Goal: Task Accomplishment & Management: Complete application form

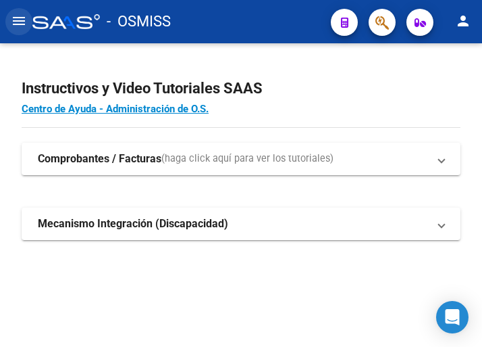
click at [17, 20] on mat-icon "menu" at bounding box center [19, 21] width 16 height 16
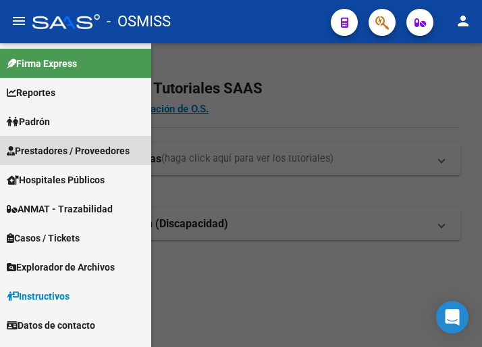
click at [54, 153] on span "Prestadores / Proveedores" at bounding box center [68, 150] width 123 height 15
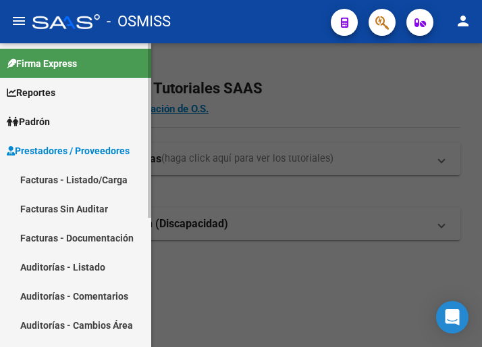
click at [80, 177] on link "Facturas - Listado/Carga" at bounding box center [75, 179] width 151 height 29
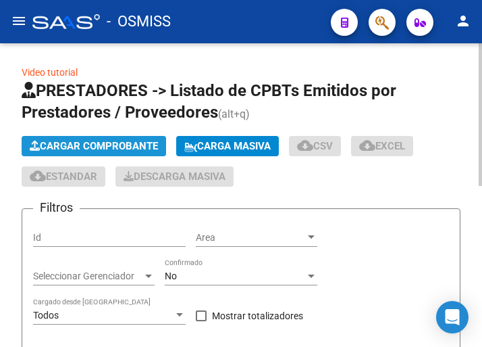
click at [131, 144] on span "Cargar Comprobante" at bounding box center [94, 146] width 128 height 12
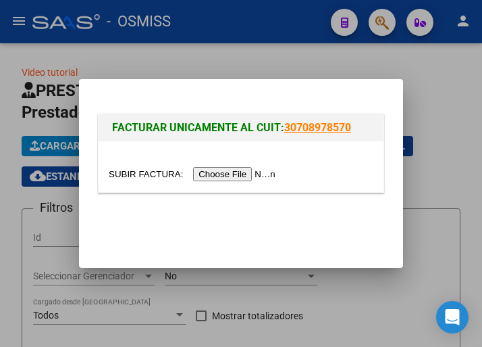
click at [233, 174] on input "file" at bounding box center [194, 174] width 171 height 14
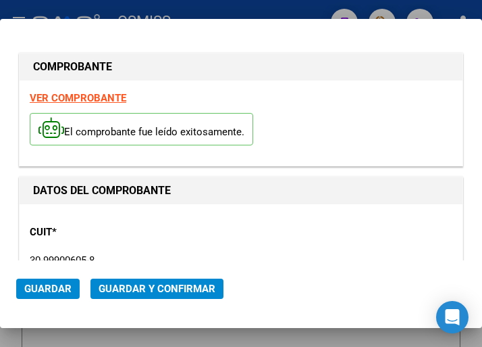
type input "[DATE]"
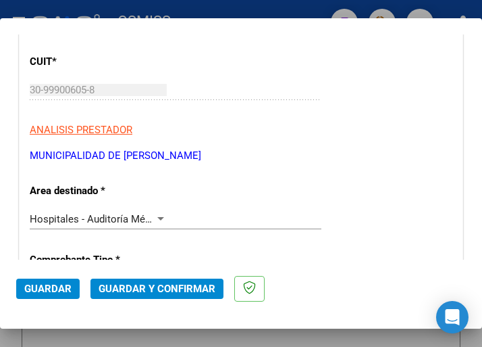
scroll to position [203, 0]
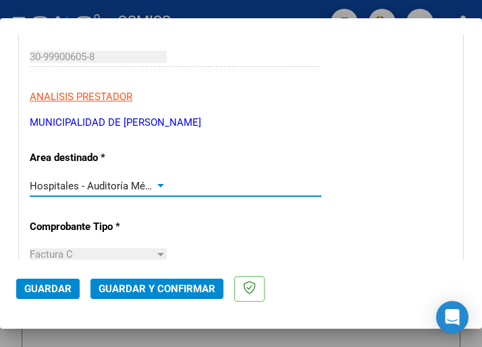
click at [159, 184] on div at bounding box center [160, 185] width 7 height 3
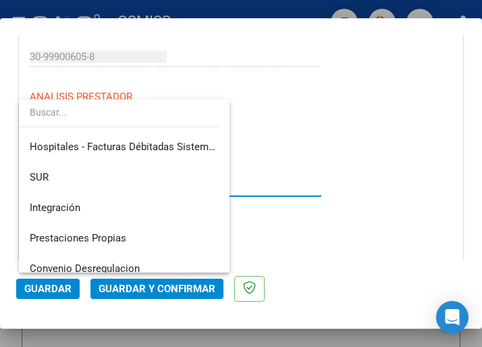
scroll to position [0, 0]
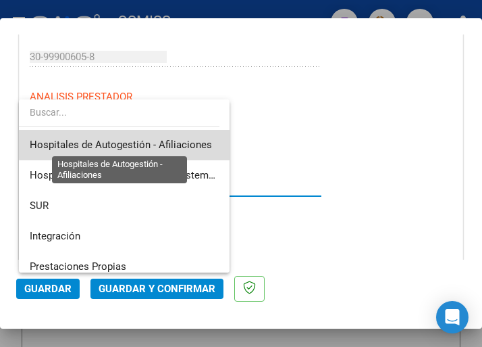
click at [157, 145] on span "Hospitales de Autogestión - Afiliaciones" at bounding box center [121, 144] width 182 height 12
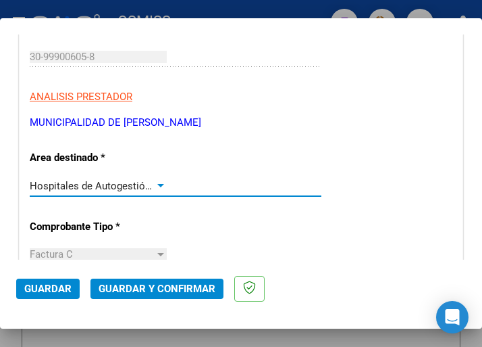
click at [159, 182] on div at bounding box center [161, 185] width 12 height 11
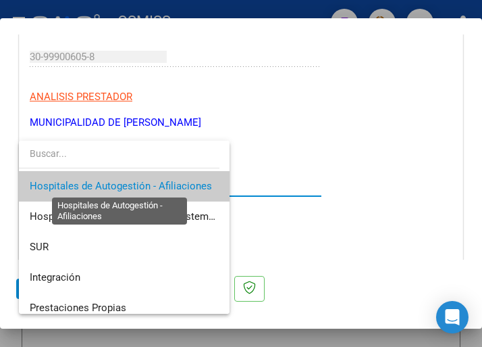
click at [159, 182] on span "Hospitales de Autogestión - Afiliaciones" at bounding box center [121, 186] width 182 height 12
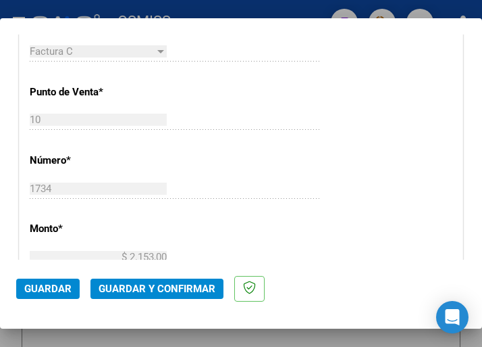
scroll to position [473, 0]
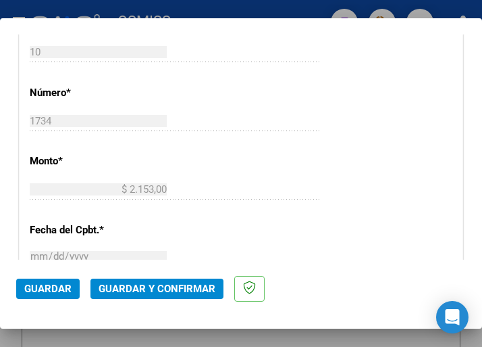
click at [151, 287] on span "Guardar y Confirmar" at bounding box center [157, 288] width 117 height 12
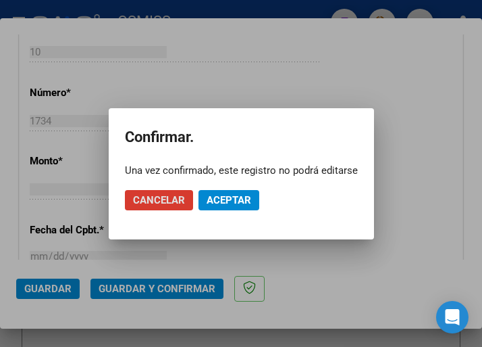
click at [220, 57] on div at bounding box center [241, 173] width 482 height 347
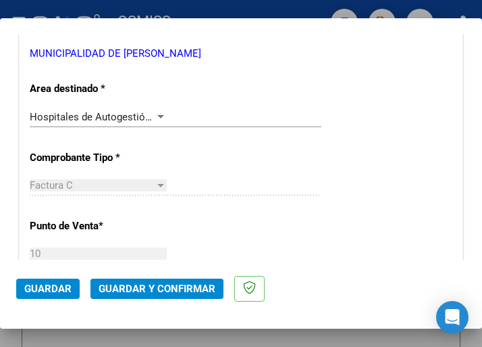
scroll to position [270, 0]
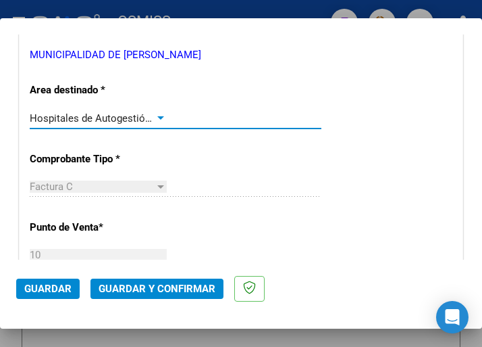
click at [157, 114] on div at bounding box center [161, 118] width 12 height 11
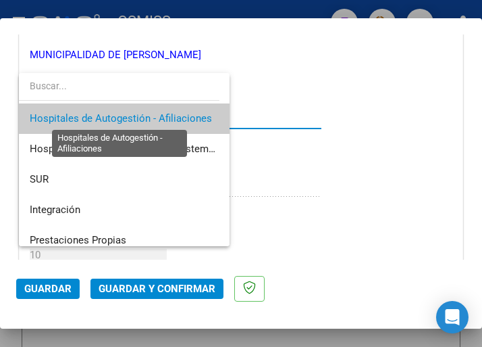
click at [157, 114] on span "Hospitales de Autogestión - Afiliaciones" at bounding box center [121, 118] width 182 height 12
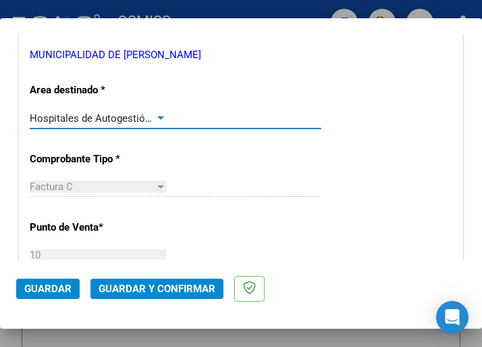
click at [159, 284] on span "Guardar y Confirmar" at bounding box center [157, 288] width 117 height 12
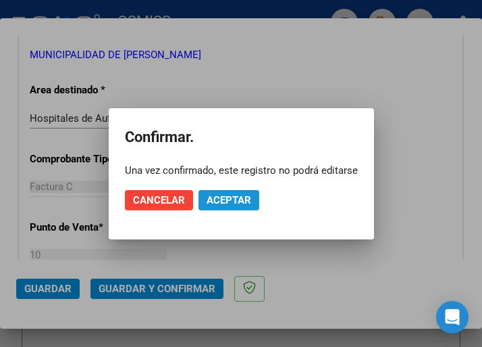
click at [220, 201] on span "Aceptar" at bounding box center [229, 200] width 45 height 12
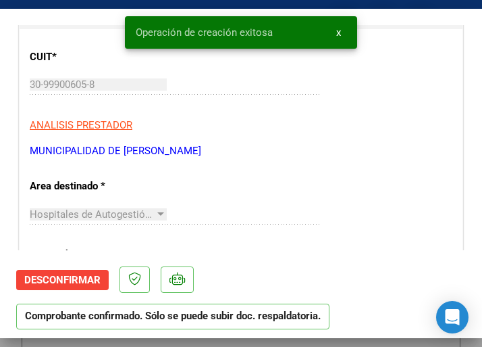
scroll to position [203, 0]
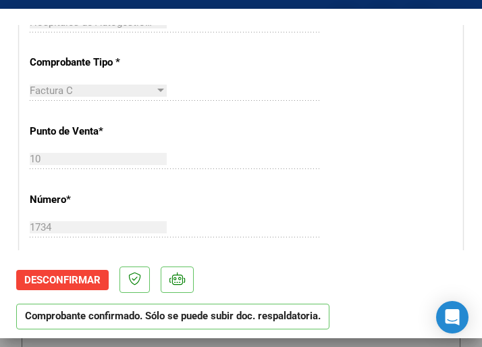
scroll to position [405, 0]
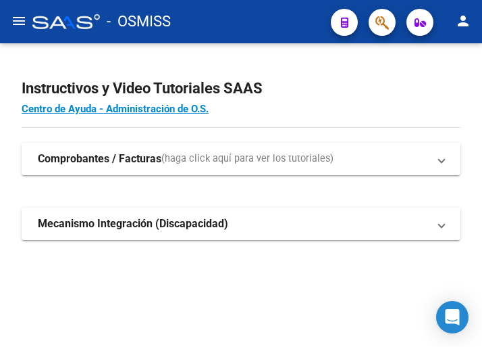
click at [20, 18] on mat-icon "menu" at bounding box center [19, 21] width 16 height 16
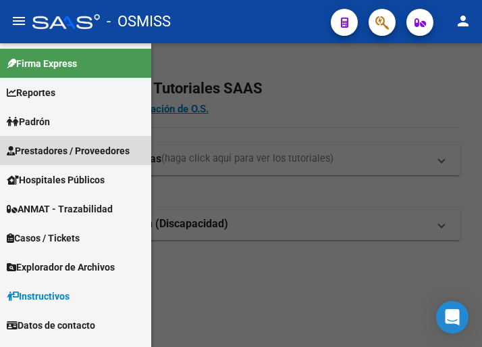
click at [69, 152] on span "Prestadores / Proveedores" at bounding box center [68, 150] width 123 height 15
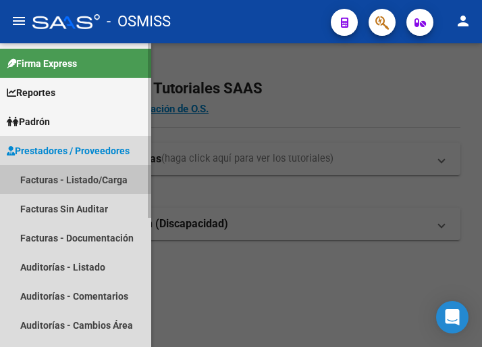
click at [74, 176] on link "Facturas - Listado/Carga" at bounding box center [75, 179] width 151 height 29
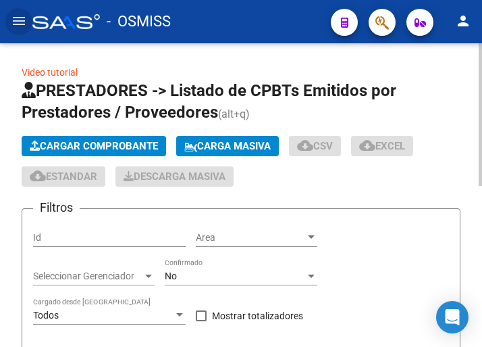
click at [103, 147] on span "Cargar Comprobante" at bounding box center [94, 146] width 128 height 12
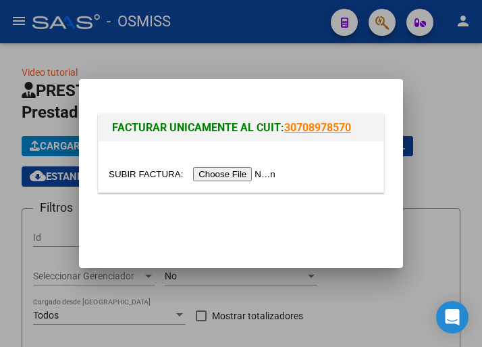
click at [241, 172] on input "file" at bounding box center [194, 174] width 171 height 14
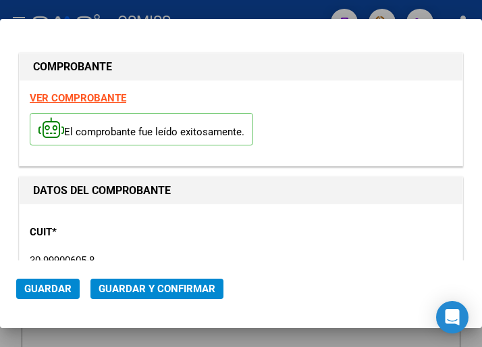
type input "[DATE]"
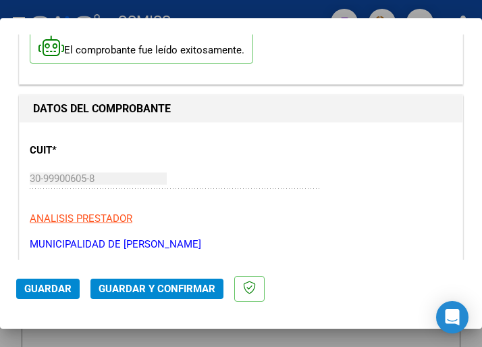
scroll to position [135, 0]
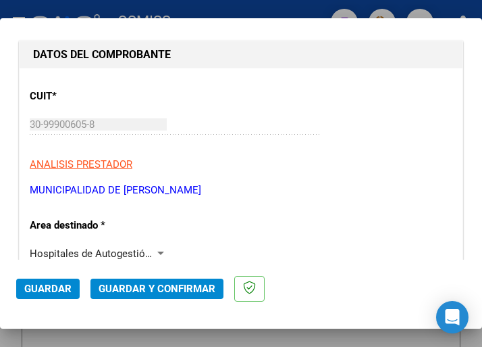
click at [156, 248] on div at bounding box center [161, 253] width 12 height 11
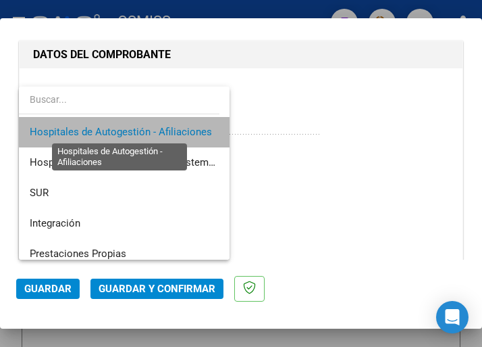
click at [149, 127] on span "Hospitales de Autogestión - Afiliaciones" at bounding box center [121, 132] width 182 height 12
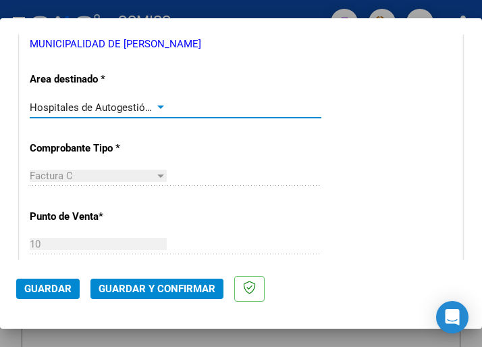
scroll to position [338, 0]
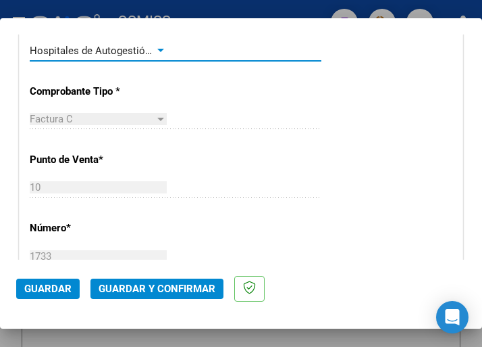
click at [159, 45] on div "Hospitales de Autogestión - Afiliaciones" at bounding box center [98, 51] width 137 height 12
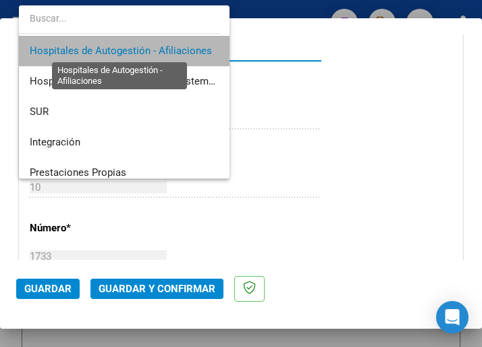
click at [159, 45] on span "Hospitales de Autogestión - Afiliaciones" at bounding box center [121, 51] width 182 height 12
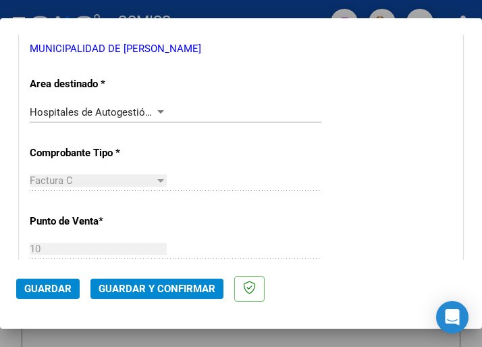
scroll to position [270, 0]
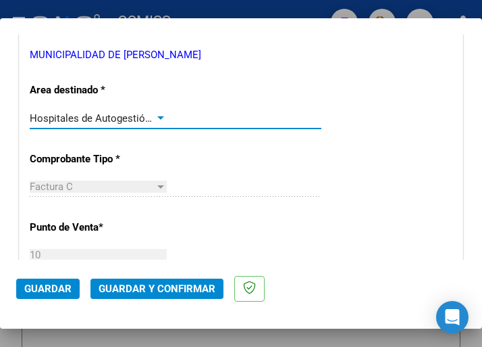
click at [157, 113] on div at bounding box center [161, 118] width 12 height 11
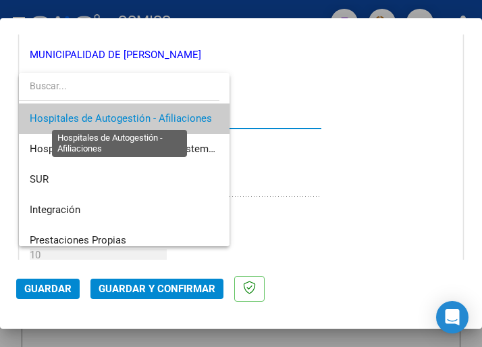
click at [157, 113] on span "Hospitales de Autogestión - Afiliaciones" at bounding box center [121, 118] width 182 height 12
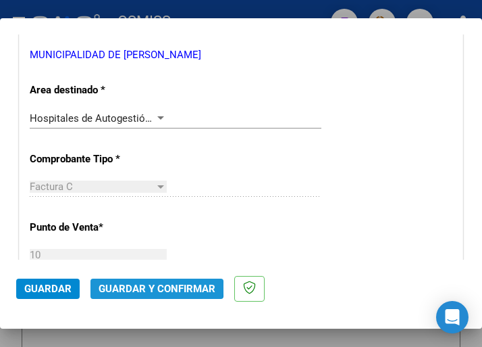
click at [155, 286] on span "Guardar y Confirmar" at bounding box center [157, 288] width 117 height 12
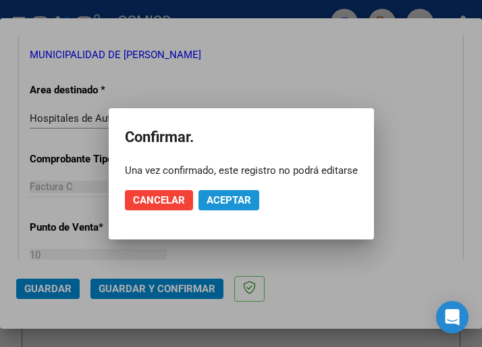
click at [224, 190] on button "Aceptar" at bounding box center [229, 200] width 61 height 20
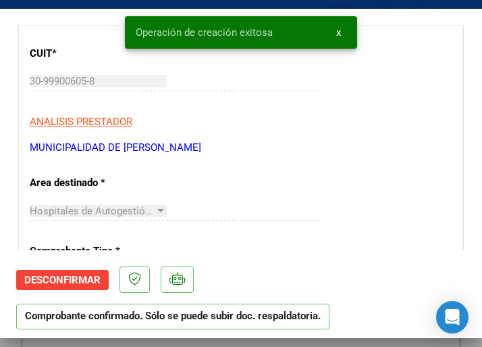
scroll to position [203, 0]
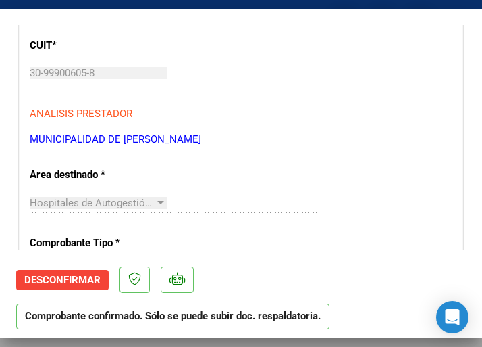
click at [273, 109] on p "ANALISIS PRESTADOR" at bounding box center [241, 114] width 423 height 16
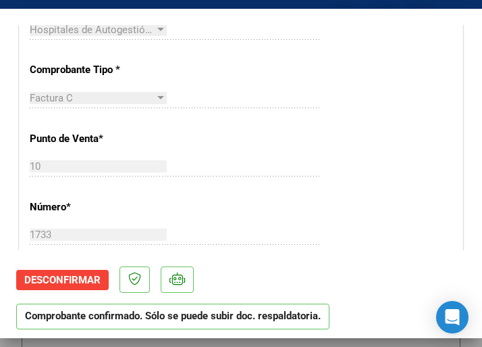
scroll to position [405, 0]
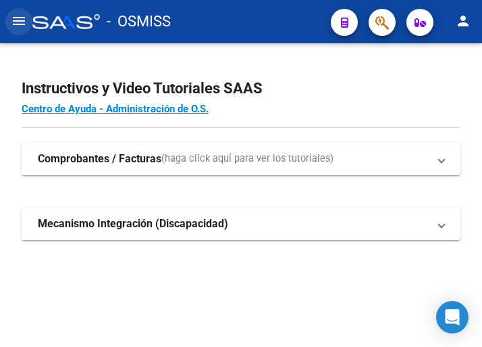
click at [16, 24] on mat-icon "menu" at bounding box center [19, 21] width 16 height 16
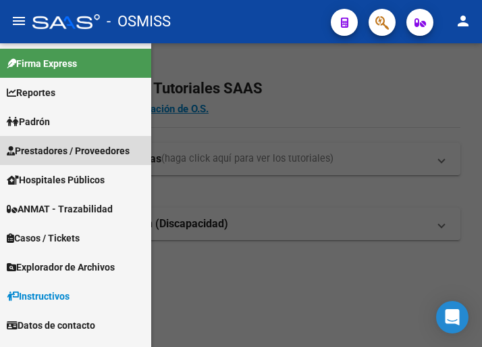
click at [57, 147] on span "Prestadores / Proveedores" at bounding box center [68, 150] width 123 height 15
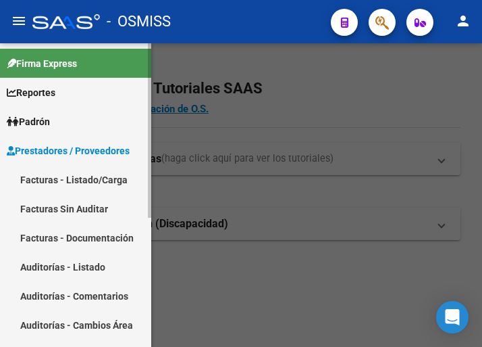
click at [80, 176] on link "Facturas - Listado/Carga" at bounding box center [75, 179] width 151 height 29
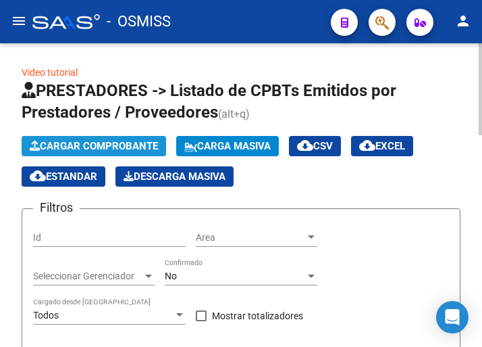
click at [111, 144] on span "Cargar Comprobante" at bounding box center [94, 146] width 128 height 12
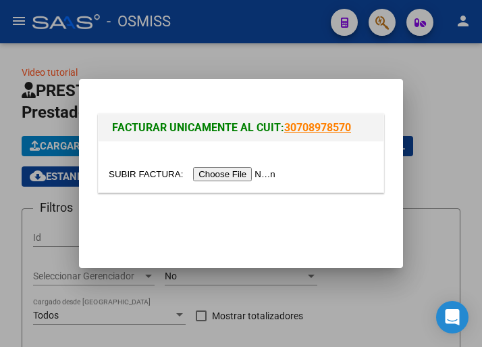
click at [242, 179] on input "file" at bounding box center [194, 174] width 171 height 14
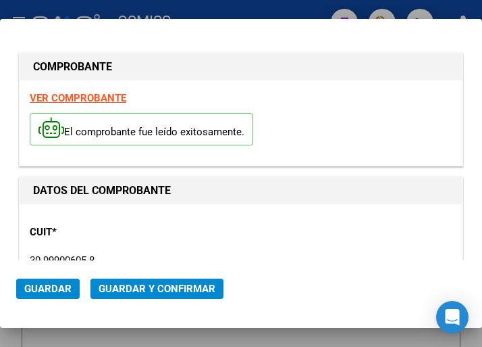
type input "[DATE]"
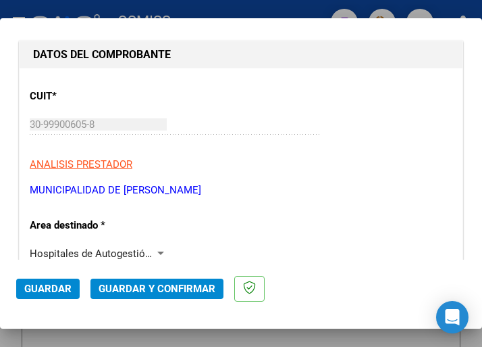
scroll to position [203, 0]
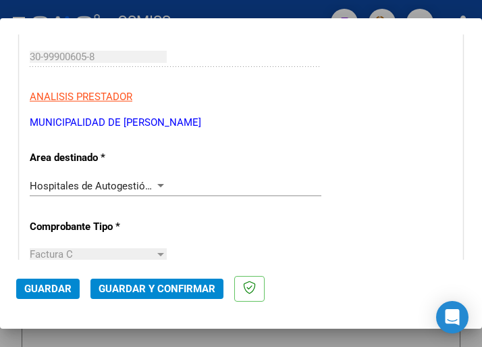
click at [159, 182] on div at bounding box center [161, 185] width 12 height 11
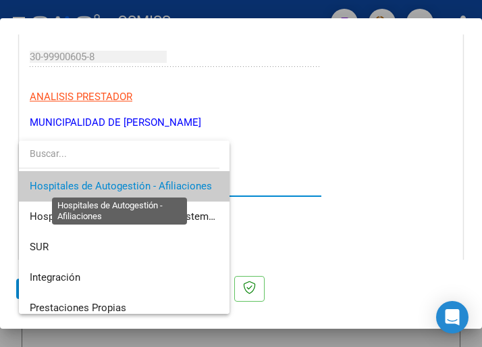
click at [159, 182] on span "Hospitales de Autogestión - Afiliaciones" at bounding box center [121, 186] width 182 height 12
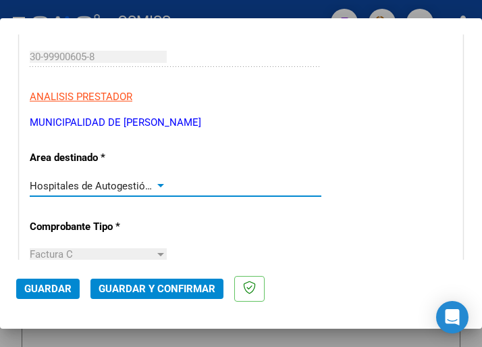
click at [157, 186] on div at bounding box center [160, 185] width 7 height 3
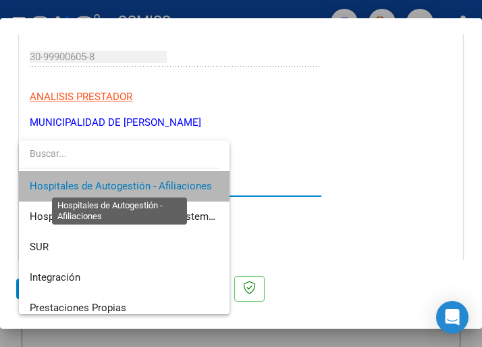
click at [156, 186] on span "Hospitales de Autogestión - Afiliaciones" at bounding box center [121, 186] width 182 height 12
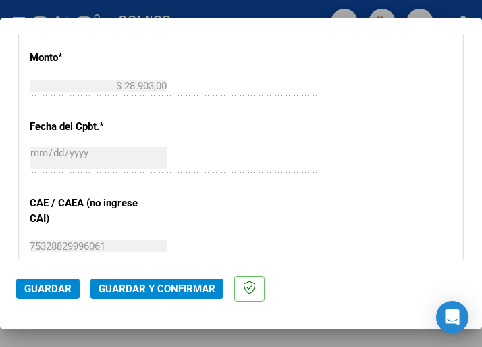
scroll to position [608, 0]
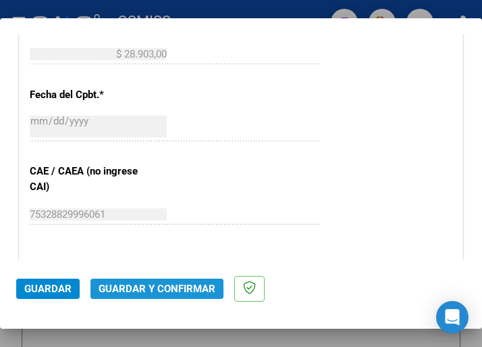
click at [144, 286] on span "Guardar y Confirmar" at bounding box center [157, 288] width 117 height 12
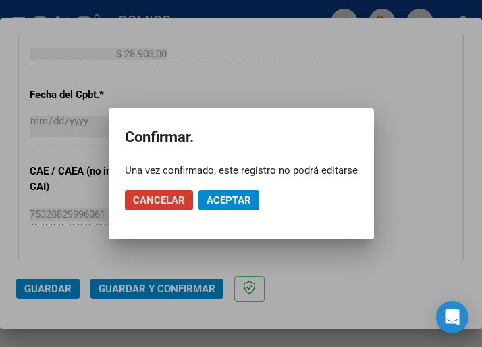
click at [229, 195] on span "Aceptar" at bounding box center [229, 200] width 45 height 12
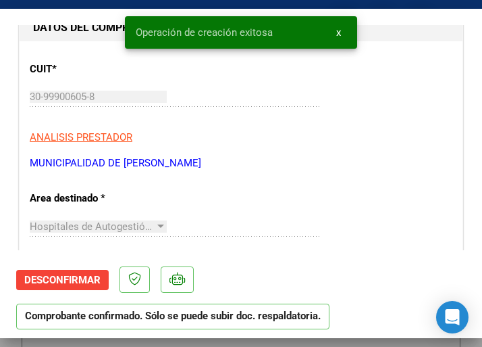
scroll to position [203, 0]
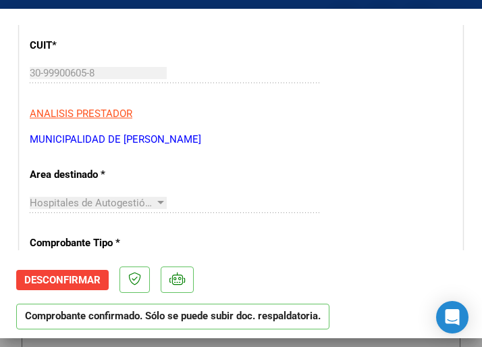
click at [274, 118] on p "ANALISIS PRESTADOR" at bounding box center [241, 114] width 423 height 16
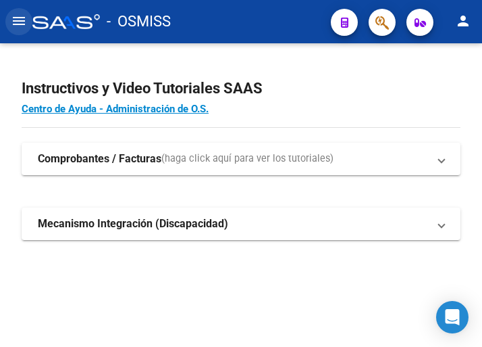
click at [19, 19] on mat-icon "menu" at bounding box center [19, 21] width 16 height 16
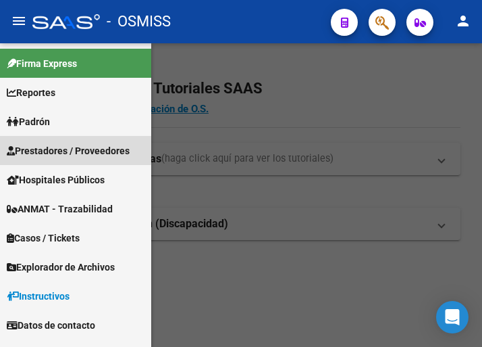
click at [70, 149] on span "Prestadores / Proveedores" at bounding box center [68, 150] width 123 height 15
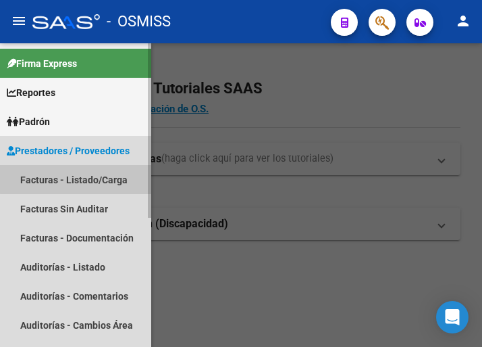
click at [81, 176] on link "Facturas - Listado/Carga" at bounding box center [75, 179] width 151 height 29
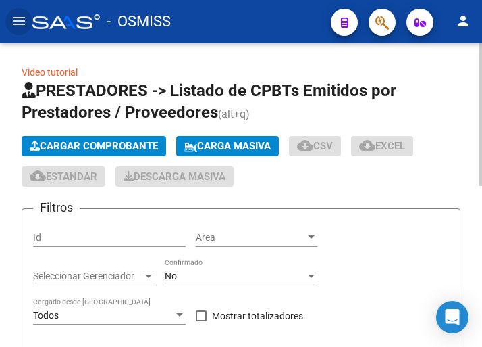
click at [134, 144] on span "Cargar Comprobante" at bounding box center [94, 146] width 128 height 12
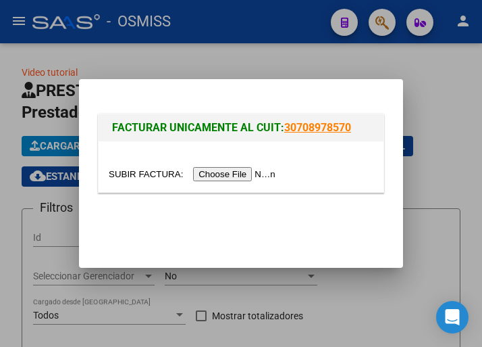
click at [235, 171] on input "file" at bounding box center [194, 174] width 171 height 14
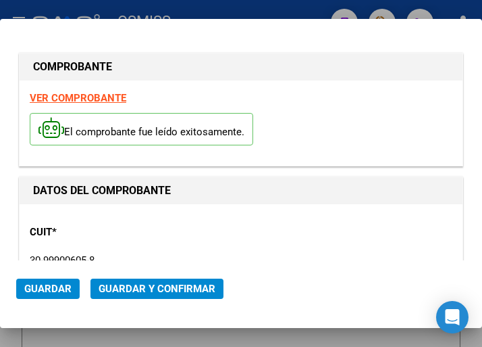
type input "2025-10-10"
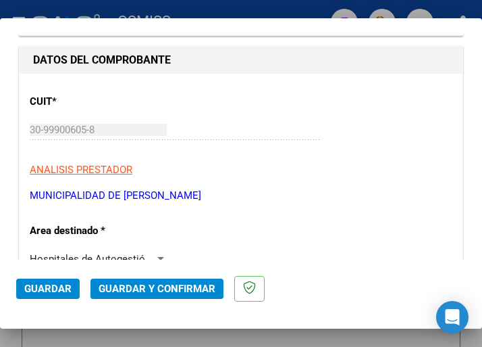
scroll to position [135, 0]
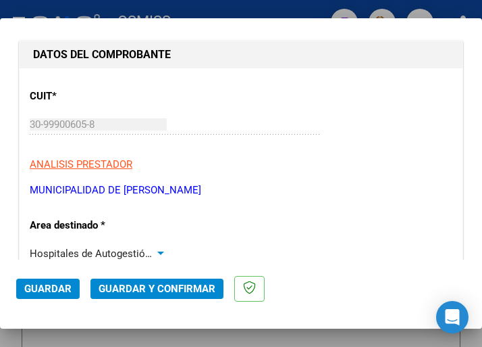
click at [158, 249] on div at bounding box center [161, 253] width 12 height 11
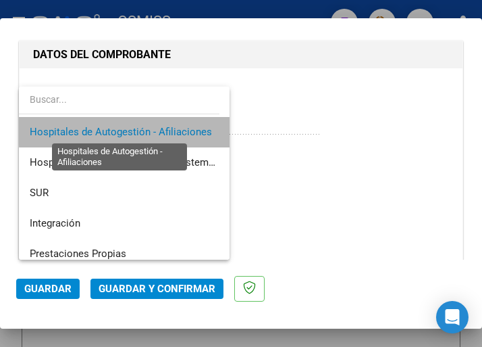
click at [146, 126] on span "Hospitales de Autogestión - Afiliaciones" at bounding box center [121, 132] width 182 height 12
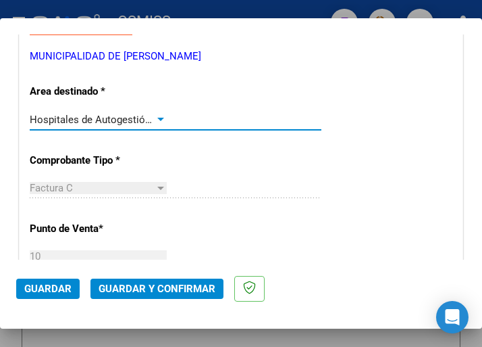
scroll to position [270, 0]
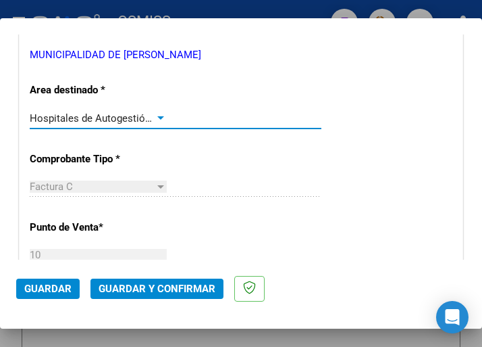
click at [157, 116] on div at bounding box center [161, 118] width 12 height 11
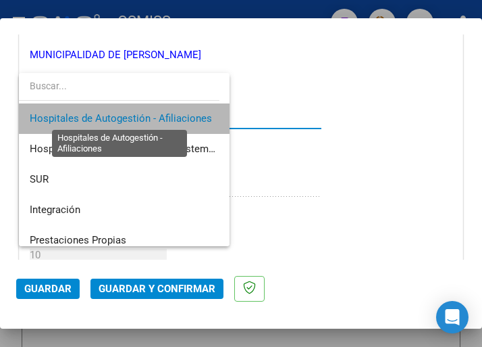
click at [157, 116] on span "Hospitales de Autogestión - Afiliaciones" at bounding box center [121, 118] width 182 height 12
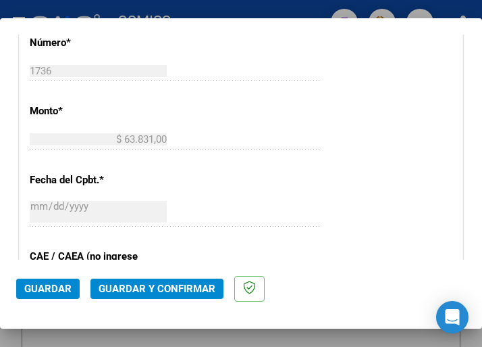
scroll to position [608, 0]
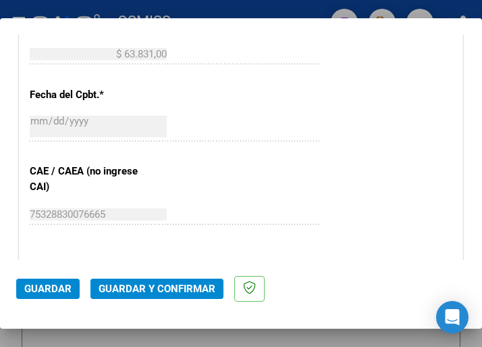
click at [159, 290] on span "Guardar y Confirmar" at bounding box center [157, 288] width 117 height 12
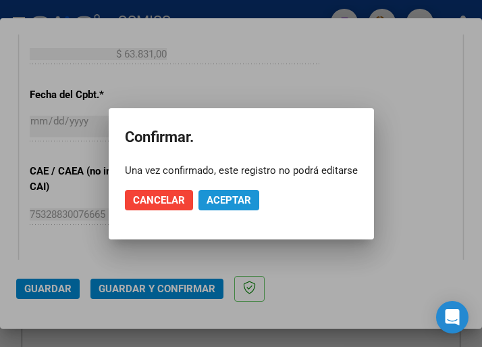
click at [222, 195] on span "Aceptar" at bounding box center [229, 200] width 45 height 12
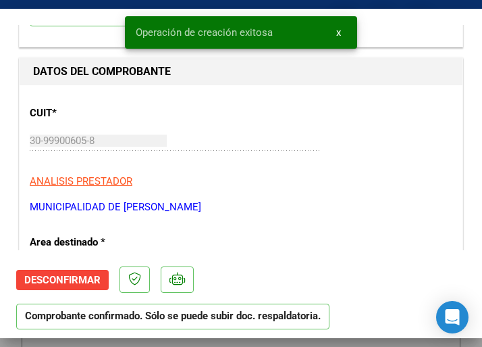
scroll to position [203, 0]
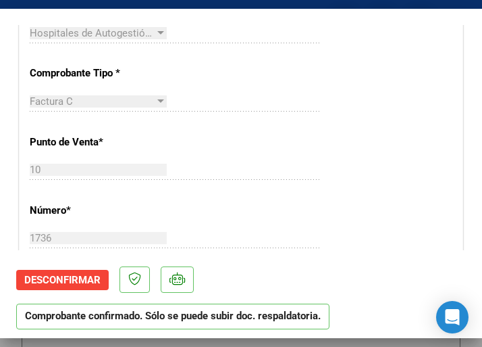
scroll to position [405, 0]
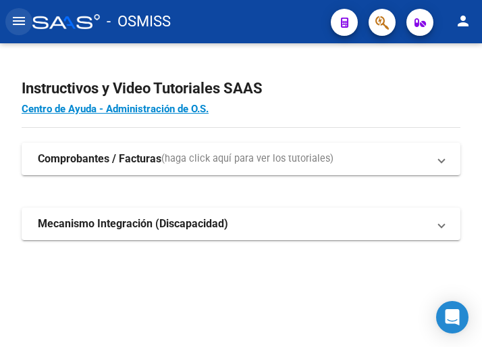
click at [20, 22] on mat-icon "menu" at bounding box center [19, 21] width 16 height 16
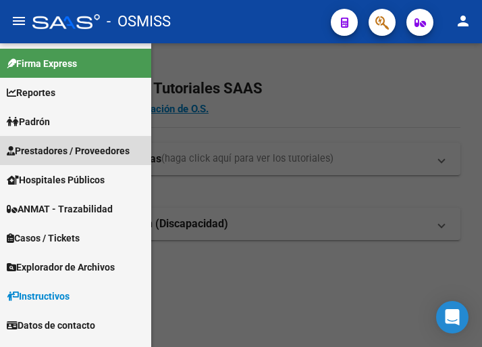
click at [71, 148] on span "Prestadores / Proveedores" at bounding box center [68, 150] width 123 height 15
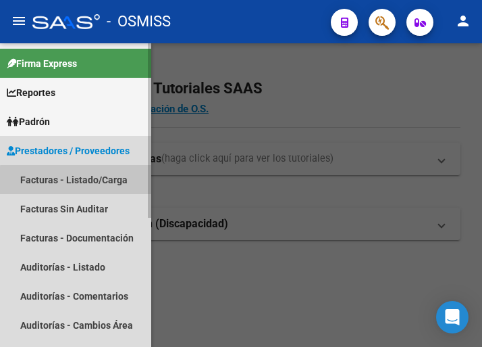
click at [85, 181] on link "Facturas - Listado/Carga" at bounding box center [75, 179] width 151 height 29
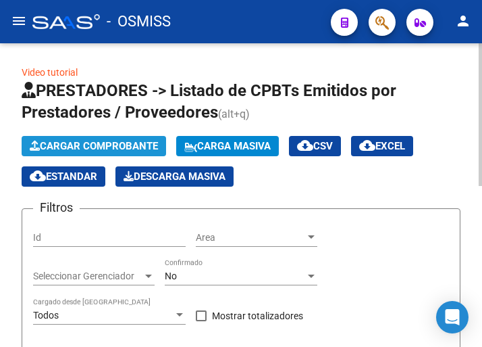
click at [122, 148] on span "Cargar Comprobante" at bounding box center [94, 146] width 128 height 12
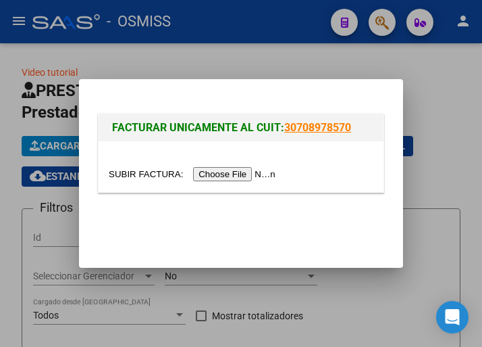
click at [238, 170] on input "file" at bounding box center [194, 174] width 171 height 14
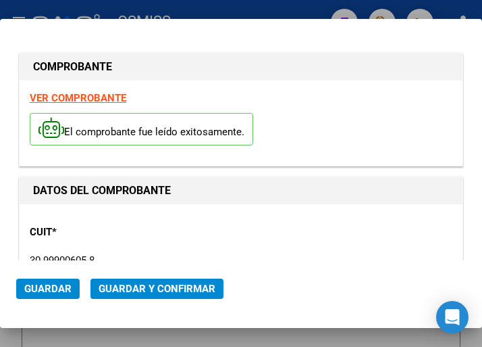
type input "[DATE]"
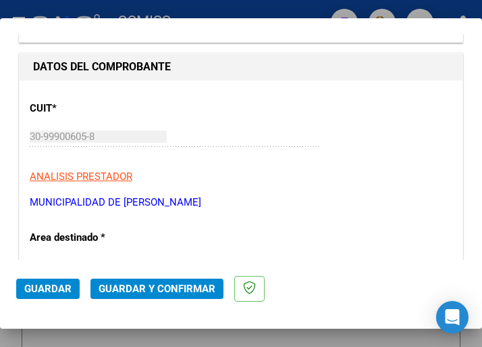
scroll to position [135, 0]
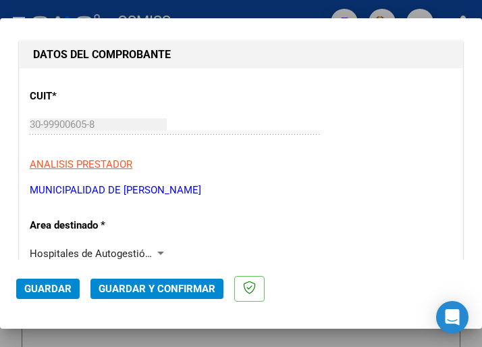
click at [149, 248] on span "Hospitales de Autogestión - Afiliaciones" at bounding box center [121, 253] width 182 height 12
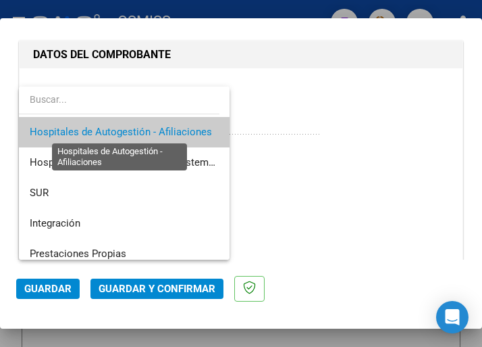
click at [160, 134] on span "Hospitales de Autogestión - Afiliaciones" at bounding box center [121, 132] width 182 height 12
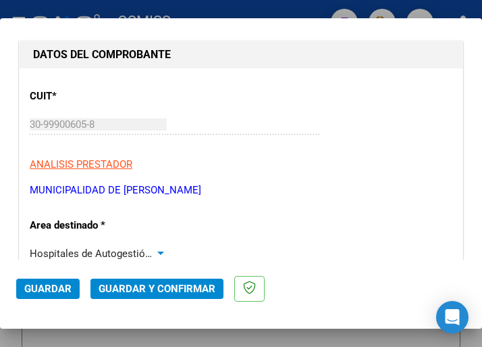
scroll to position [203, 0]
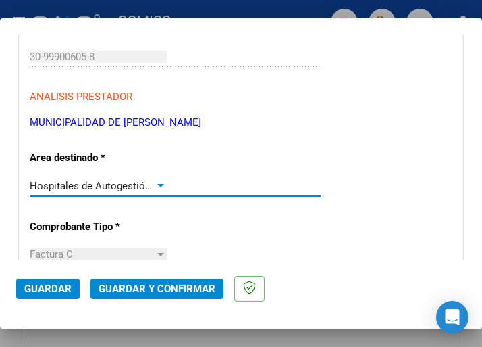
click at [155, 182] on div at bounding box center [161, 185] width 12 height 11
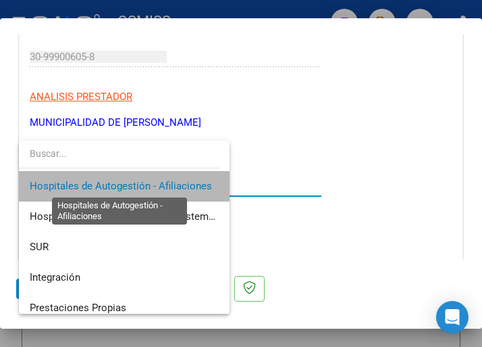
click at [152, 182] on span "Hospitales de Autogestión - Afiliaciones" at bounding box center [121, 186] width 182 height 12
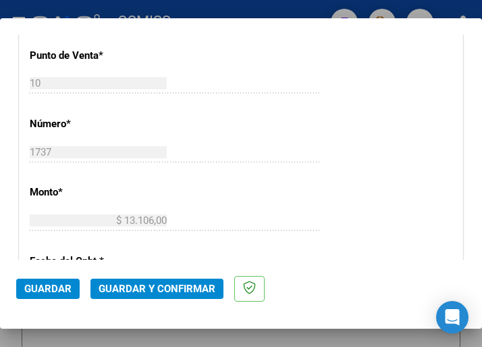
scroll to position [473, 0]
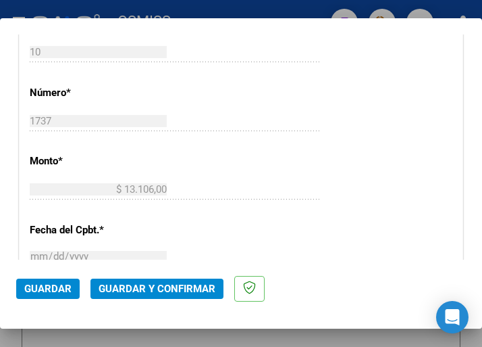
click at [303, 176] on div "CUIT * 30-99900605-8 Ingresar CUIT ANALISIS PRESTADOR MUNICIPALIDAD DE VICENTE …" at bounding box center [241, 216] width 443 height 973
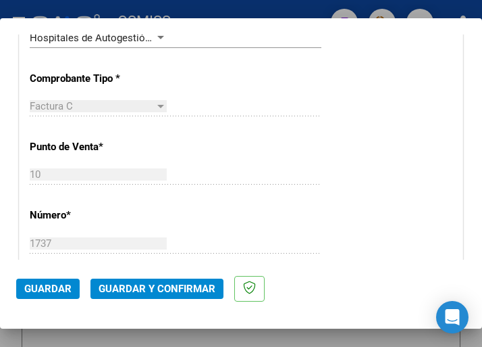
scroll to position [338, 0]
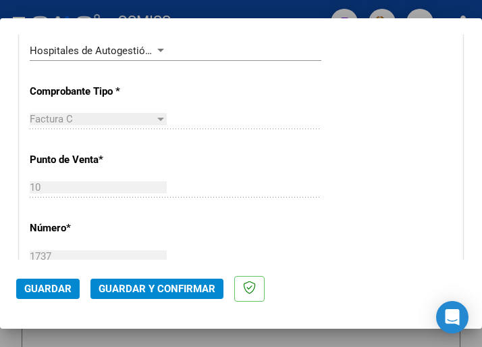
click at [157, 47] on div at bounding box center [161, 50] width 12 height 11
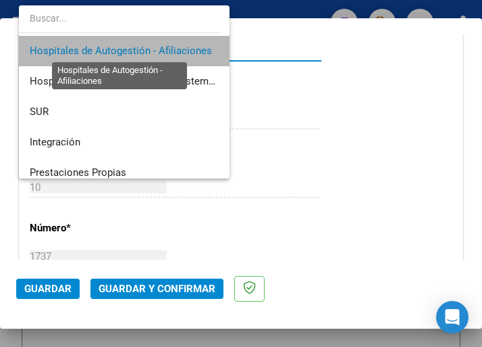
click at [157, 47] on span "Hospitales de Autogestión - Afiliaciones" at bounding box center [121, 51] width 182 height 12
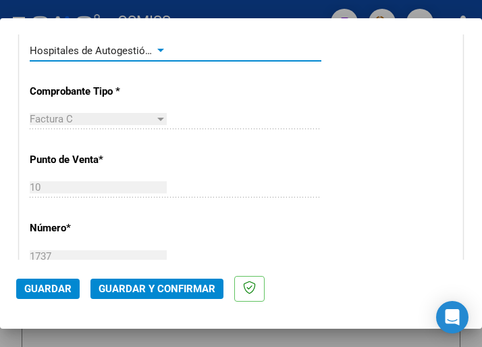
click at [147, 292] on span "Guardar y Confirmar" at bounding box center [157, 288] width 117 height 12
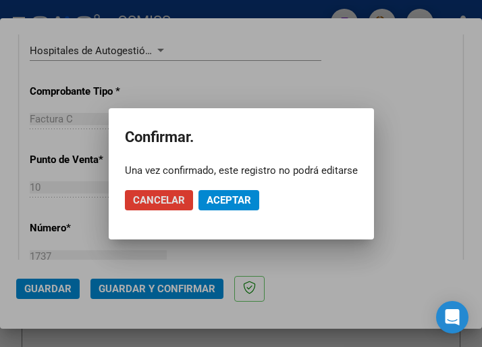
click at [224, 199] on span "Aceptar" at bounding box center [229, 200] width 45 height 12
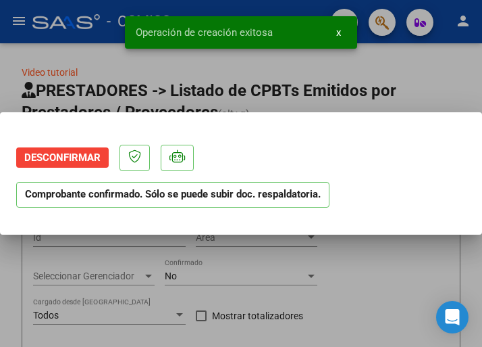
scroll to position [0, 0]
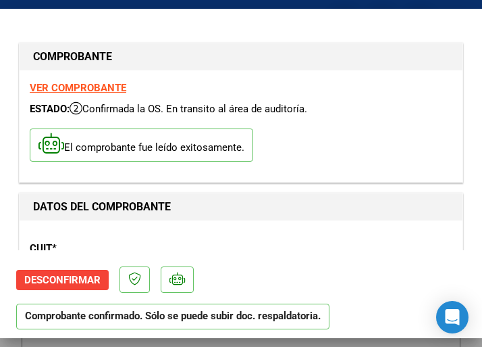
click at [290, 141] on div "El comprobante fue leído exitosamente." at bounding box center [241, 147] width 423 height 50
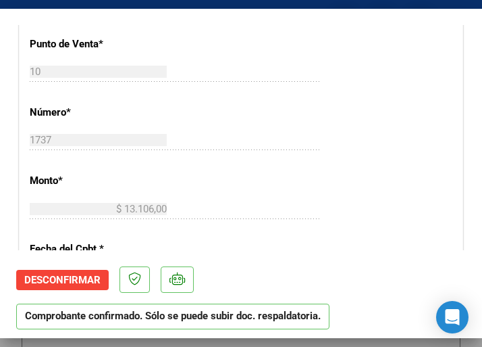
scroll to position [473, 0]
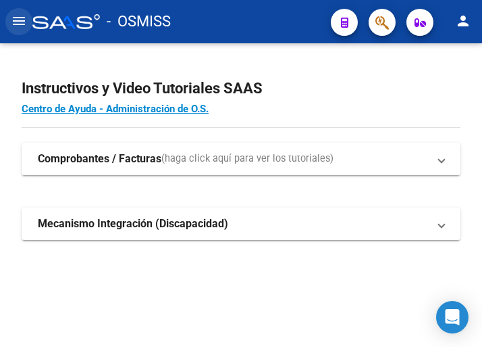
click at [22, 22] on mat-icon "menu" at bounding box center [19, 21] width 16 height 16
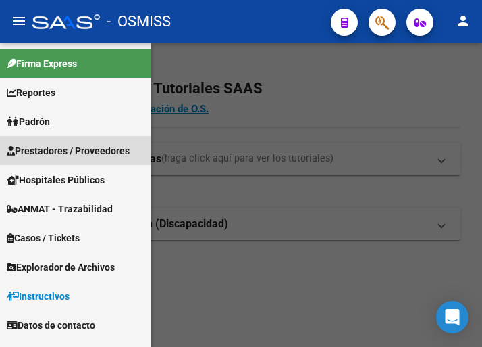
click at [57, 149] on span "Prestadores / Proveedores" at bounding box center [68, 150] width 123 height 15
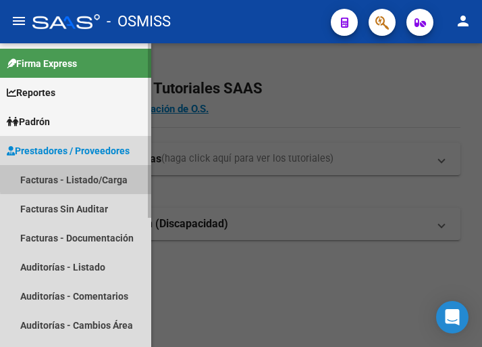
click at [84, 177] on link "Facturas - Listado/Carga" at bounding box center [75, 179] width 151 height 29
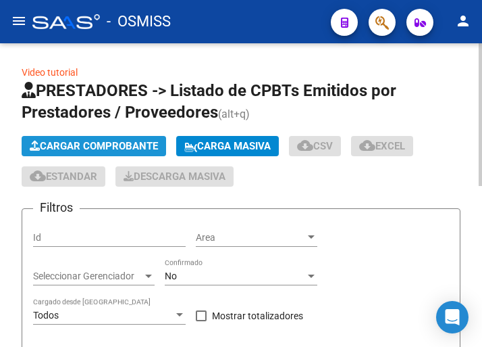
click at [128, 144] on span "Cargar Comprobante" at bounding box center [94, 146] width 128 height 12
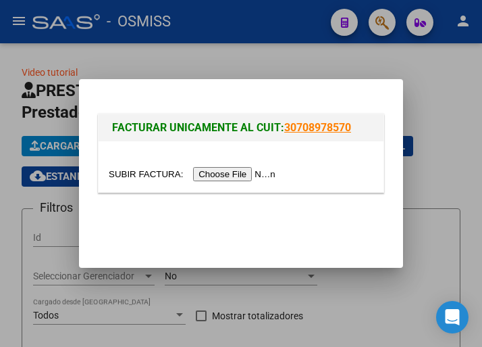
click at [247, 174] on input "file" at bounding box center [194, 174] width 171 height 14
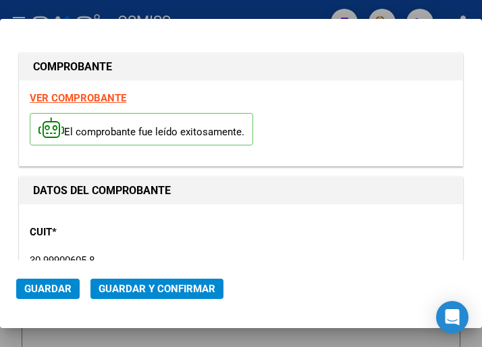
type input "[DATE]"
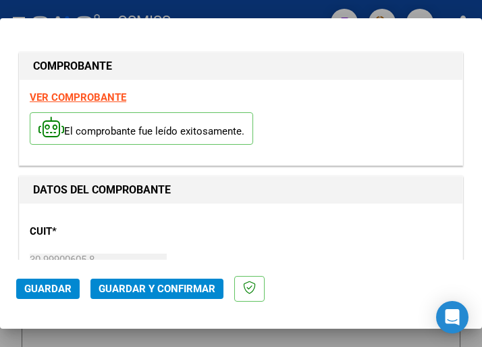
click at [289, 132] on div "El comprobante fue leído exitosamente." at bounding box center [241, 130] width 423 height 50
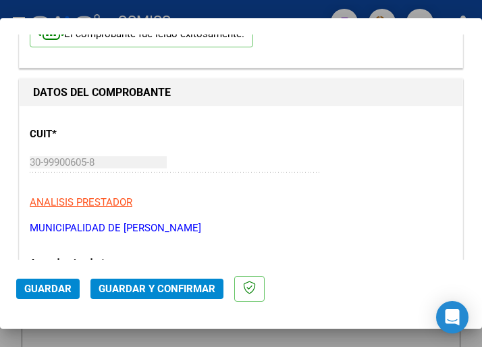
scroll to position [203, 0]
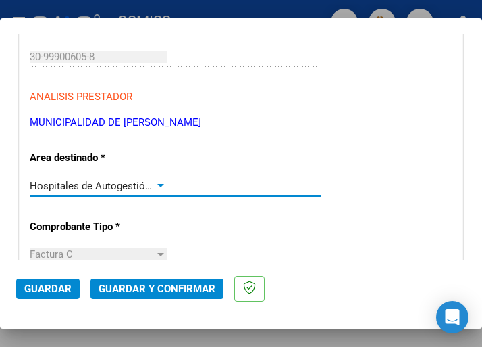
click at [155, 181] on div at bounding box center [161, 185] width 12 height 11
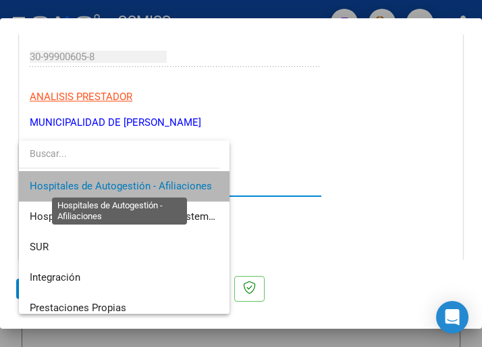
click at [166, 187] on span "Hospitales de Autogestión - Afiliaciones" at bounding box center [121, 186] width 182 height 12
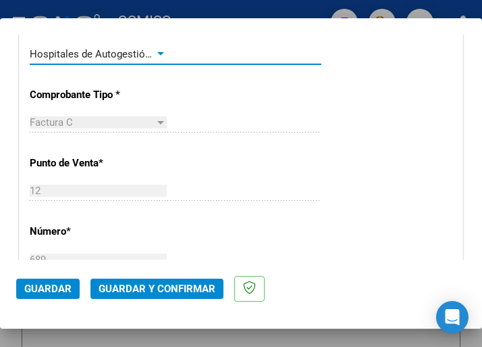
scroll to position [338, 0]
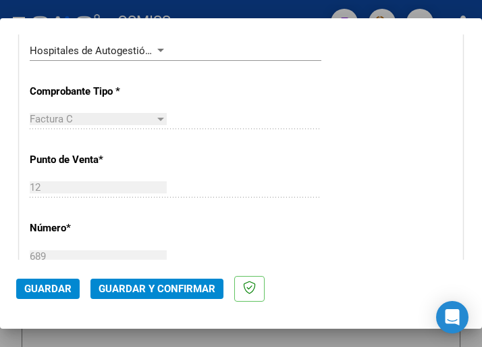
click at [155, 49] on div at bounding box center [161, 50] width 12 height 11
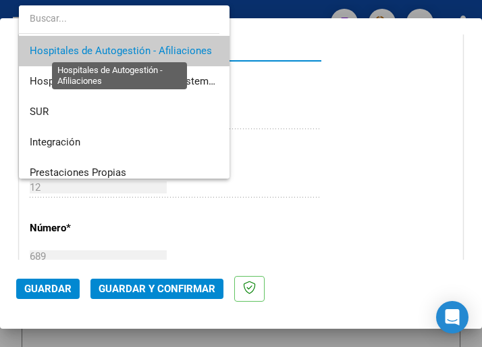
click at [153, 49] on span "Hospitales de Autogestión - Afiliaciones" at bounding box center [121, 51] width 182 height 12
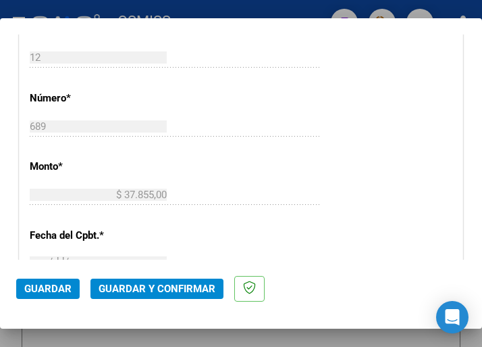
scroll to position [473, 0]
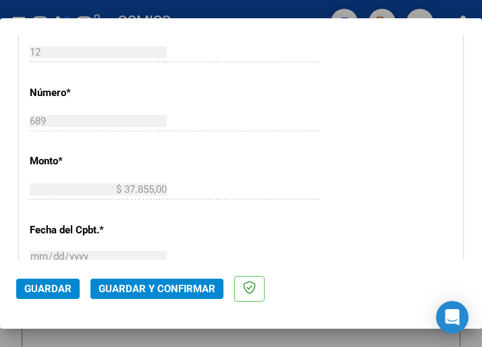
click at [145, 288] on span "Guardar y Confirmar" at bounding box center [157, 288] width 117 height 12
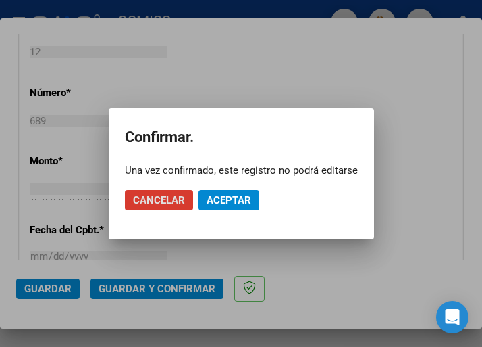
click at [232, 197] on span "Aceptar" at bounding box center [229, 200] width 45 height 12
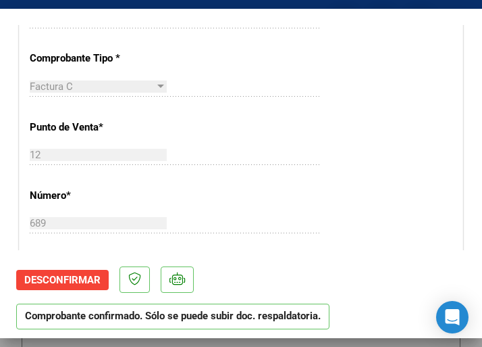
scroll to position [405, 0]
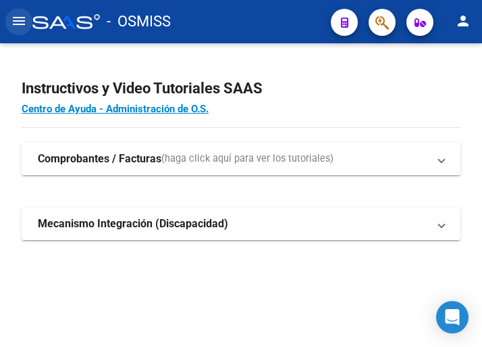
click at [22, 22] on mat-icon "menu" at bounding box center [19, 21] width 16 height 16
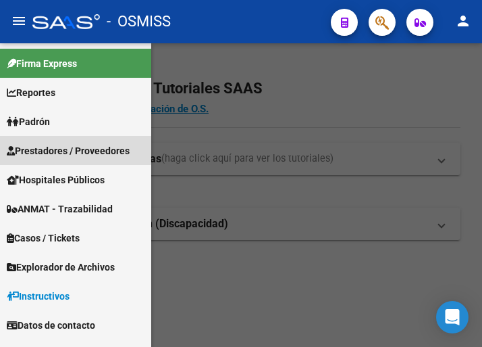
click at [72, 146] on span "Prestadores / Proveedores" at bounding box center [68, 150] width 123 height 15
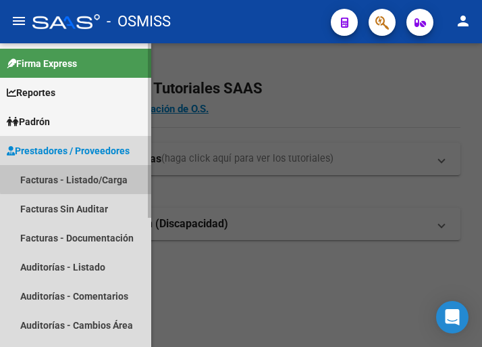
click at [86, 177] on link "Facturas - Listado/Carga" at bounding box center [75, 179] width 151 height 29
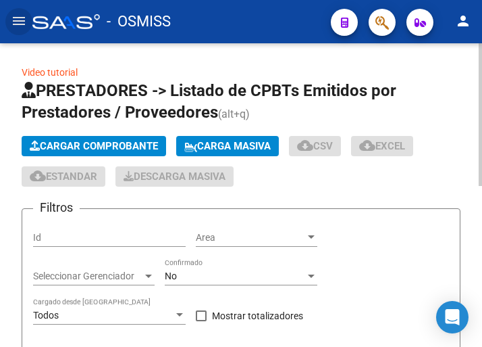
click at [132, 144] on span "Cargar Comprobante" at bounding box center [94, 146] width 128 height 12
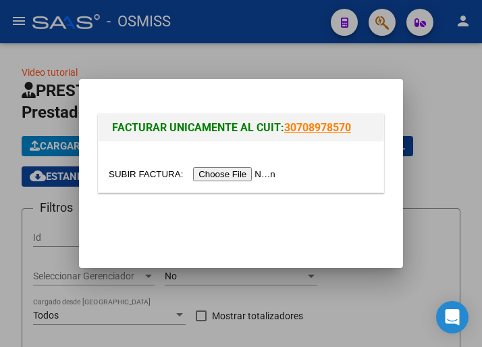
click at [234, 174] on input "file" at bounding box center [194, 174] width 171 height 14
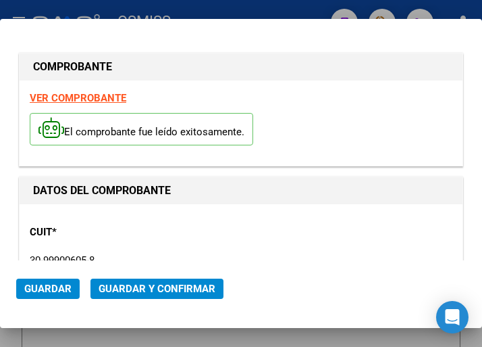
type input "2025-10-07"
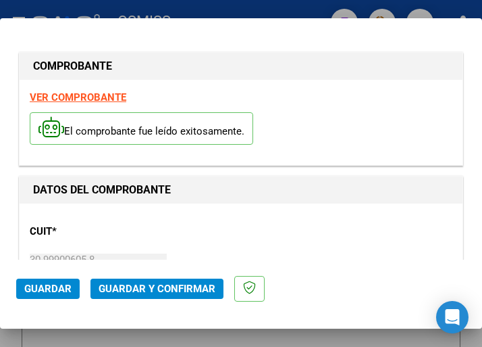
click at [186, 220] on div "CUIT * 30-99900605-8 Ingresar CUIT ANALISIS PRESTADOR MUNICIPALIDAD DE VICENTE …" at bounding box center [241, 272] width 423 height 119
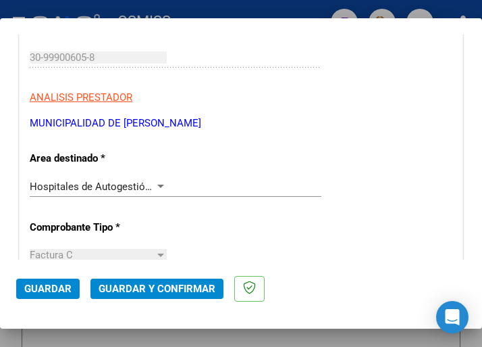
scroll to position [203, 0]
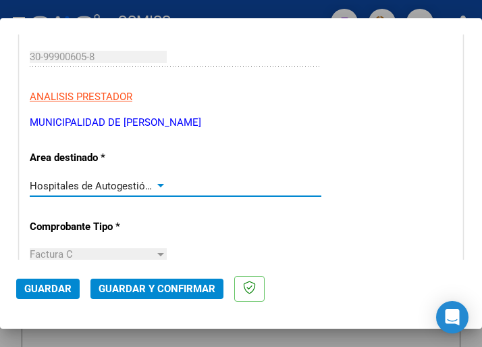
click at [160, 184] on div at bounding box center [160, 185] width 7 height 3
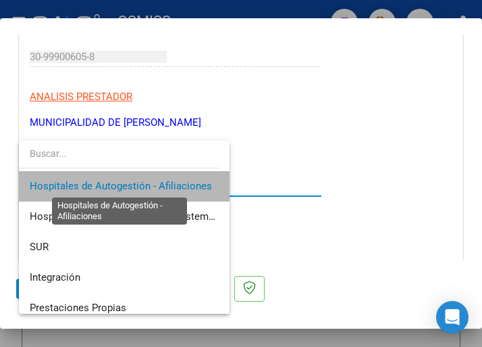
click at [159, 182] on span "Hospitales de Autogestión - Afiliaciones" at bounding box center [121, 186] width 182 height 12
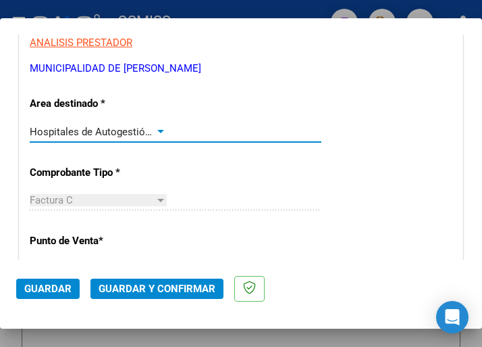
scroll to position [338, 0]
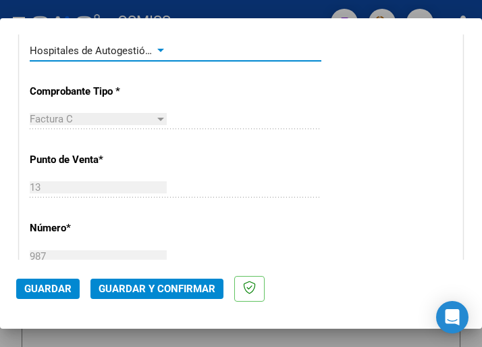
click at [157, 47] on div at bounding box center [161, 50] width 12 height 11
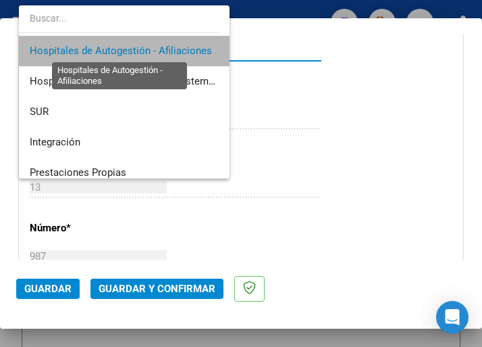
click at [157, 47] on span "Hospitales de Autogestión - Afiliaciones" at bounding box center [121, 51] width 182 height 12
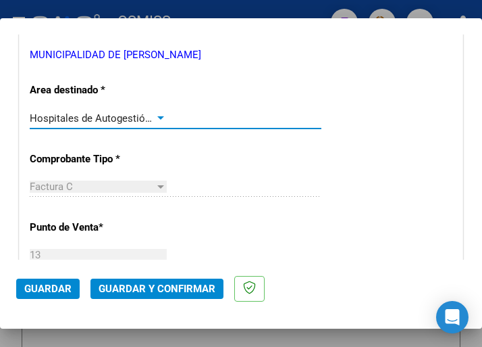
scroll to position [203, 0]
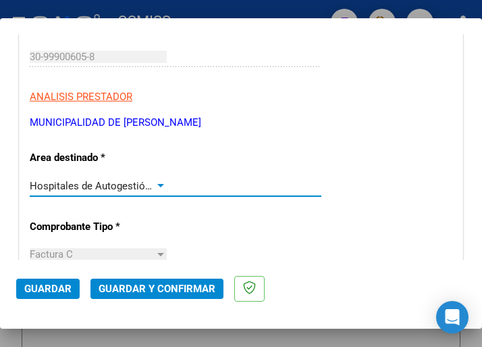
click at [157, 184] on div at bounding box center [160, 185] width 7 height 3
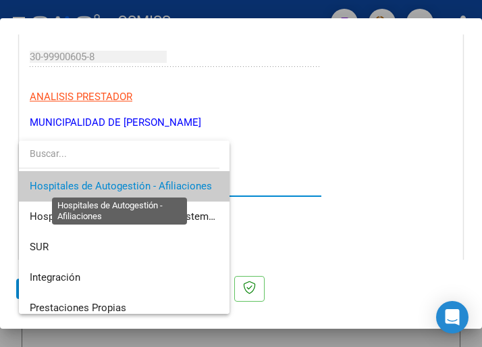
click at [157, 184] on span "Hospitales de Autogestión - Afiliaciones" at bounding box center [121, 186] width 182 height 12
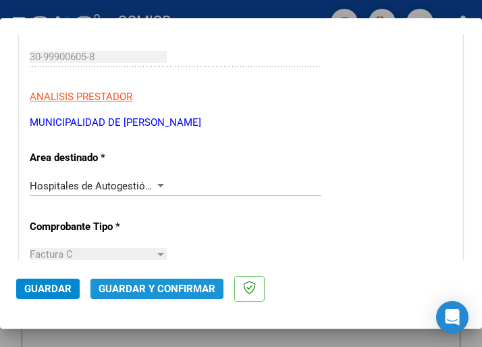
click at [149, 285] on span "Guardar y Confirmar" at bounding box center [157, 288] width 117 height 12
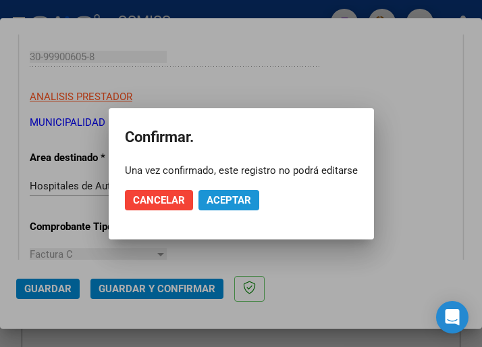
click at [216, 203] on span "Aceptar" at bounding box center [229, 200] width 45 height 12
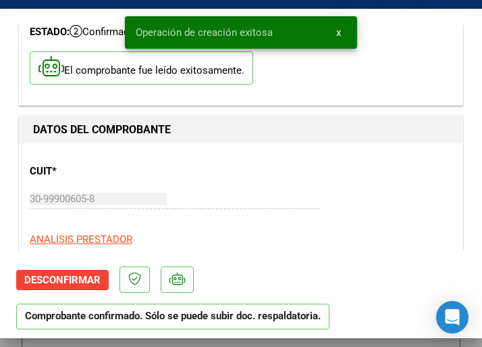
scroll to position [135, 0]
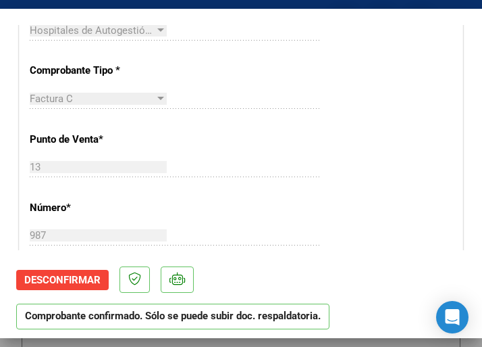
scroll to position [405, 0]
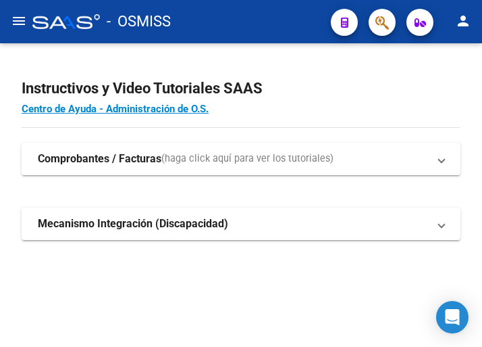
click at [21, 22] on mat-icon "menu" at bounding box center [19, 21] width 16 height 16
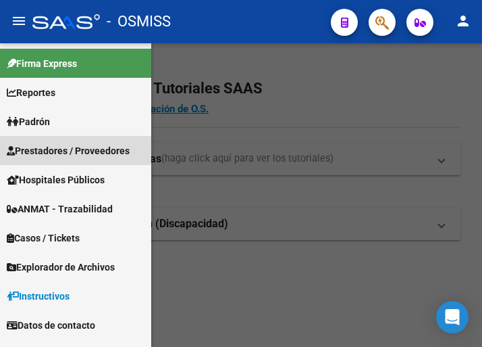
click at [59, 148] on span "Prestadores / Proveedores" at bounding box center [68, 150] width 123 height 15
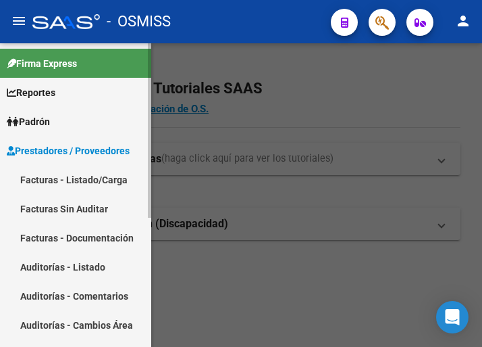
click at [69, 174] on link "Facturas - Listado/Carga" at bounding box center [75, 179] width 151 height 29
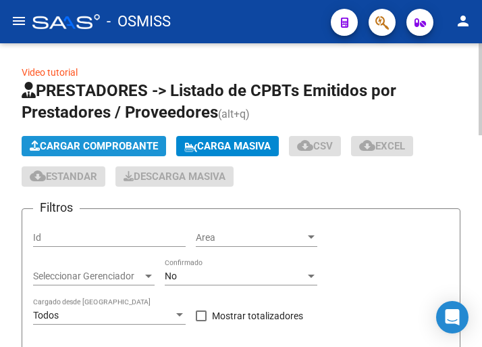
click at [134, 143] on span "Cargar Comprobante" at bounding box center [94, 146] width 128 height 12
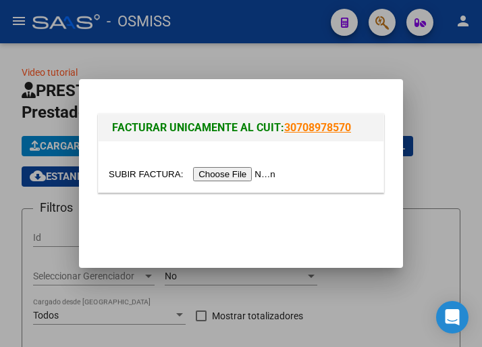
click at [233, 177] on input "file" at bounding box center [194, 174] width 171 height 14
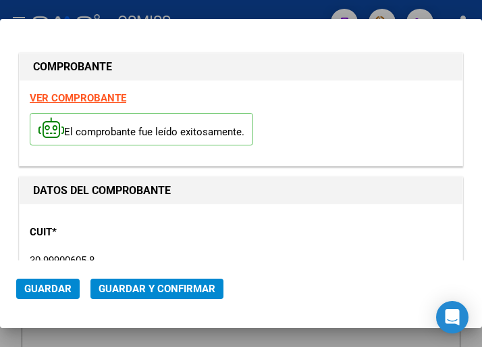
type input "2025-10-10"
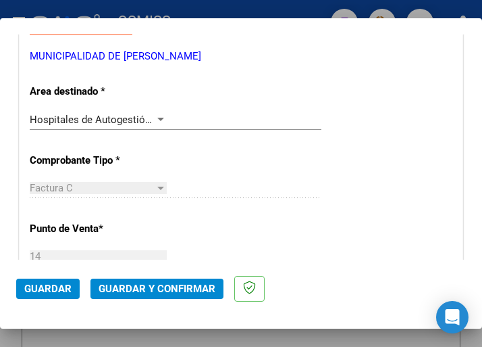
scroll to position [270, 0]
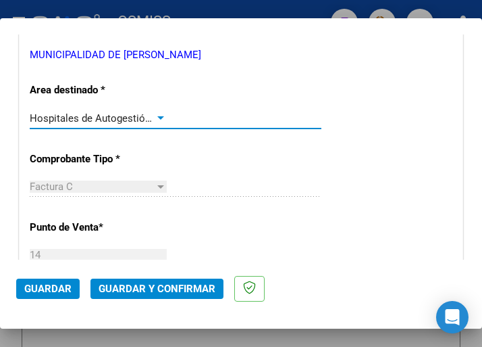
click at [161, 115] on div at bounding box center [161, 118] width 12 height 11
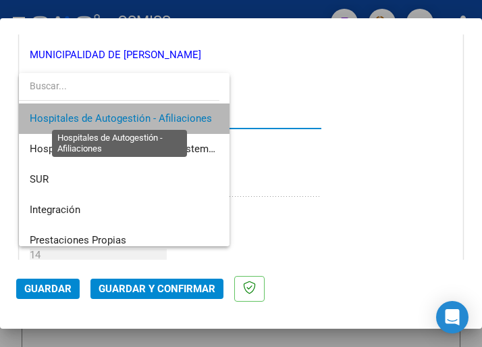
click at [161, 115] on span "Hospitales de Autogestión - Afiliaciones" at bounding box center [121, 118] width 182 height 12
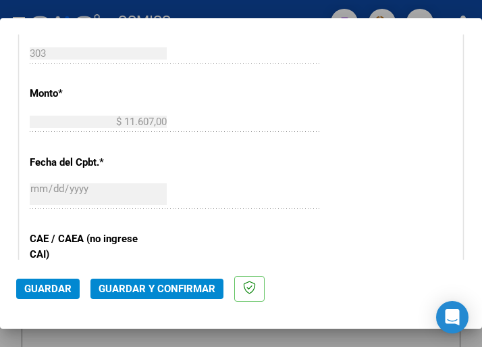
scroll to position [608, 0]
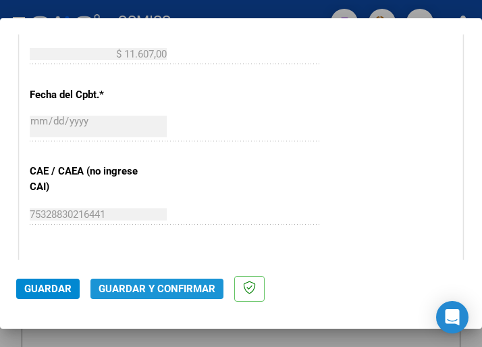
click at [162, 287] on span "Guardar y Confirmar" at bounding box center [157, 288] width 117 height 12
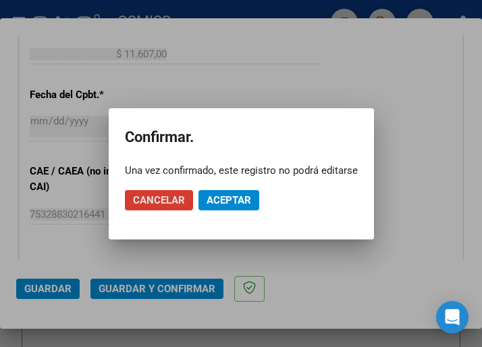
click at [245, 196] on span "Aceptar" at bounding box center [229, 200] width 45 height 12
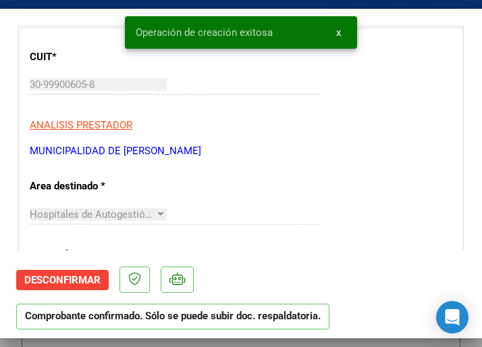
scroll to position [203, 0]
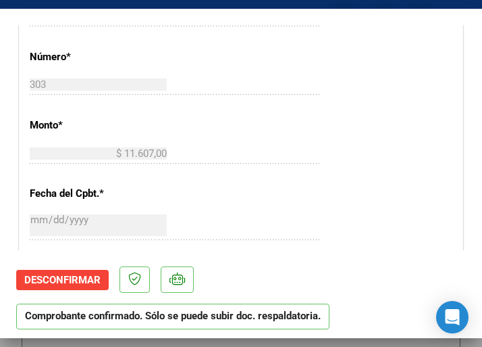
scroll to position [540, 0]
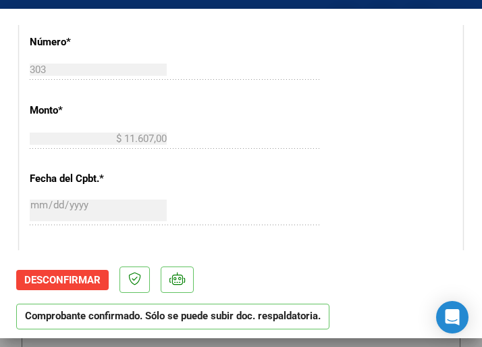
click at [130, 5] on div at bounding box center [241, 173] width 482 height 347
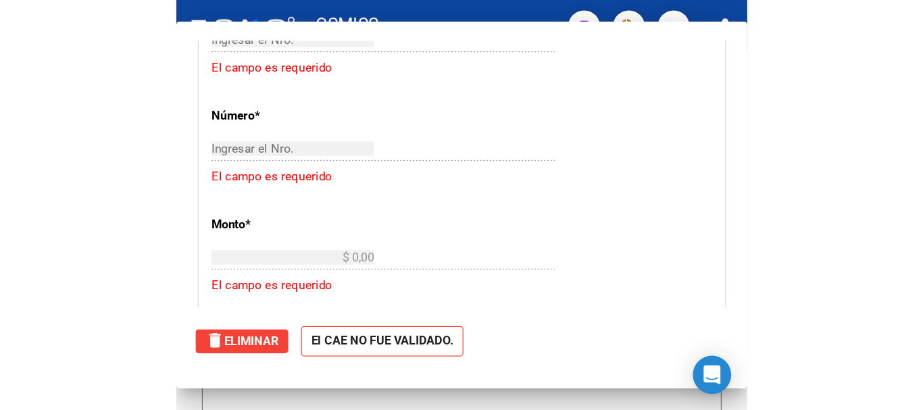
scroll to position [0, 0]
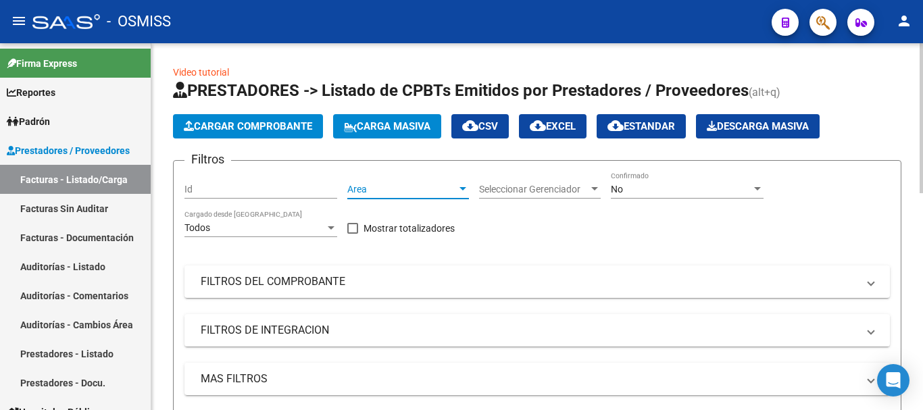
click at [459, 186] on div at bounding box center [463, 189] width 12 height 11
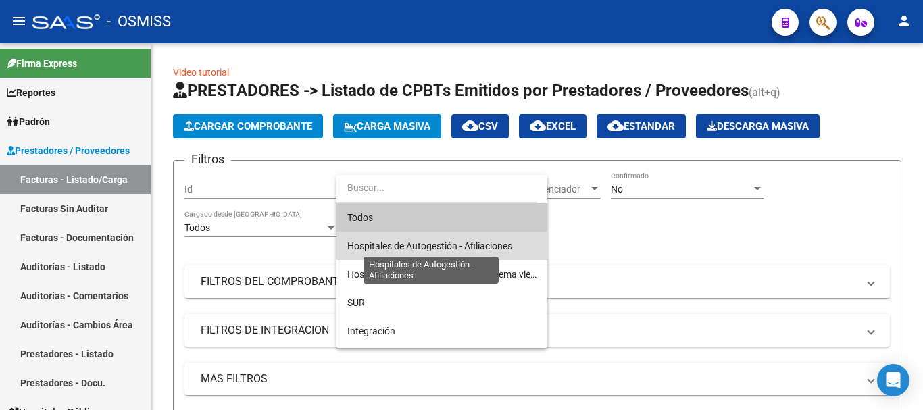
click at [443, 241] on span "Hospitales de Autogestión - Afiliaciones" at bounding box center [429, 245] width 165 height 11
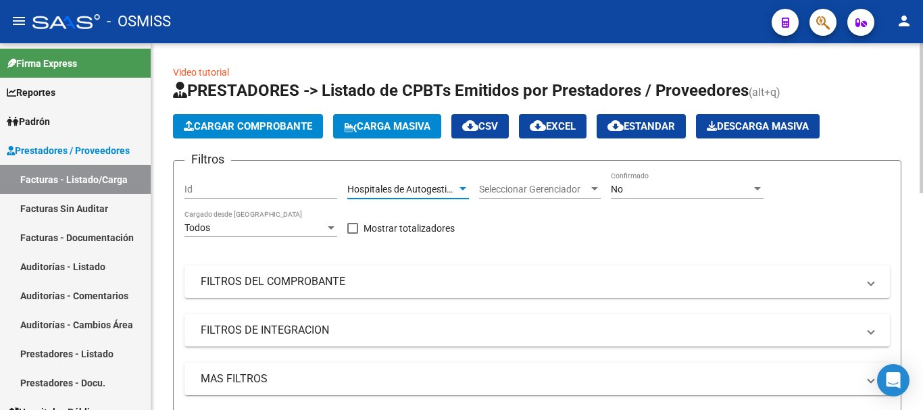
click at [482, 186] on div "No" at bounding box center [681, 189] width 141 height 11
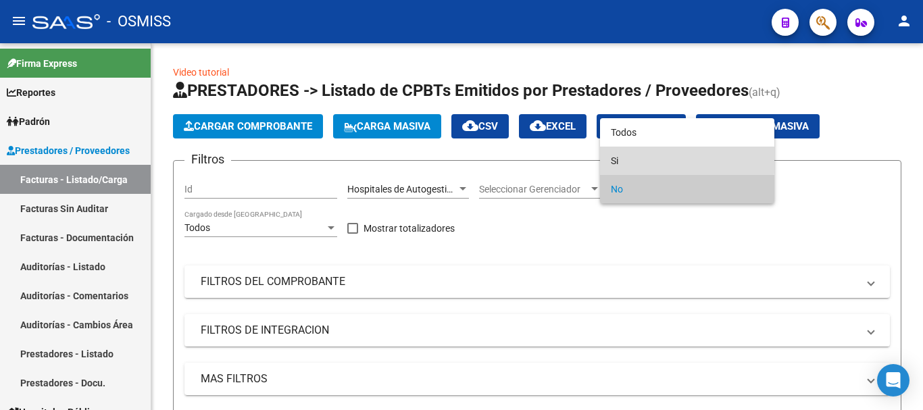
click at [482, 158] on span "Si" at bounding box center [687, 161] width 153 height 28
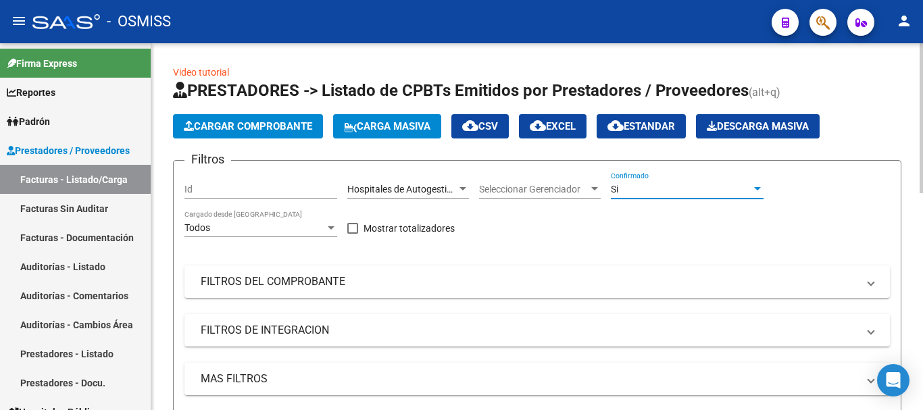
click at [457, 181] on div "Hospitales de Autogestión - Afiliaciones Area" at bounding box center [408, 185] width 122 height 27
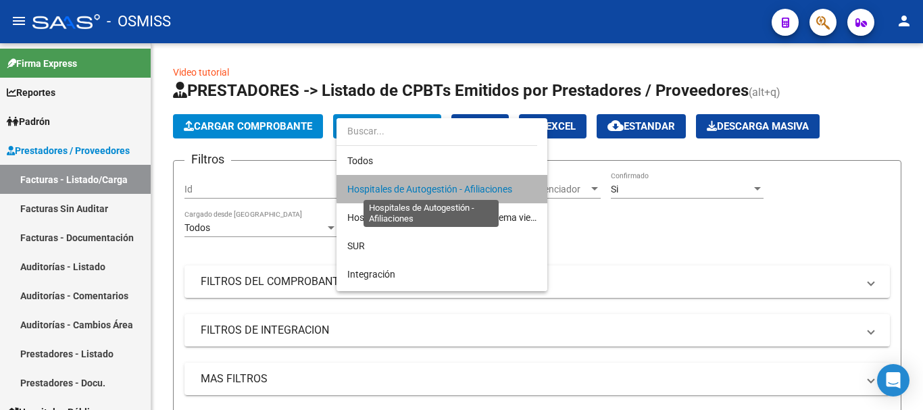
click at [459, 188] on span "Hospitales de Autogestión - Afiliaciones" at bounding box center [429, 189] width 165 height 11
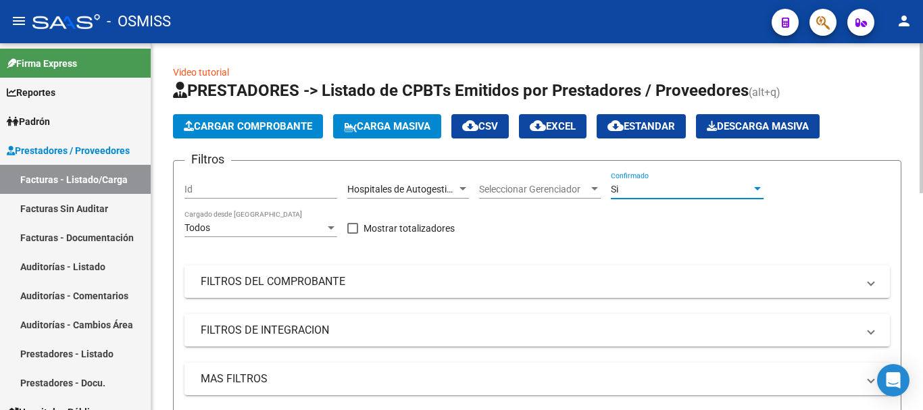
click at [482, 188] on div at bounding box center [757, 188] width 7 height 3
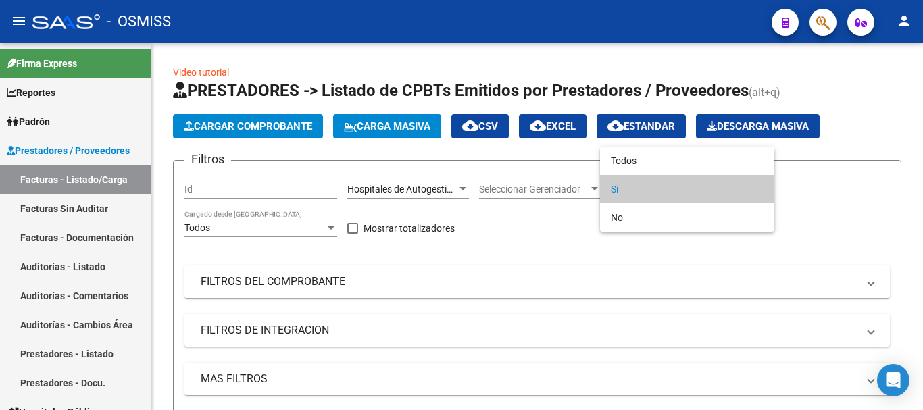
click at [482, 185] on span "Si" at bounding box center [687, 189] width 153 height 28
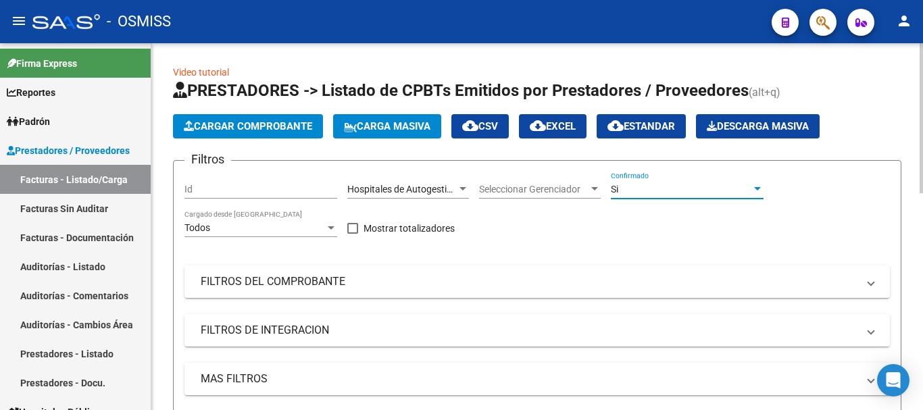
scroll to position [68, 0]
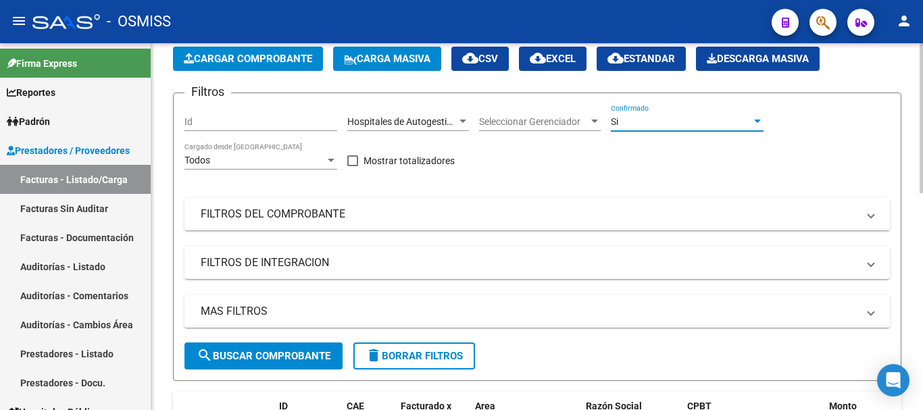
click at [482, 292] on div "Filtros Id Hospitales de Autogestión - Afiliaciones Area Seleccionar Gerenciado…" at bounding box center [536, 223] width 705 height 238
click at [482, 302] on mat-expansion-panel-header "MAS FILTROS" at bounding box center [536, 311] width 705 height 32
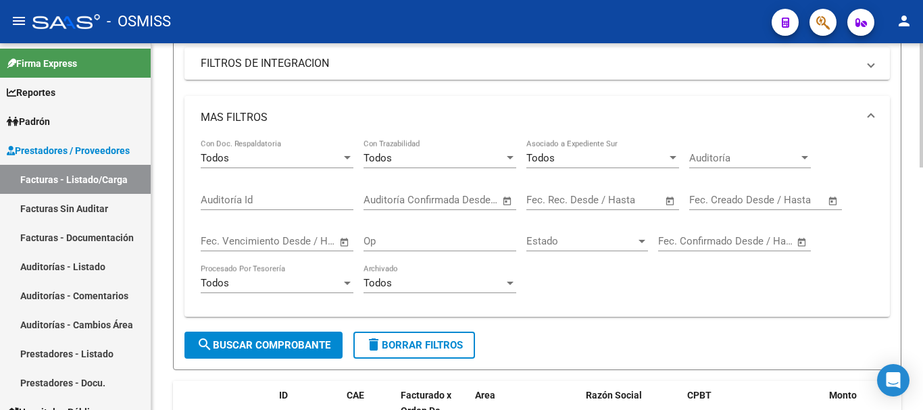
scroll to position [270, 0]
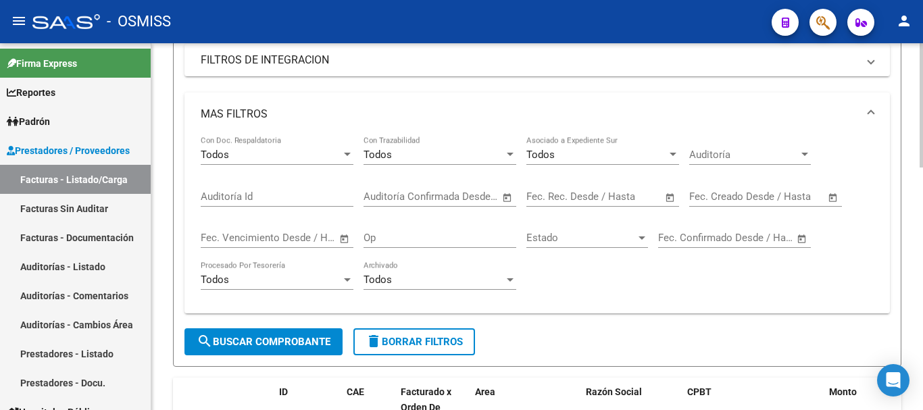
click at [482, 200] on span "Open calendar" at bounding box center [833, 197] width 32 height 32
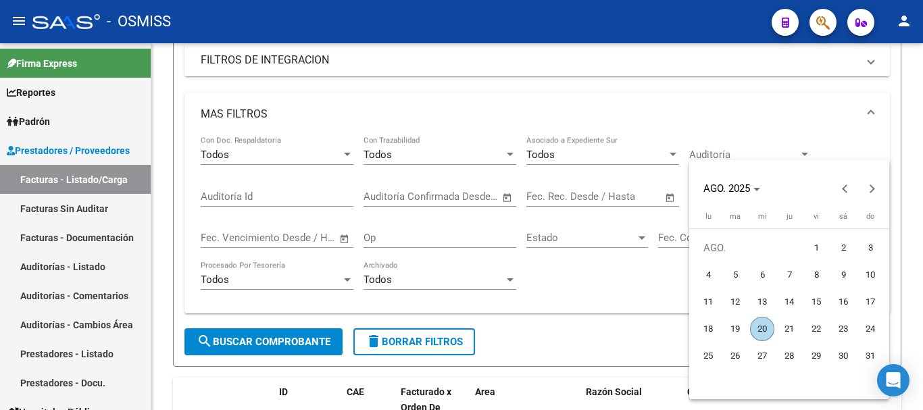
click at [482, 324] on span "20" at bounding box center [762, 329] width 24 height 24
type input "20/8/2025"
click at [482, 324] on span "20" at bounding box center [762, 329] width 24 height 24
type input "20/8/2025"
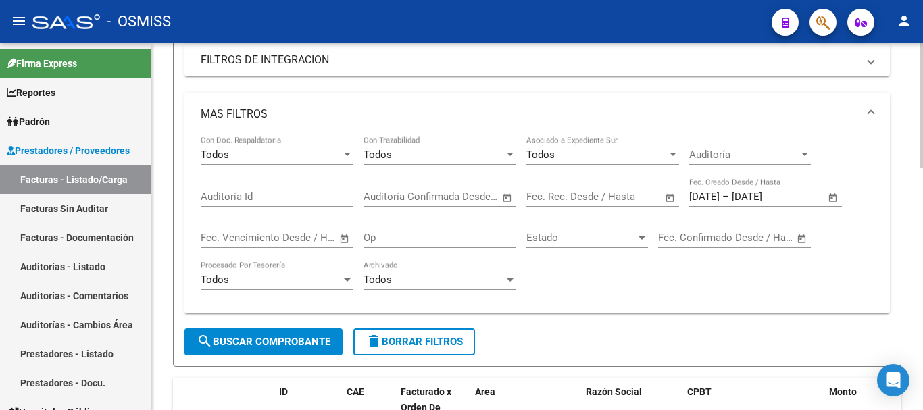
click at [284, 340] on span "search Buscar Comprobante" at bounding box center [264, 342] width 134 height 12
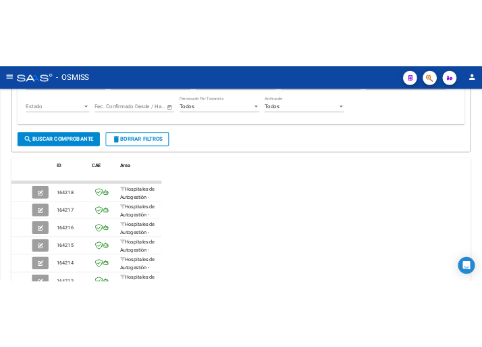
scroll to position [643, 0]
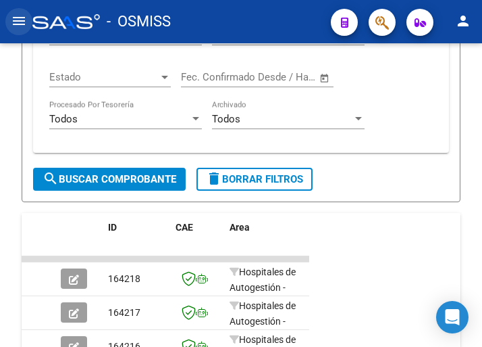
click at [14, 15] on mat-icon "menu" at bounding box center [19, 21] width 16 height 16
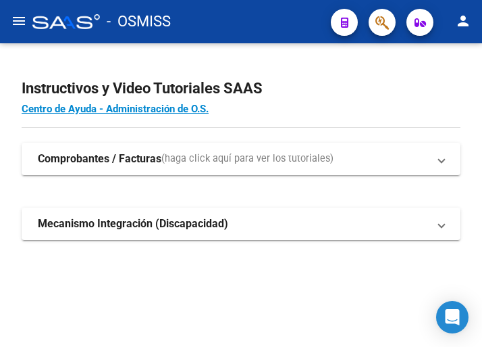
click at [21, 20] on mat-icon "menu" at bounding box center [19, 21] width 16 height 16
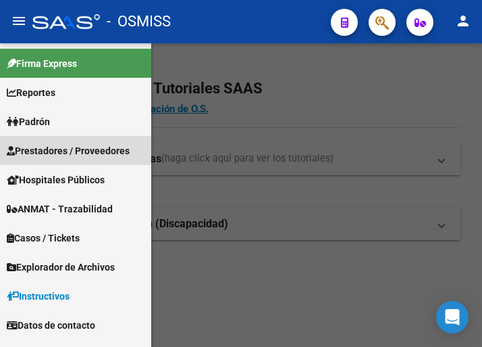
click at [68, 145] on span "Prestadores / Proveedores" at bounding box center [68, 150] width 123 height 15
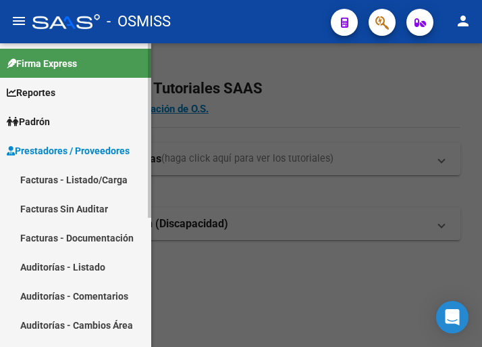
click at [104, 184] on link "Facturas - Listado/Carga" at bounding box center [75, 179] width 151 height 29
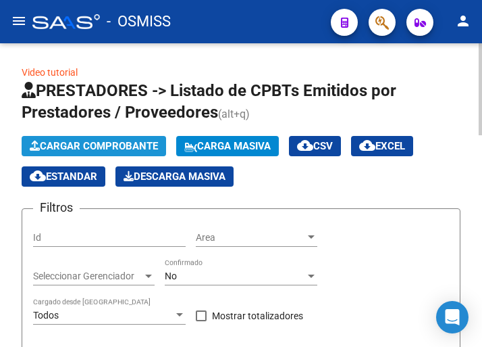
click at [129, 145] on span "Cargar Comprobante" at bounding box center [94, 146] width 128 height 12
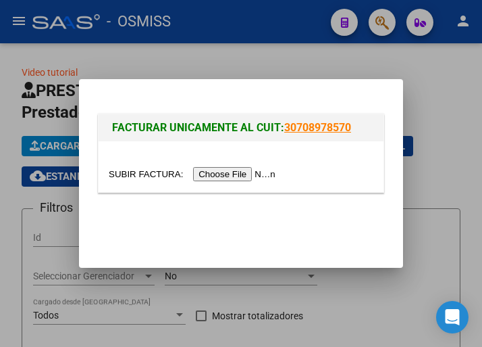
click at [234, 171] on input "file" at bounding box center [194, 174] width 171 height 14
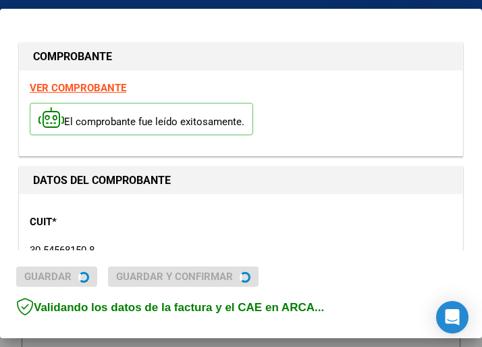
type input "[DATE]"
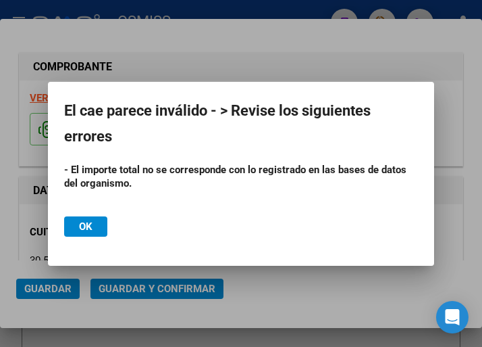
click at [169, 53] on div at bounding box center [241, 173] width 482 height 347
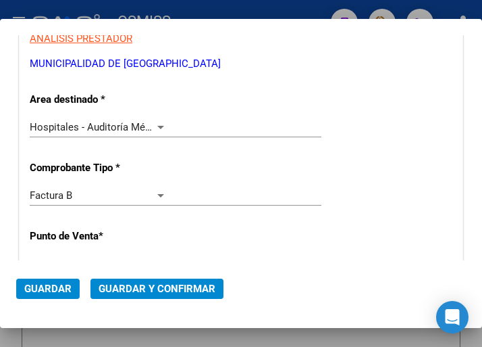
scroll to position [270, 0]
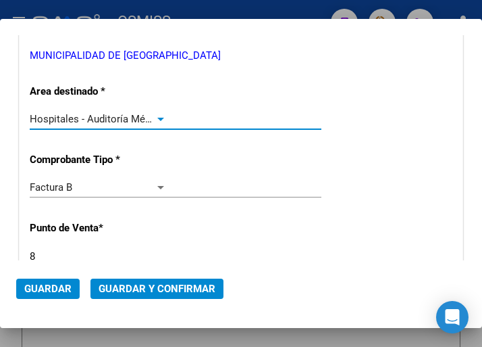
click at [158, 115] on div at bounding box center [161, 118] width 12 height 11
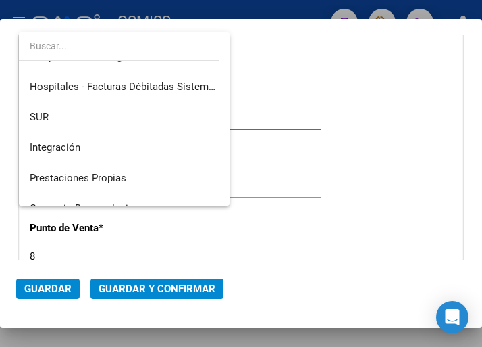
scroll to position [0, 0]
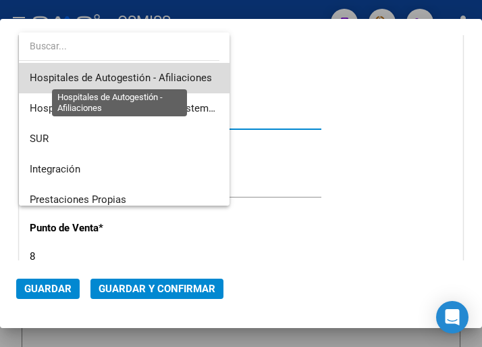
click at [179, 75] on span "Hospitales de Autogestión - Afiliaciones" at bounding box center [121, 78] width 182 height 12
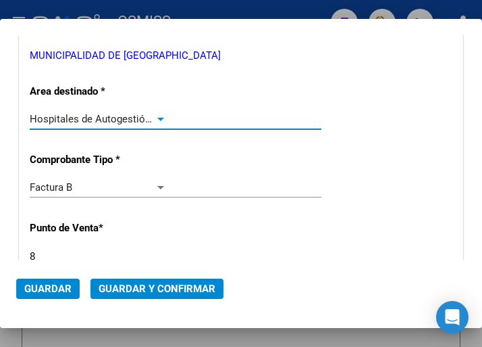
click at [155, 117] on div at bounding box center [161, 118] width 12 height 11
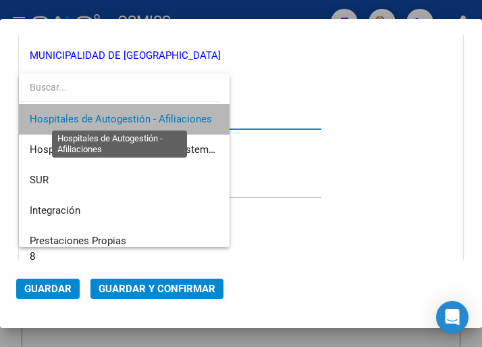
click at [153, 117] on span "Hospitales de Autogestión - Afiliaciones" at bounding box center [121, 119] width 182 height 12
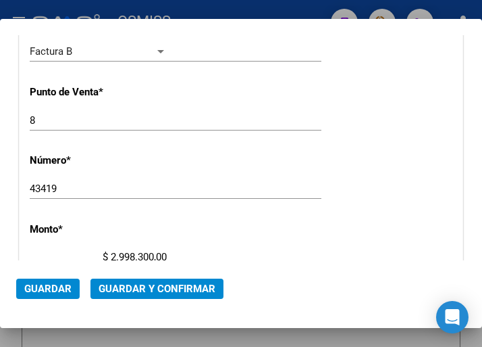
scroll to position [473, 0]
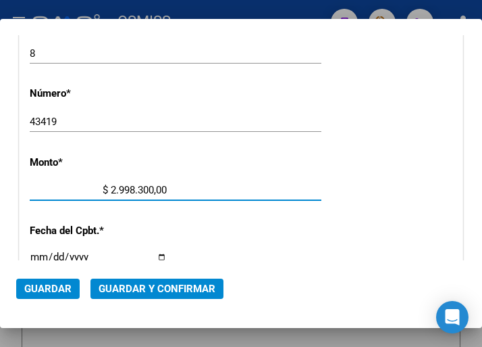
click at [149, 189] on input "$ 2.998.300,00" at bounding box center [98, 190] width 137 height 12
type input "$ 29.983,00"
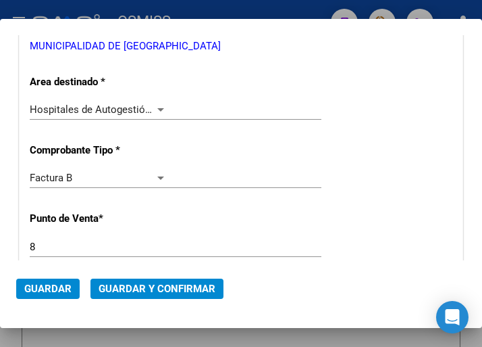
scroll to position [270, 0]
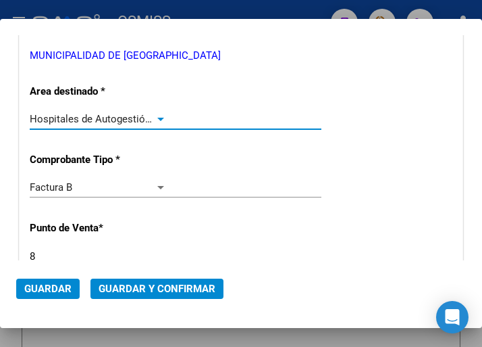
click at [157, 116] on div at bounding box center [161, 118] width 12 height 11
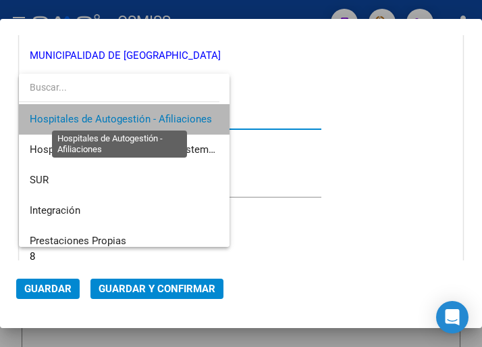
click at [157, 116] on span "Hospitales de Autogestión - Afiliaciones" at bounding box center [121, 119] width 182 height 12
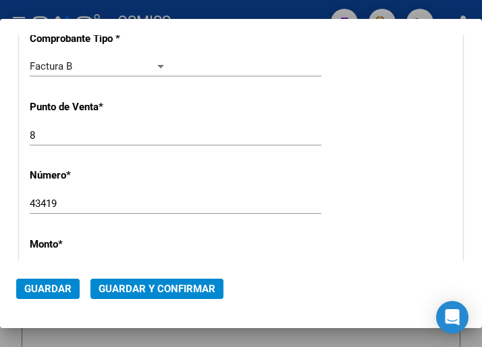
scroll to position [405, 0]
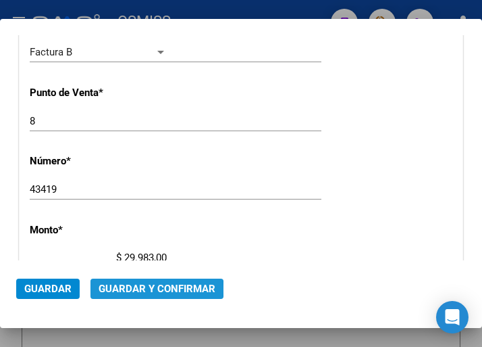
click at [148, 289] on span "Guardar y Confirmar" at bounding box center [157, 288] width 117 height 12
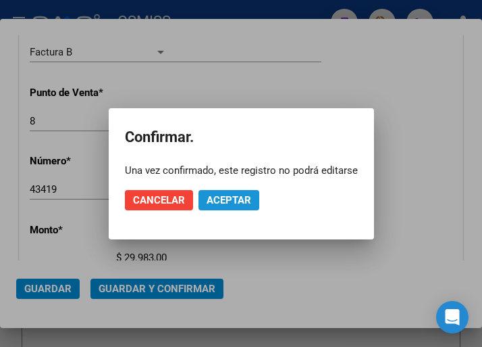
click at [215, 197] on span "Aceptar" at bounding box center [229, 200] width 45 height 12
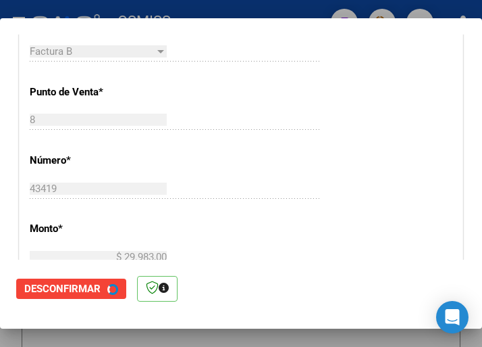
scroll to position [0, 0]
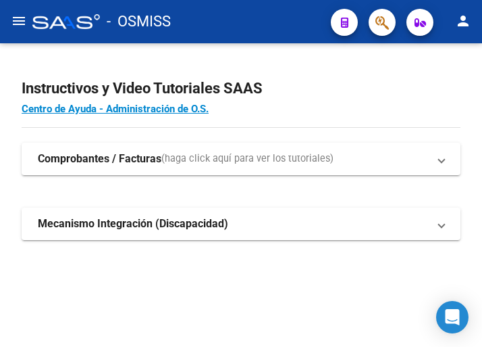
click at [14, 24] on mat-icon "menu" at bounding box center [19, 21] width 16 height 16
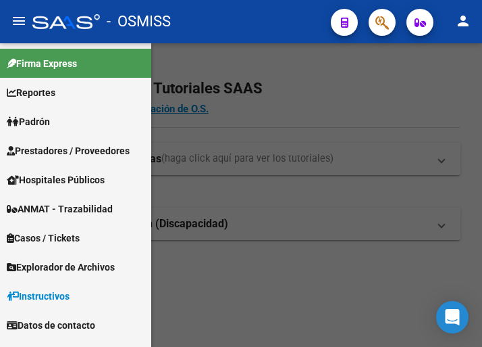
click at [70, 151] on span "Prestadores / Proveedores" at bounding box center [68, 150] width 123 height 15
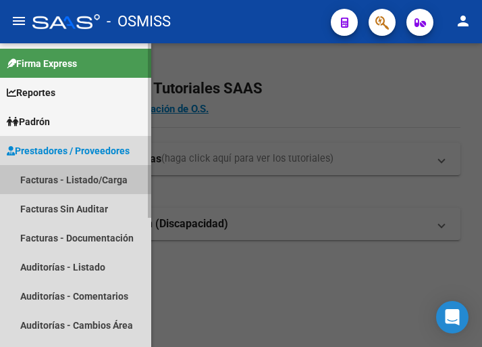
click at [75, 176] on link "Facturas - Listado/Carga" at bounding box center [75, 179] width 151 height 29
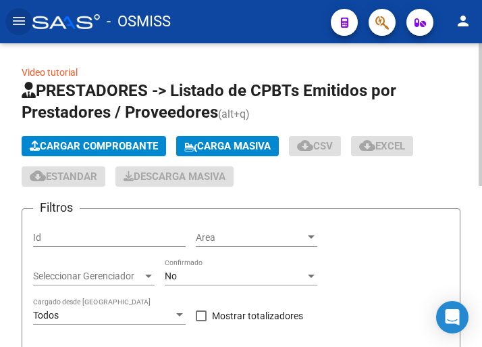
click at [130, 143] on span "Cargar Comprobante" at bounding box center [94, 146] width 128 height 12
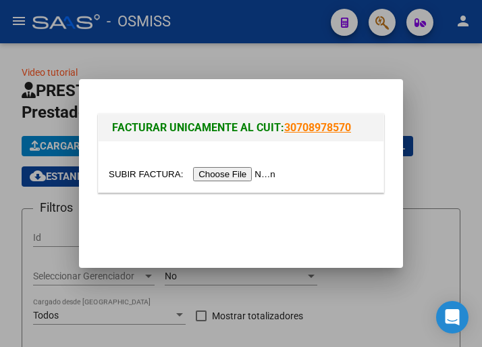
click at [254, 175] on input "file" at bounding box center [194, 174] width 171 height 14
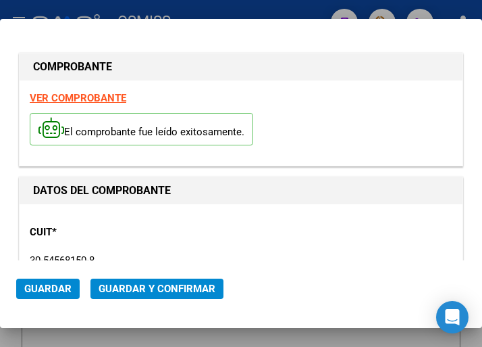
type input "[DATE]"
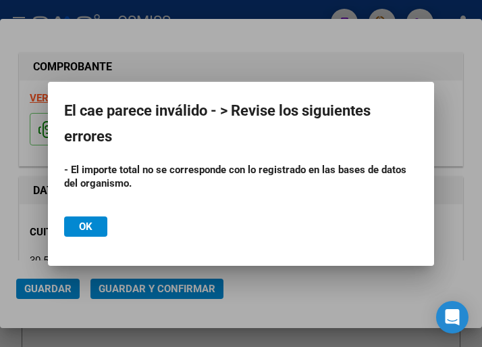
click at [295, 55] on div at bounding box center [241, 173] width 482 height 347
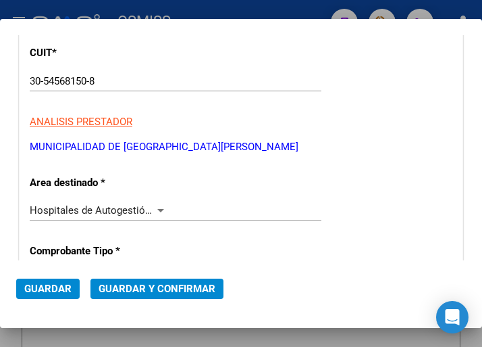
scroll to position [203, 0]
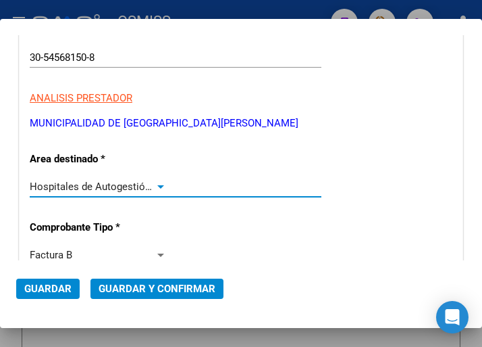
click at [155, 186] on div at bounding box center [161, 186] width 12 height 11
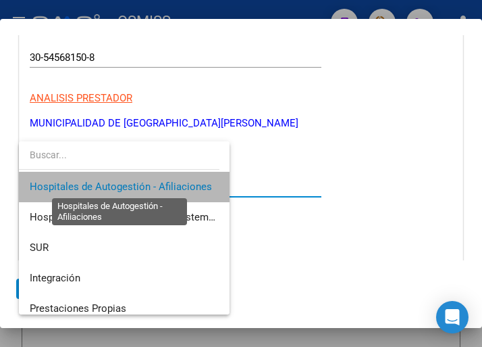
click at [153, 186] on span "Hospitales de Autogestión - Afiliaciones" at bounding box center [121, 186] width 182 height 12
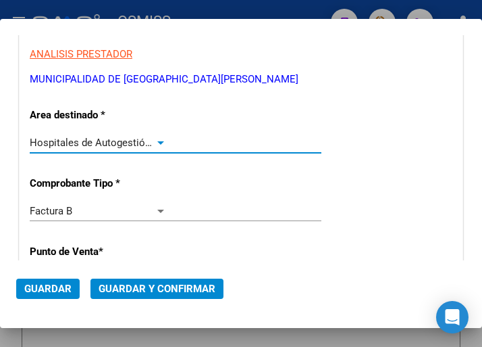
scroll to position [270, 0]
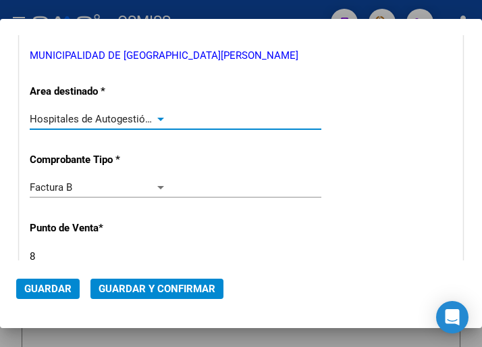
click at [159, 116] on div at bounding box center [161, 118] width 12 height 11
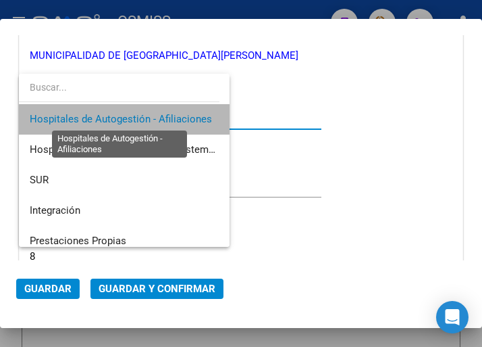
click at [159, 116] on span "Hospitales de Autogestión - Afiliaciones" at bounding box center [121, 119] width 182 height 12
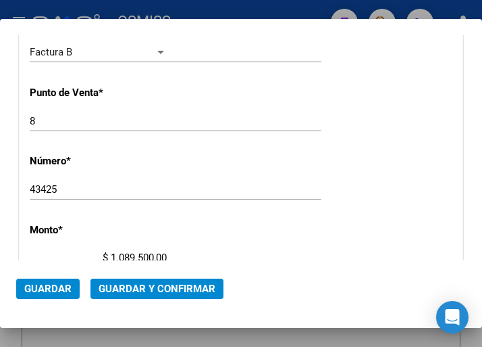
scroll to position [473, 0]
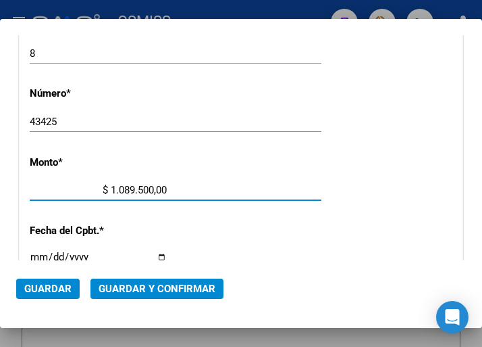
click at [149, 188] on input "$ 1.089.500,00" at bounding box center [98, 190] width 137 height 12
type input "$ 10.895,00"
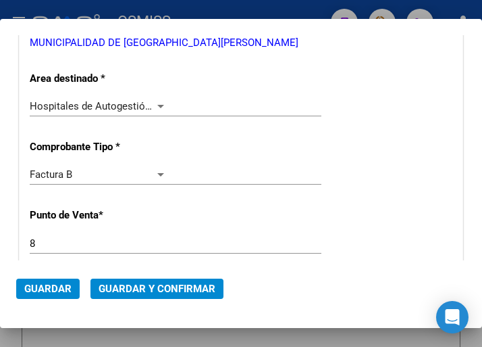
scroll to position [203, 0]
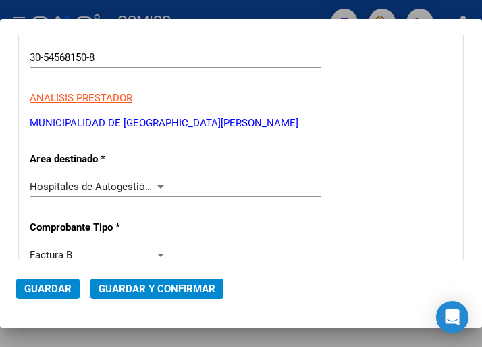
click at [155, 180] on div "Hospitales de Autogestión - Afiliaciones Seleccionar Area" at bounding box center [176, 186] width 292 height 20
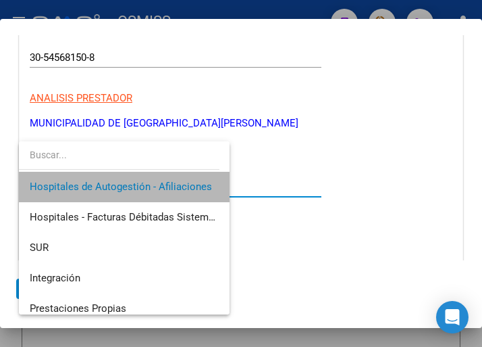
click at [155, 180] on span "Hospitales de Autogestión - Afiliaciones" at bounding box center [124, 187] width 189 height 30
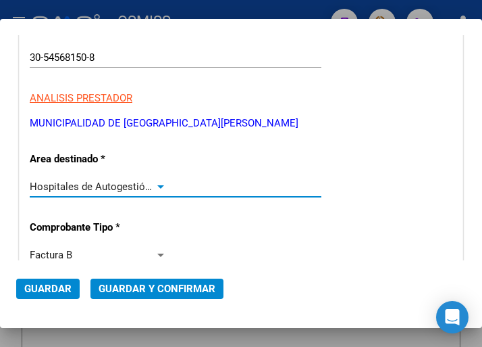
click at [148, 286] on span "Guardar y Confirmar" at bounding box center [157, 288] width 117 height 12
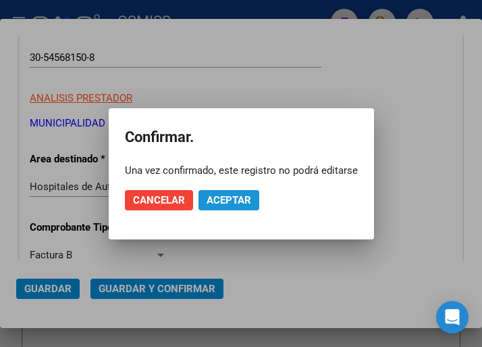
click at [218, 202] on span "Aceptar" at bounding box center [229, 200] width 45 height 12
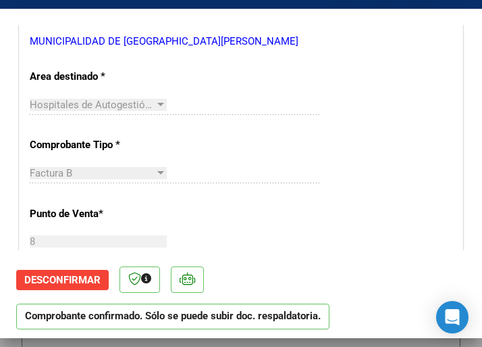
scroll to position [270, 0]
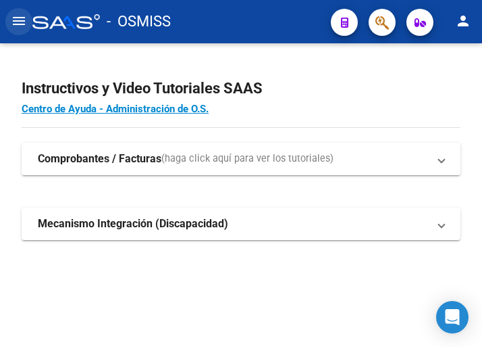
click at [20, 23] on mat-icon "menu" at bounding box center [19, 21] width 16 height 16
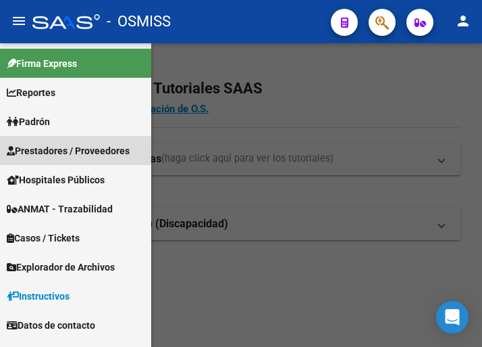
click at [59, 151] on span "Prestadores / Proveedores" at bounding box center [68, 150] width 123 height 15
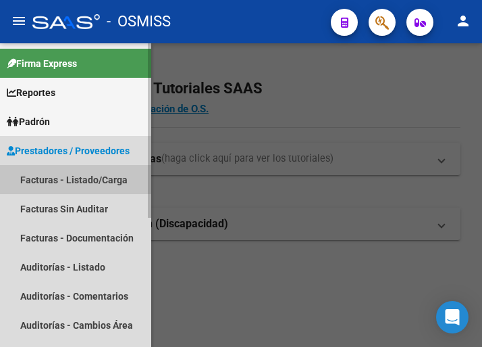
click at [70, 173] on link "Facturas - Listado/Carga" at bounding box center [75, 179] width 151 height 29
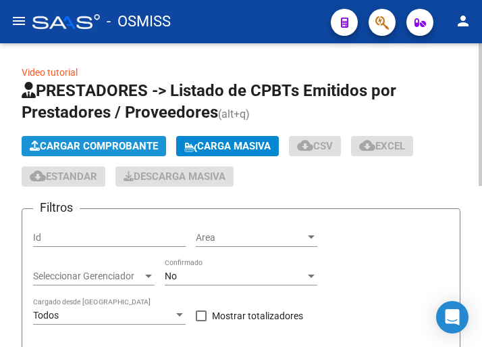
click at [144, 143] on span "Cargar Comprobante" at bounding box center [94, 146] width 128 height 12
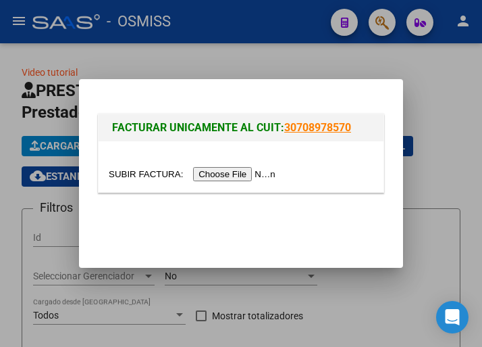
click at [259, 176] on input "file" at bounding box center [194, 174] width 171 height 14
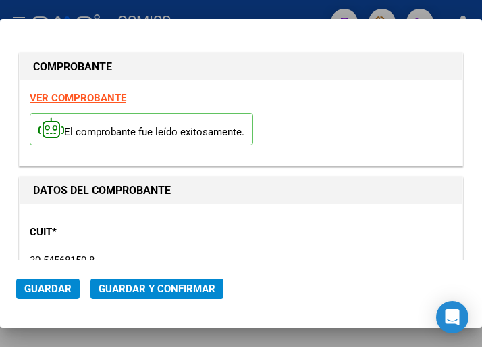
type input "[DATE]"
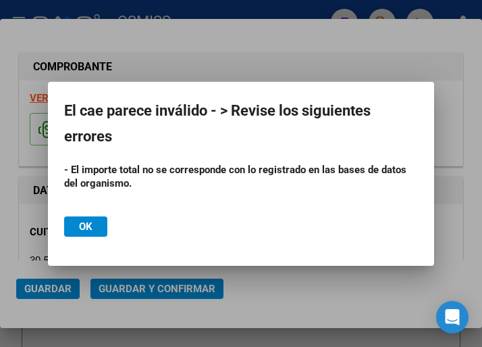
click at [247, 70] on div at bounding box center [241, 173] width 482 height 347
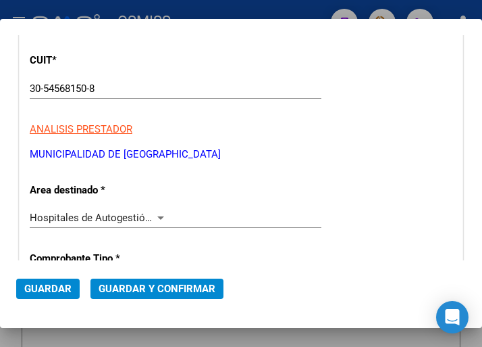
scroll to position [203, 0]
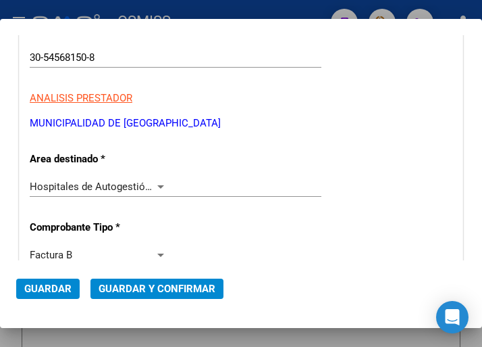
click at [155, 183] on div at bounding box center [161, 186] width 12 height 11
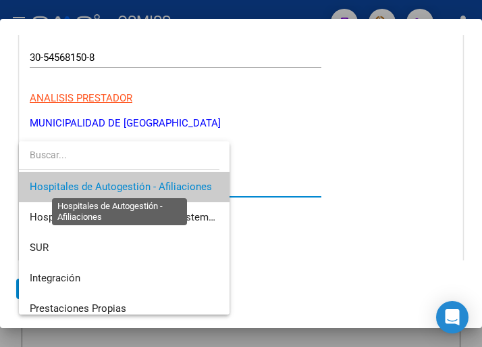
click at [155, 183] on span "Hospitales de Autogestión - Afiliaciones" at bounding box center [121, 186] width 182 height 12
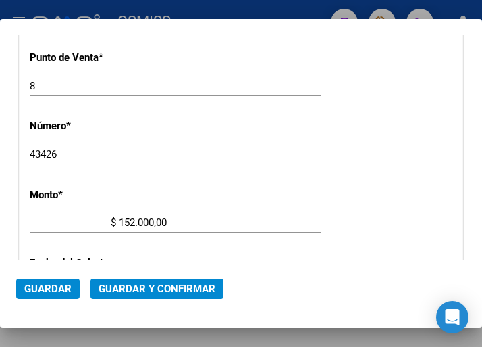
scroll to position [473, 0]
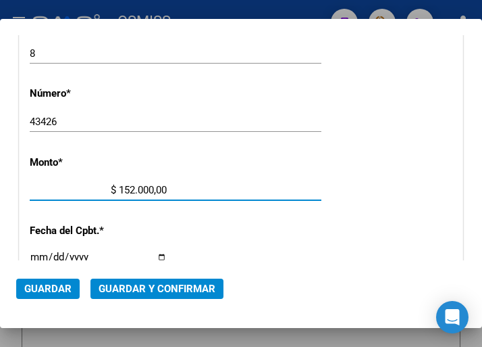
click at [149, 189] on input "$ 152.000,00" at bounding box center [98, 190] width 137 height 12
type input "$ 1.520,00"
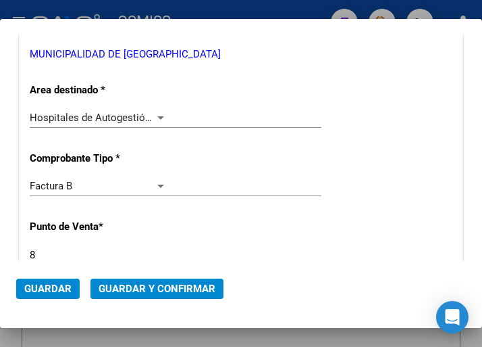
scroll to position [270, 0]
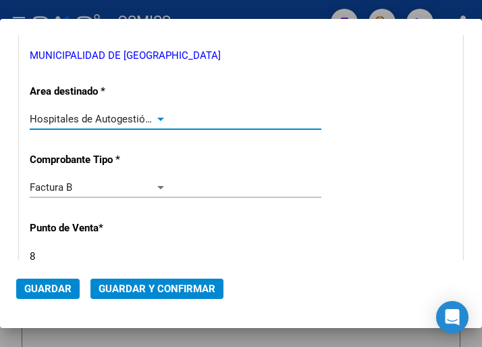
click at [155, 114] on div at bounding box center [161, 118] width 12 height 11
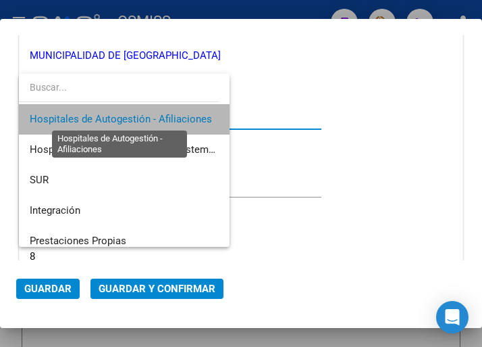
click at [153, 114] on span "Hospitales de Autogestión - Afiliaciones" at bounding box center [121, 119] width 182 height 12
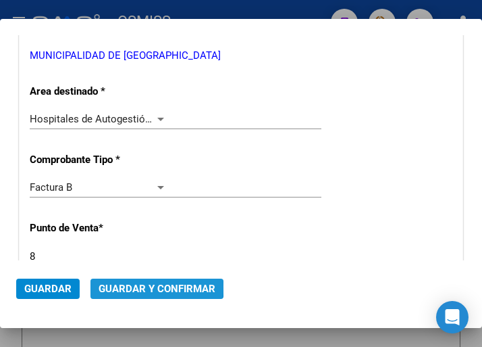
click at [154, 286] on span "Guardar y Confirmar" at bounding box center [157, 288] width 117 height 12
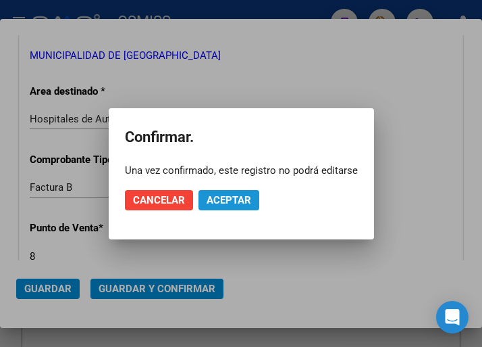
click at [226, 197] on span "Aceptar" at bounding box center [229, 200] width 45 height 12
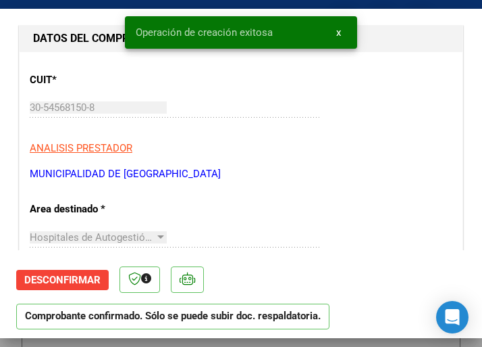
scroll to position [203, 0]
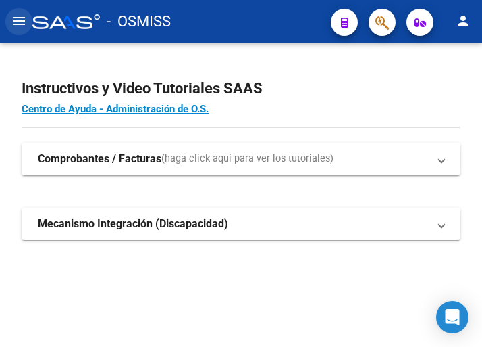
click at [21, 21] on mat-icon "menu" at bounding box center [19, 21] width 16 height 16
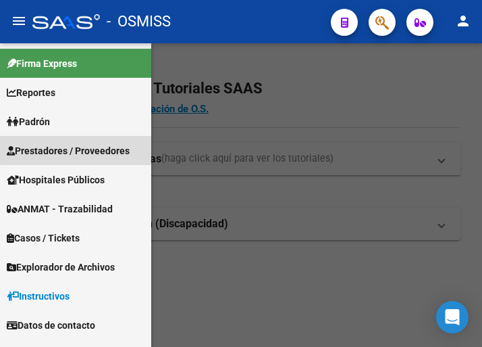
click at [77, 143] on span "Prestadores / Proveedores" at bounding box center [68, 150] width 123 height 15
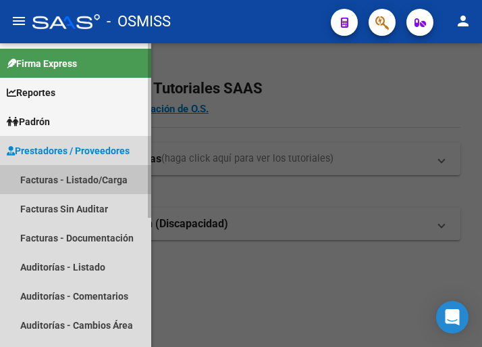
click at [76, 177] on link "Facturas - Listado/Carga" at bounding box center [75, 179] width 151 height 29
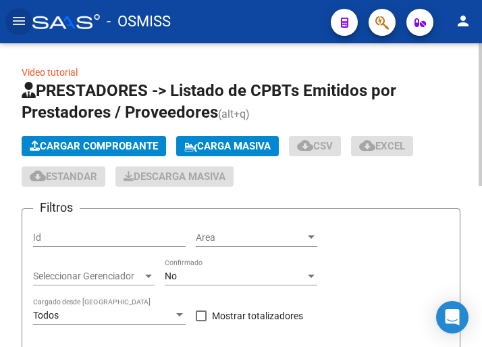
click at [100, 144] on span "Cargar Comprobante" at bounding box center [94, 146] width 128 height 12
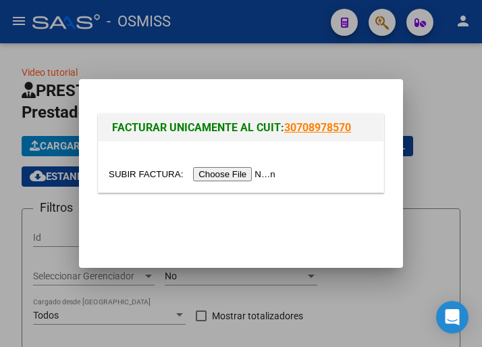
click at [248, 175] on input "file" at bounding box center [194, 174] width 171 height 14
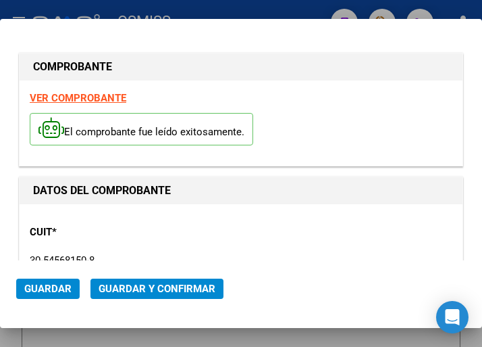
type input "[DATE]"
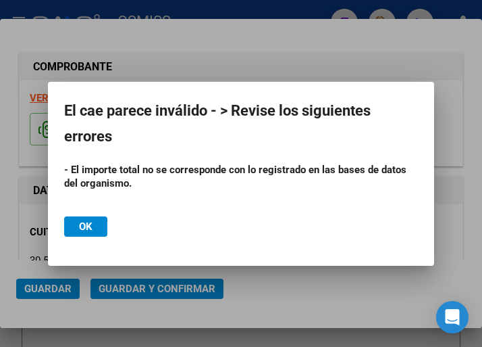
click at [249, 59] on div at bounding box center [241, 173] width 482 height 347
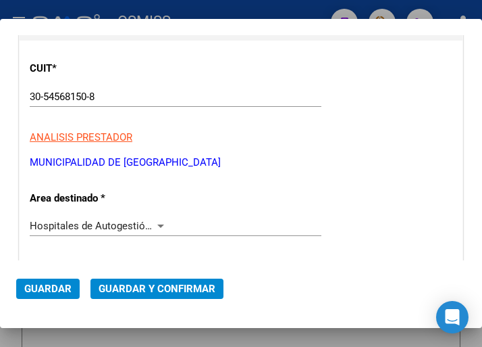
scroll to position [203, 0]
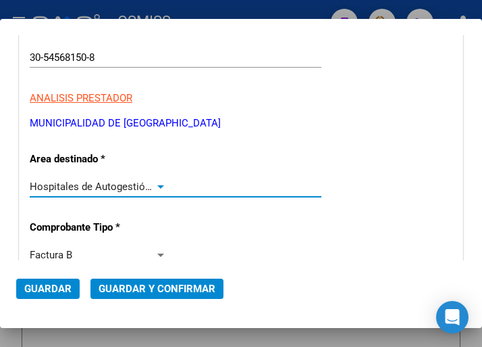
click at [155, 183] on div at bounding box center [161, 186] width 12 height 11
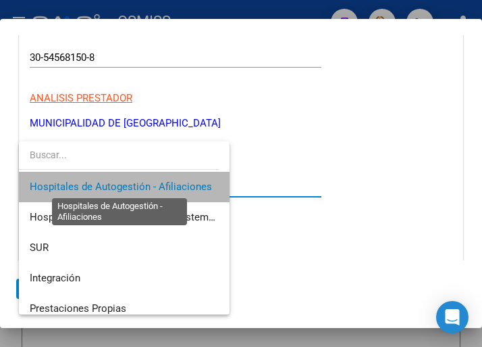
click at [154, 183] on span "Hospitales de Autogestión - Afiliaciones" at bounding box center [121, 186] width 182 height 12
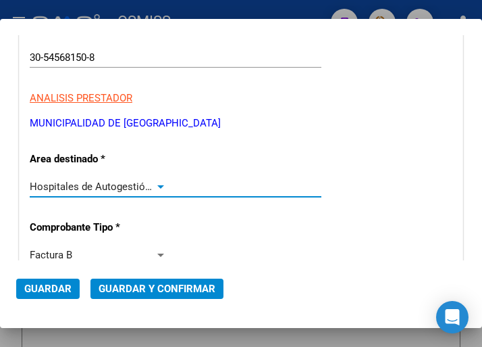
click at [157, 185] on div at bounding box center [160, 186] width 7 height 3
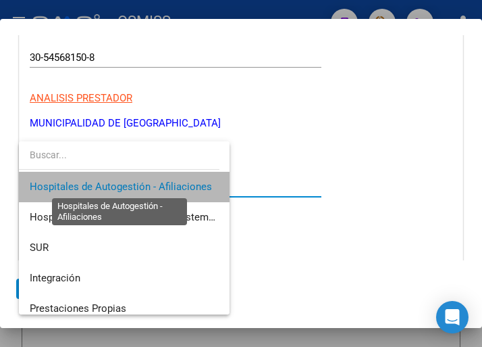
click at [157, 185] on span "Hospitales de Autogestión - Afiliaciones" at bounding box center [121, 186] width 182 height 12
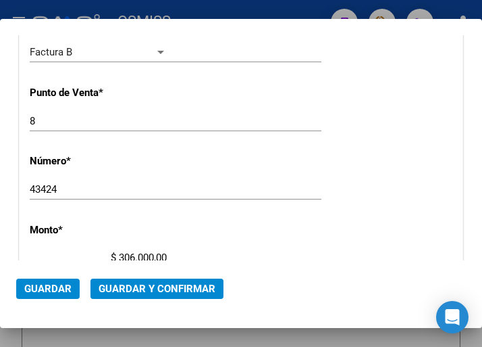
scroll to position [473, 0]
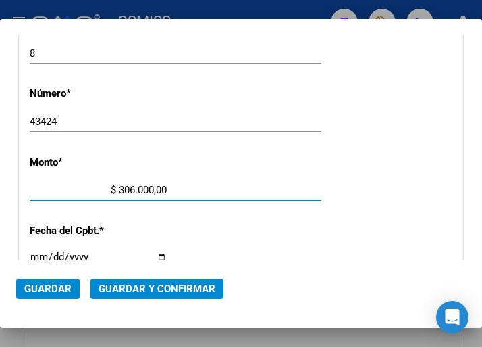
click at [149, 188] on input "$ 306.000,00" at bounding box center [98, 190] width 137 height 12
type input "$ 3.060,00"
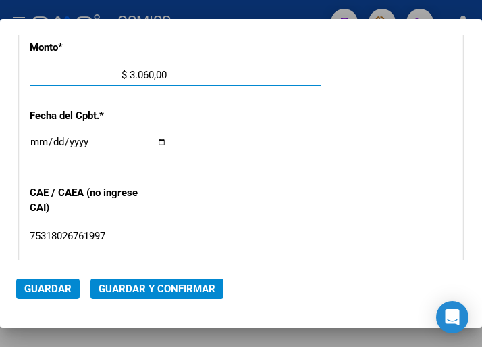
scroll to position [608, 0]
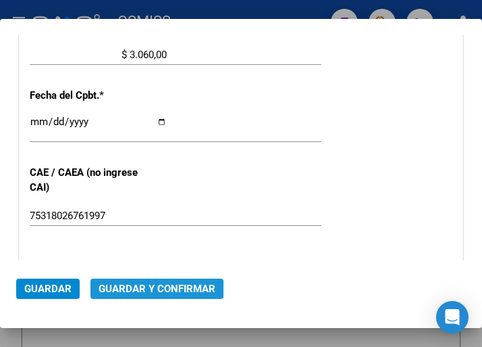
click at [151, 290] on span "Guardar y Confirmar" at bounding box center [157, 288] width 117 height 12
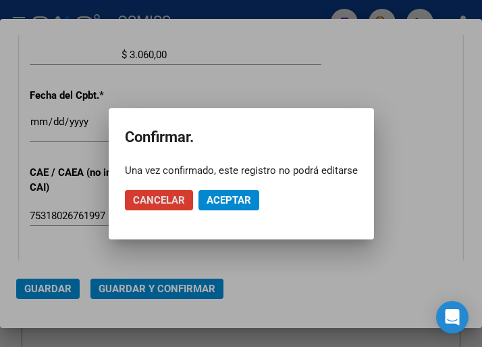
click at [228, 198] on span "Aceptar" at bounding box center [229, 200] width 45 height 12
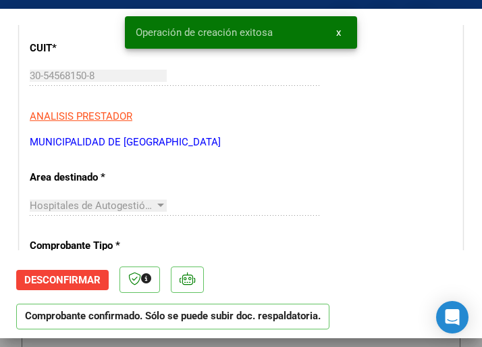
scroll to position [203, 0]
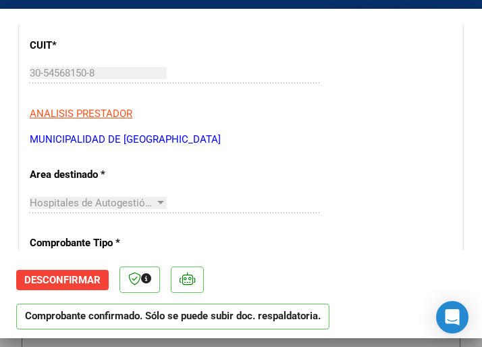
click at [378, 137] on p "MUNICIPALIDAD DE [GEOGRAPHIC_DATA]" at bounding box center [241, 140] width 423 height 16
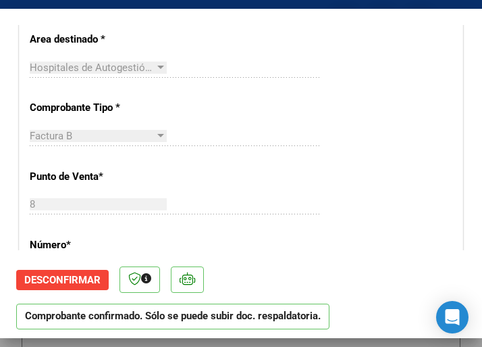
scroll to position [405, 0]
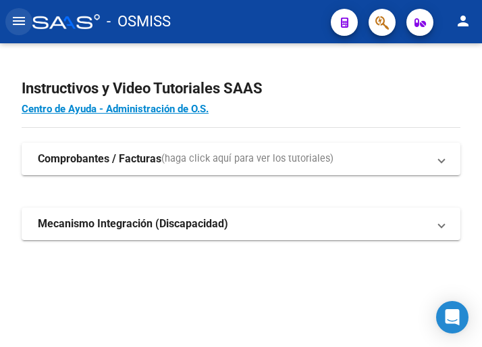
click at [18, 18] on mat-icon "menu" at bounding box center [19, 21] width 16 height 16
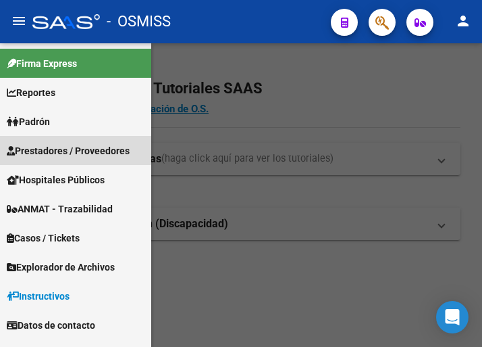
click at [63, 148] on span "Prestadores / Proveedores" at bounding box center [68, 150] width 123 height 15
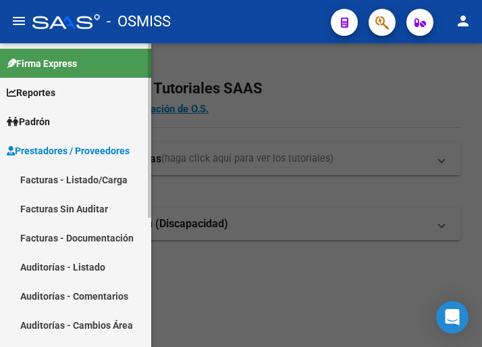
click at [74, 174] on link "Facturas - Listado/Carga" at bounding box center [75, 179] width 151 height 29
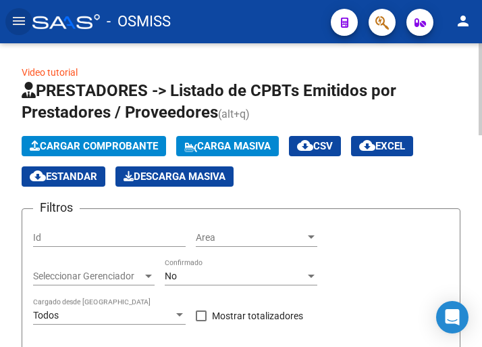
click at [115, 147] on span "Cargar Comprobante" at bounding box center [94, 146] width 128 height 12
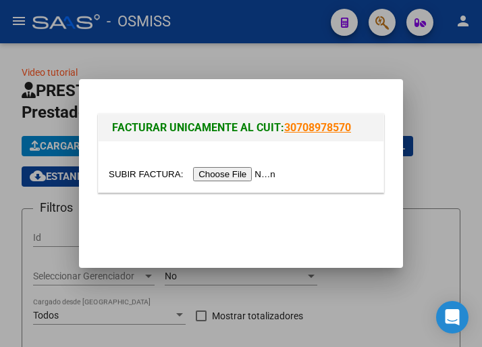
click at [229, 171] on input "file" at bounding box center [194, 174] width 171 height 14
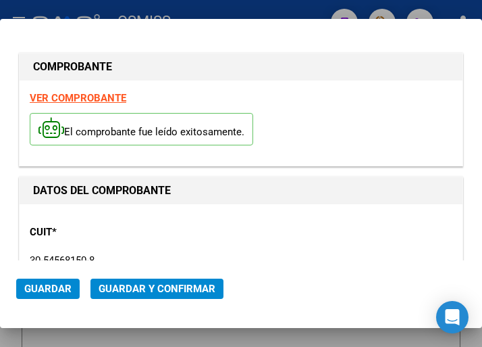
type input "[DATE]"
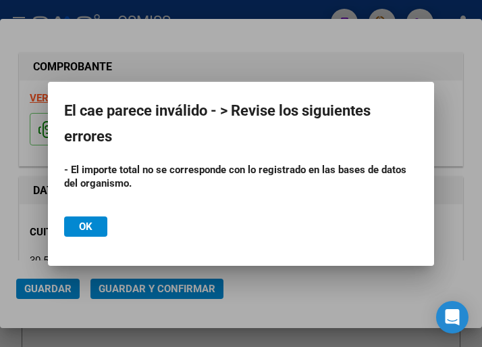
click at [213, 48] on div at bounding box center [241, 173] width 482 height 347
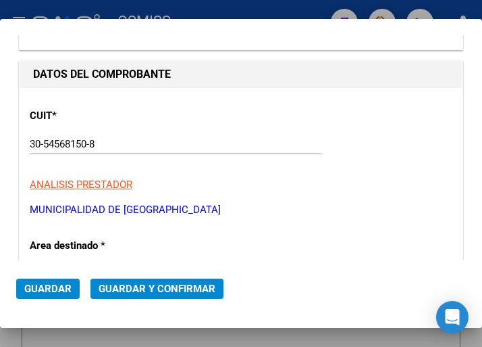
scroll to position [135, 0]
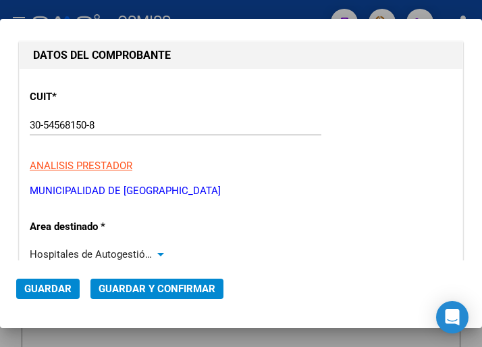
click at [157, 251] on div at bounding box center [161, 254] width 12 height 11
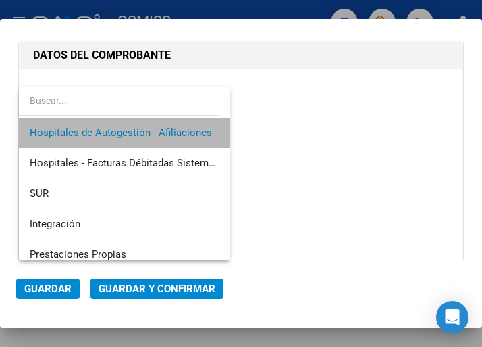
click at [161, 126] on span "Hospitales de Autogestión - Afiliaciones" at bounding box center [124, 133] width 189 height 30
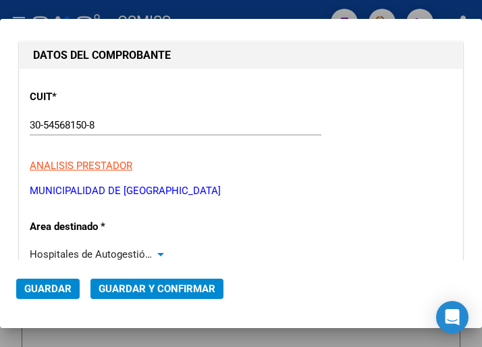
click at [159, 253] on div at bounding box center [160, 254] width 7 height 3
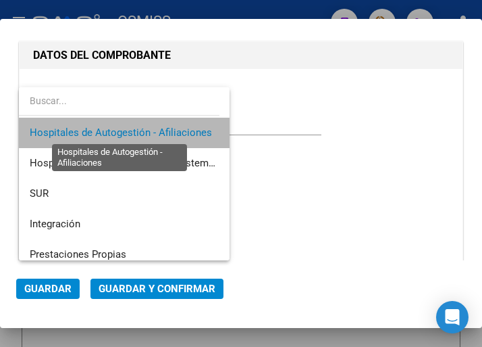
click at [160, 128] on span "Hospitales de Autogestión - Afiliaciones" at bounding box center [121, 132] width 182 height 12
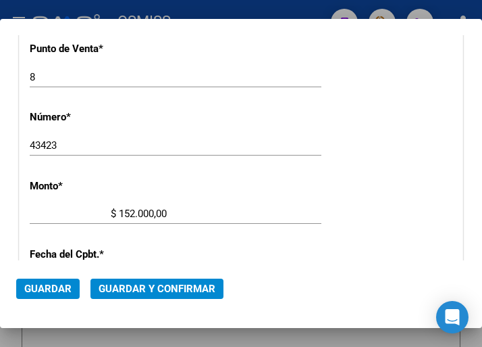
scroll to position [473, 0]
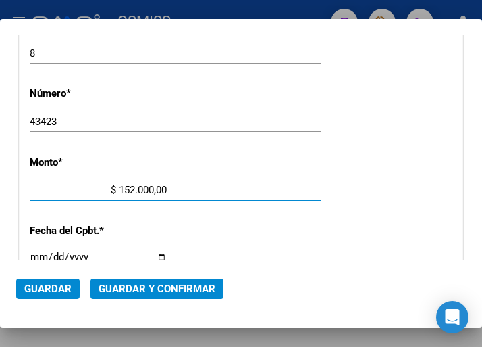
click at [149, 190] on input "$ 152.000,00" at bounding box center [98, 190] width 137 height 12
type input "$ 1.520,00"
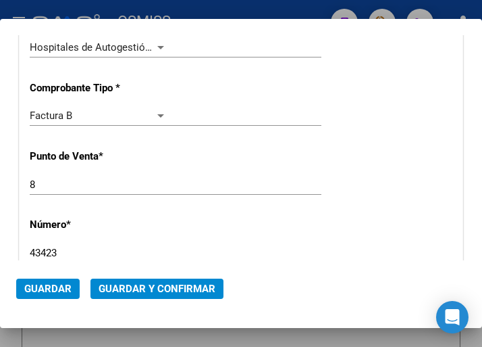
scroll to position [338, 0]
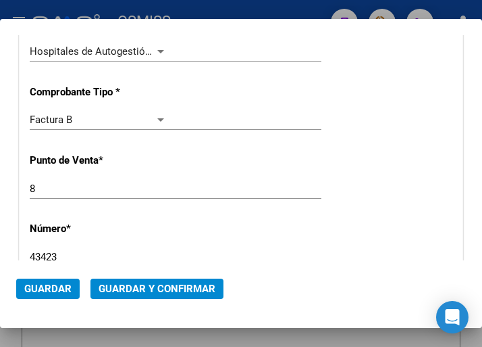
click at [143, 289] on span "Guardar y Confirmar" at bounding box center [157, 288] width 117 height 12
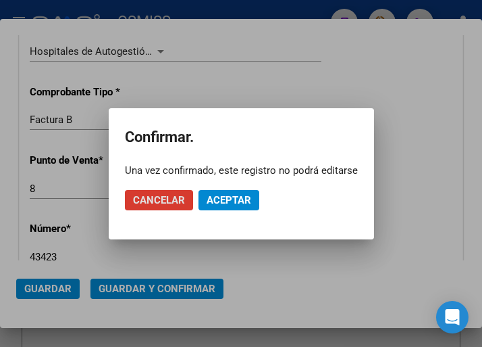
click at [238, 197] on span "Aceptar" at bounding box center [229, 200] width 45 height 12
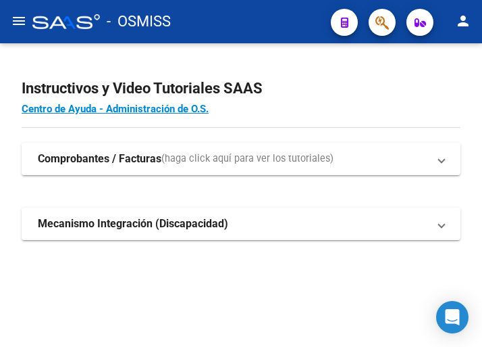
click at [18, 24] on mat-icon "menu" at bounding box center [19, 21] width 16 height 16
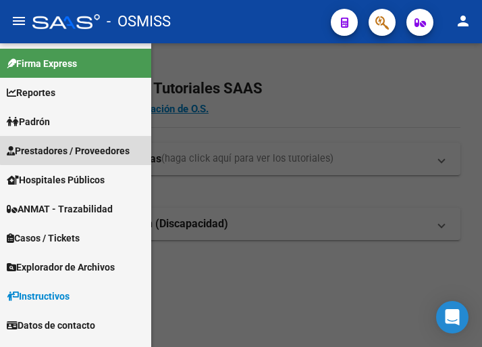
click at [78, 149] on span "Prestadores / Proveedores" at bounding box center [68, 150] width 123 height 15
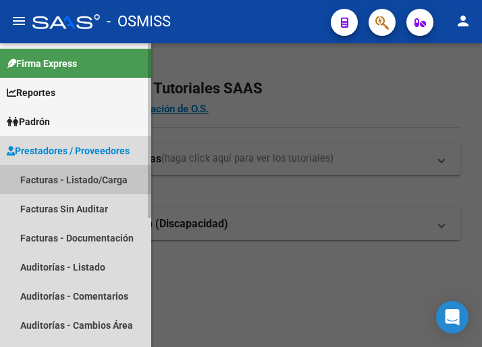
click at [78, 178] on link "Facturas - Listado/Carga" at bounding box center [75, 179] width 151 height 29
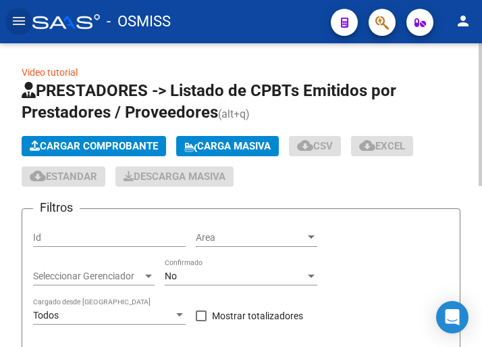
click at [125, 143] on span "Cargar Comprobante" at bounding box center [94, 146] width 128 height 12
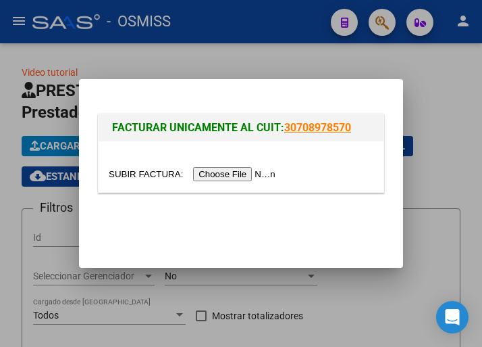
click at [245, 171] on input "file" at bounding box center [194, 174] width 171 height 14
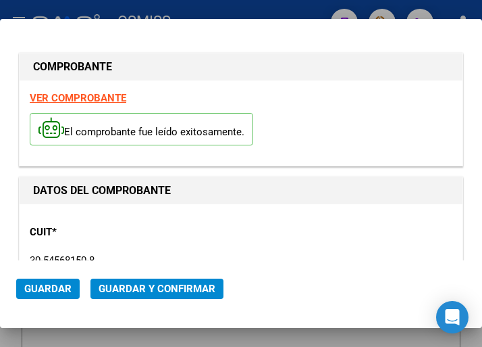
type input "[DATE]"
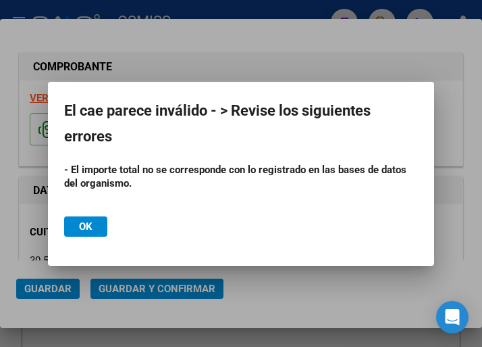
click at [280, 34] on div at bounding box center [241, 173] width 482 height 347
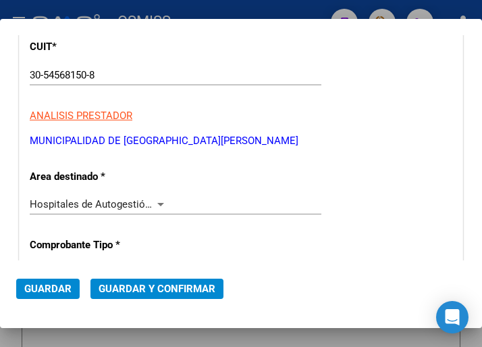
scroll to position [203, 0]
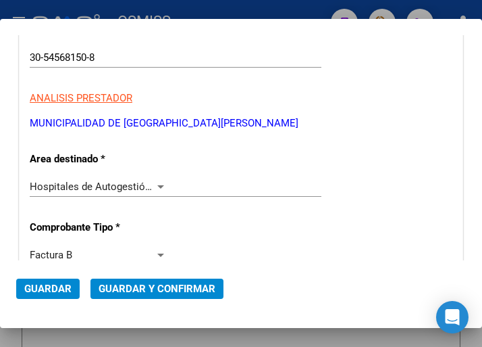
click at [157, 185] on div at bounding box center [160, 186] width 7 height 3
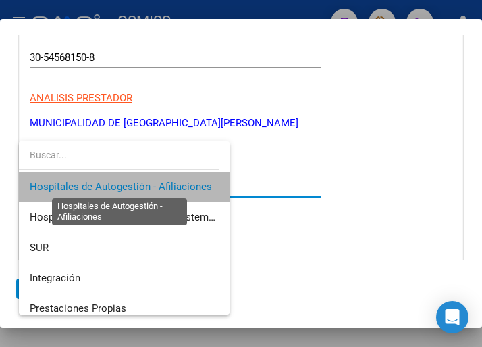
click at [154, 185] on span "Hospitales de Autogestión - Afiliaciones" at bounding box center [121, 186] width 182 height 12
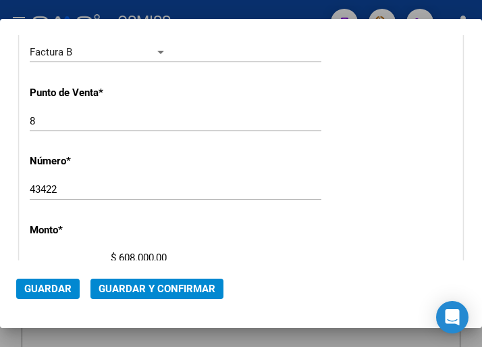
scroll to position [473, 0]
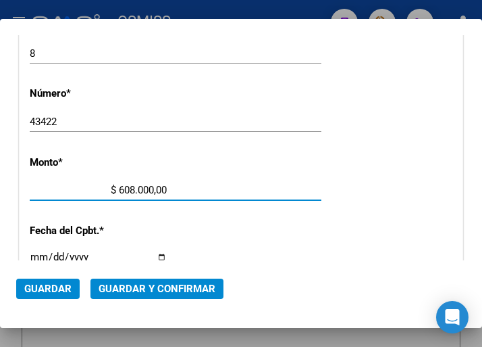
click at [149, 187] on input "$ 608.000,00" at bounding box center [98, 190] width 137 height 12
type input "$ 6.080,00"
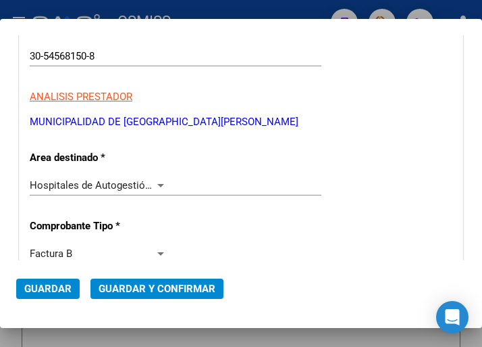
scroll to position [203, 0]
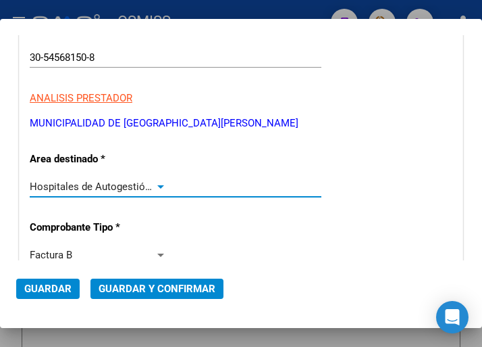
click at [157, 185] on div at bounding box center [160, 186] width 7 height 3
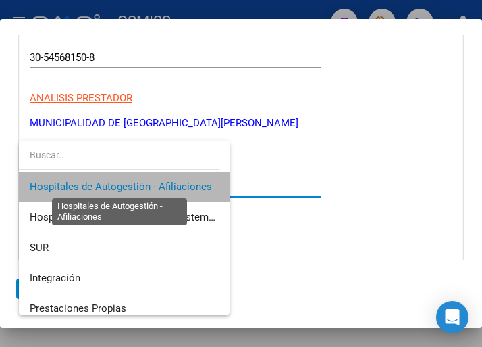
click at [157, 184] on span "Hospitales de Autogestión - Afiliaciones" at bounding box center [121, 186] width 182 height 12
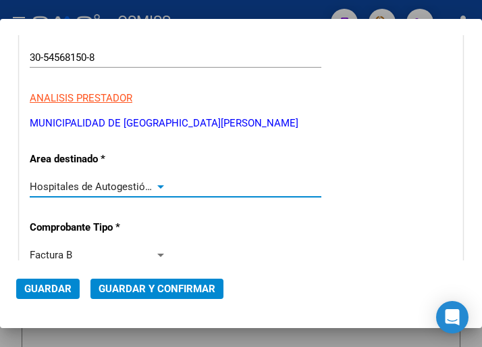
click at [160, 289] on span "Guardar y Confirmar" at bounding box center [157, 288] width 117 height 12
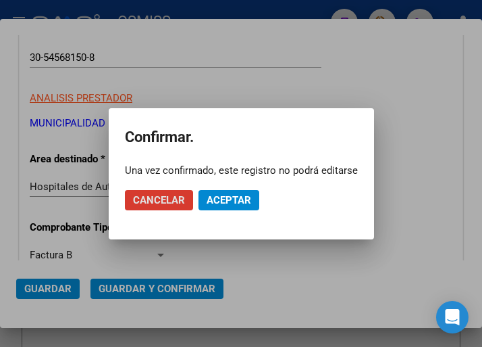
click at [241, 204] on span "Aceptar" at bounding box center [229, 200] width 45 height 12
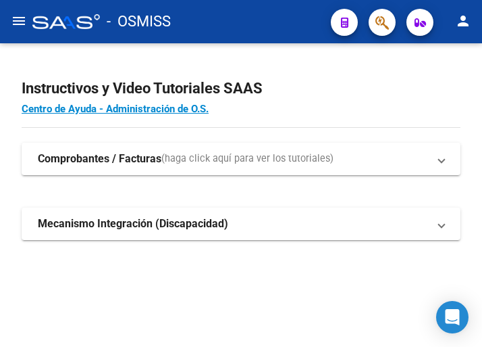
click at [22, 24] on mat-icon "menu" at bounding box center [19, 21] width 16 height 16
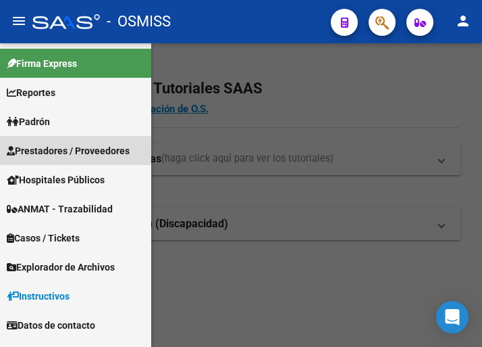
click at [69, 145] on span "Prestadores / Proveedores" at bounding box center [68, 150] width 123 height 15
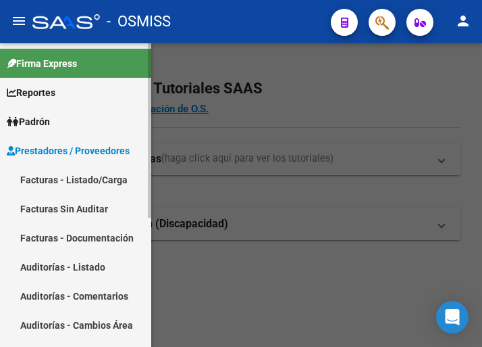
click at [85, 176] on link "Facturas - Listado/Carga" at bounding box center [75, 179] width 151 height 29
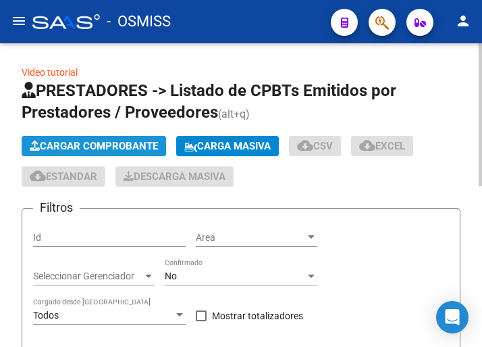
click at [152, 143] on span "Cargar Comprobante" at bounding box center [94, 146] width 128 height 12
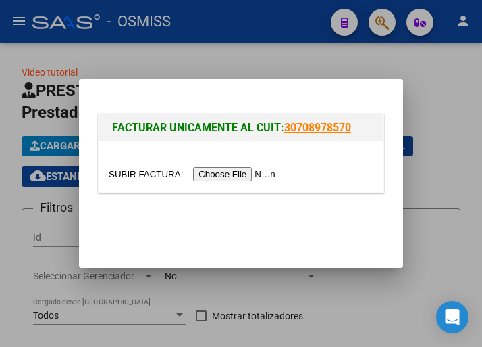
click at [240, 175] on input "file" at bounding box center [194, 174] width 171 height 14
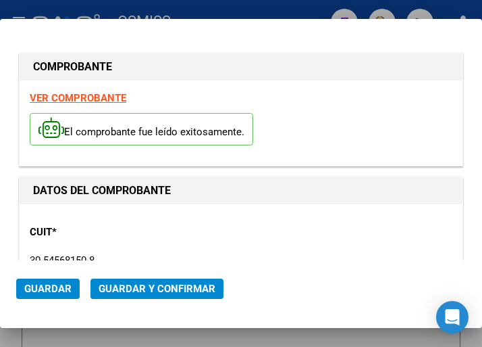
type input "[DATE]"
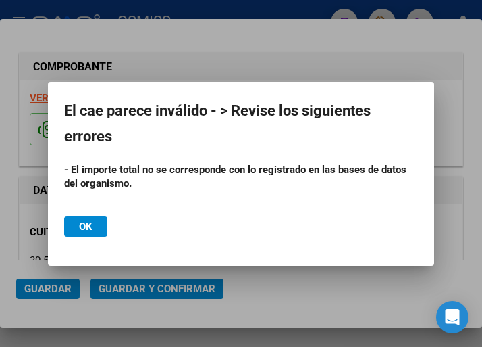
click at [233, 39] on div at bounding box center [241, 173] width 482 height 347
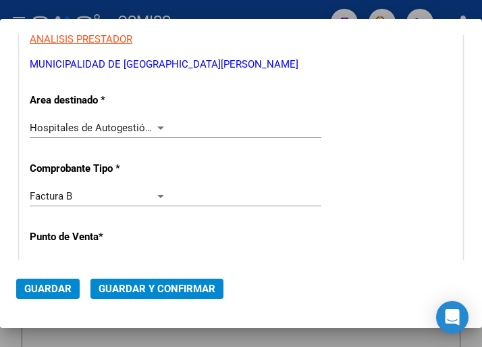
scroll to position [270, 0]
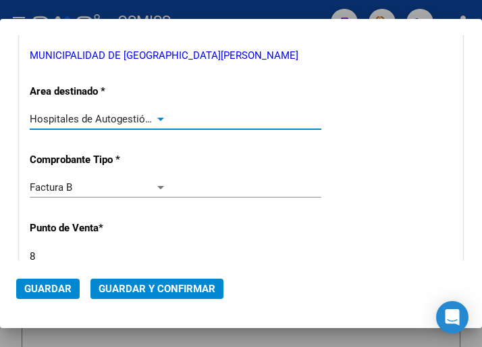
click at [155, 116] on div at bounding box center [161, 118] width 12 height 11
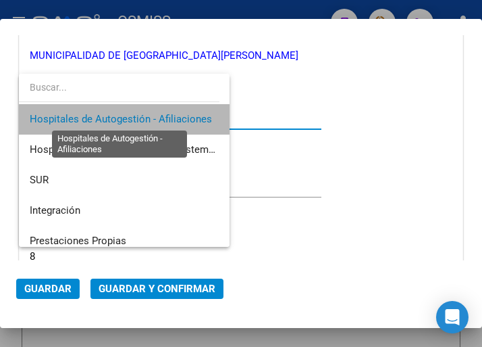
click at [155, 116] on span "Hospitales de Autogestión - Afiliaciones" at bounding box center [121, 119] width 182 height 12
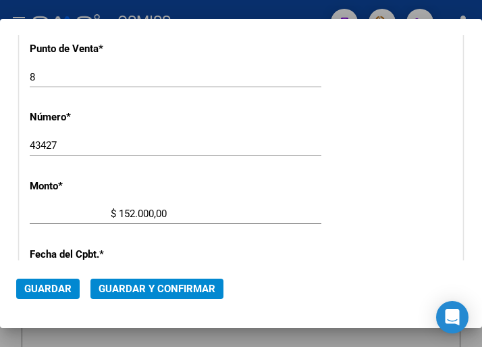
scroll to position [473, 0]
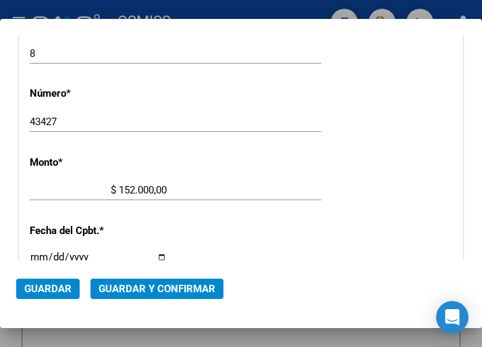
click at [149, 188] on input "$ 152.000,00" at bounding box center [98, 190] width 137 height 12
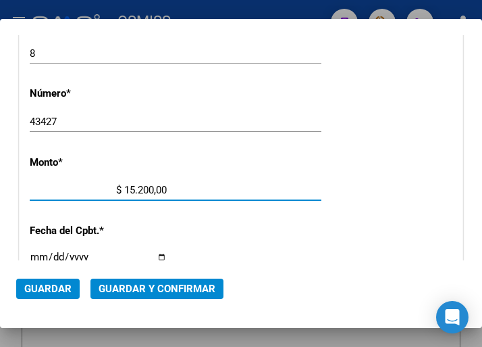
type input "$ 1.520,00"
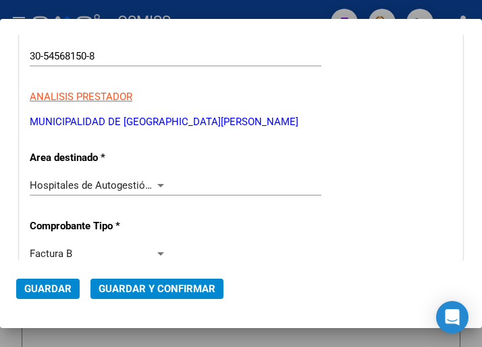
scroll to position [203, 0]
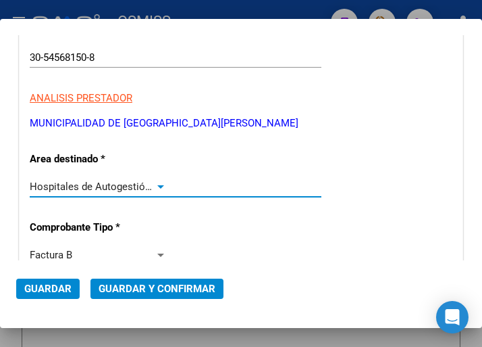
click at [159, 185] on div at bounding box center [160, 186] width 7 height 3
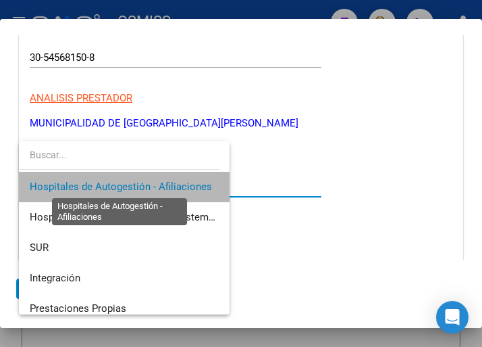
click at [159, 185] on span "Hospitales de Autogestión - Afiliaciones" at bounding box center [121, 186] width 182 height 12
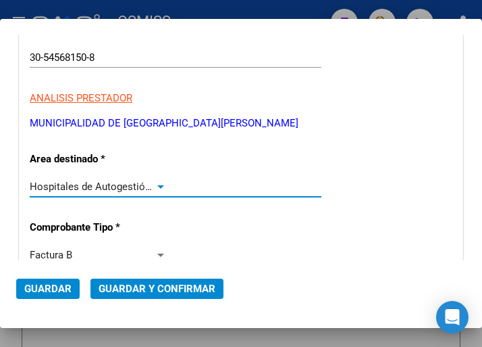
click at [141, 290] on span "Guardar y Confirmar" at bounding box center [157, 288] width 117 height 12
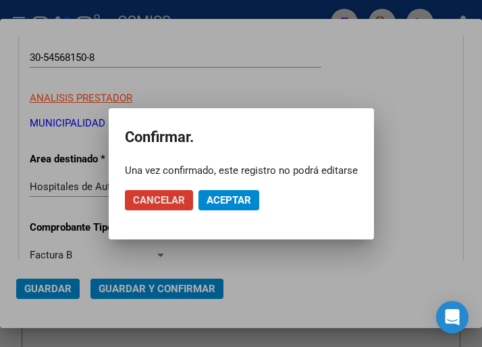
click at [226, 198] on span "Aceptar" at bounding box center [229, 200] width 45 height 12
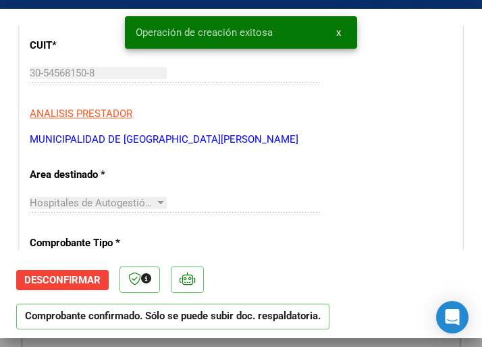
click at [287, 120] on p "ANALISIS PRESTADOR" at bounding box center [241, 114] width 423 height 16
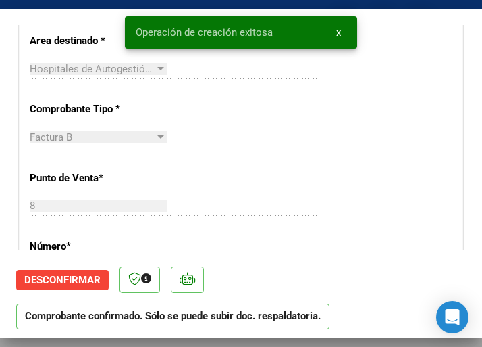
scroll to position [338, 0]
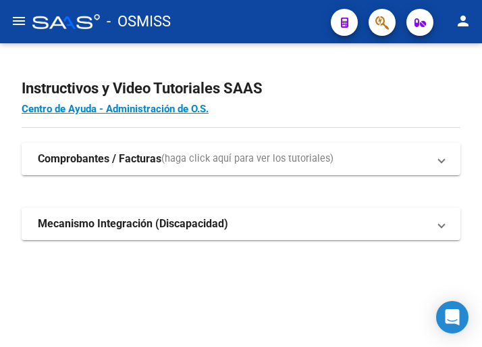
click at [20, 22] on mat-icon "menu" at bounding box center [19, 21] width 16 height 16
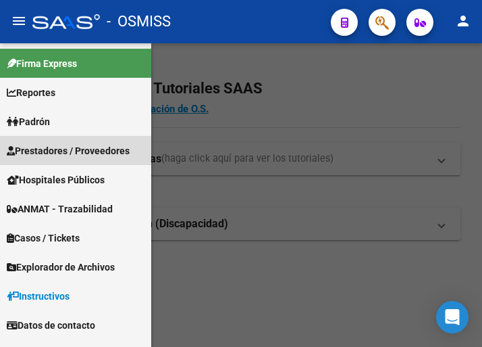
click at [72, 148] on span "Prestadores / Proveedores" at bounding box center [68, 150] width 123 height 15
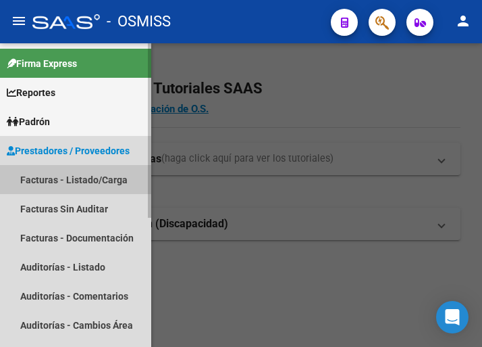
click at [68, 176] on link "Facturas - Listado/Carga" at bounding box center [75, 179] width 151 height 29
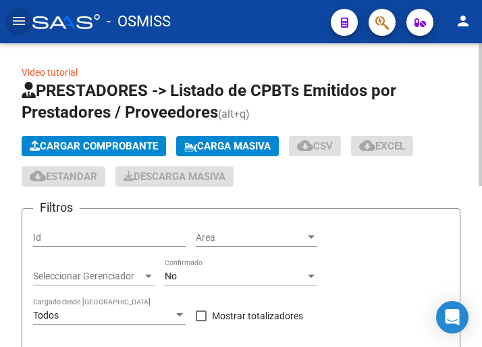
click at [93, 144] on span "Cargar Comprobante" at bounding box center [94, 146] width 128 height 12
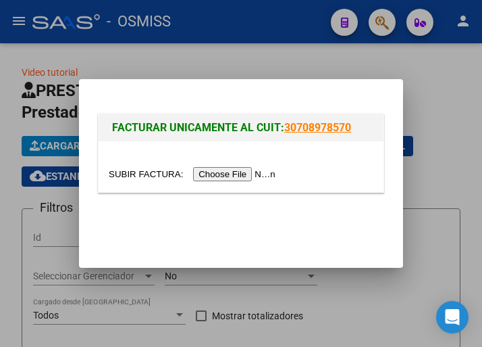
click at [260, 177] on input "file" at bounding box center [194, 174] width 171 height 14
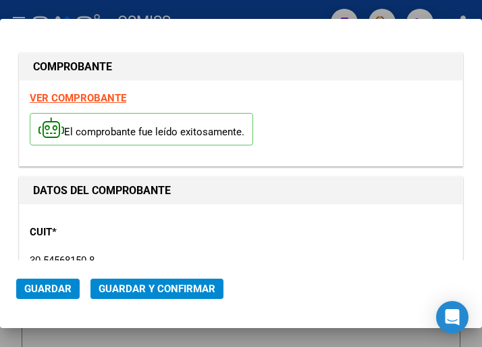
type input "[DATE]"
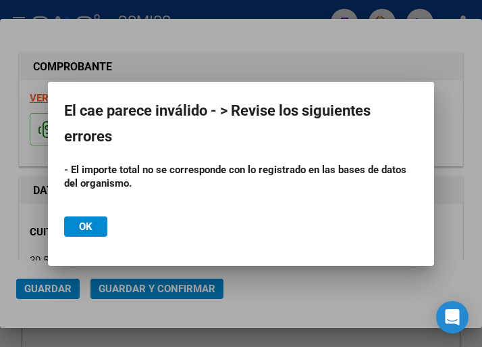
click at [224, 43] on div at bounding box center [241, 173] width 482 height 347
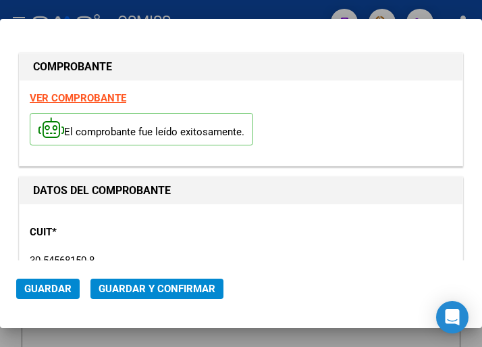
click at [237, 236] on div "CUIT * 30-54568150-8 Ingresar CUIT ANALISIS PRESTADOR MUNICIPALIDAD DE GRAL [GE…" at bounding box center [241, 273] width 423 height 119
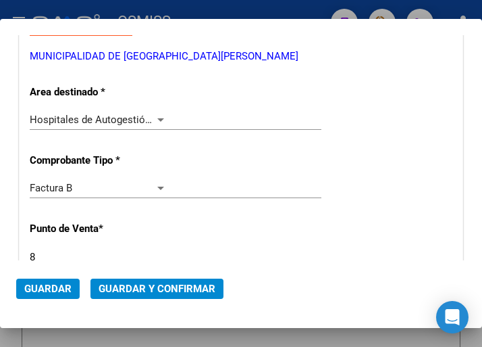
scroll to position [270, 0]
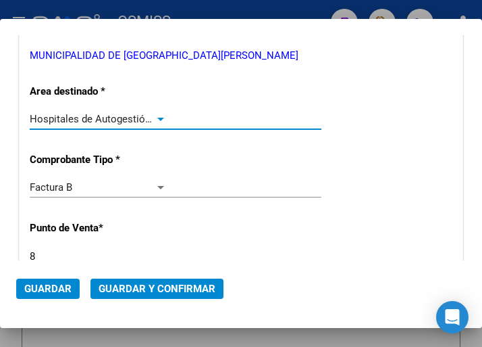
click at [157, 118] on div at bounding box center [160, 119] width 7 height 3
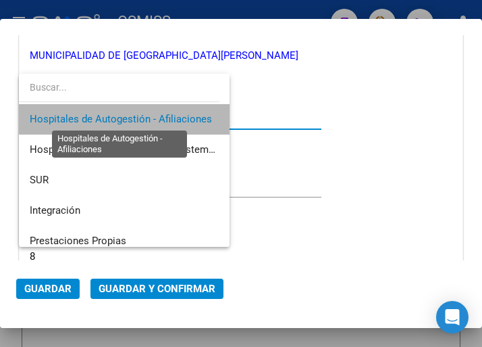
click at [157, 118] on span "Hospitales de Autogestión - Afiliaciones" at bounding box center [121, 119] width 182 height 12
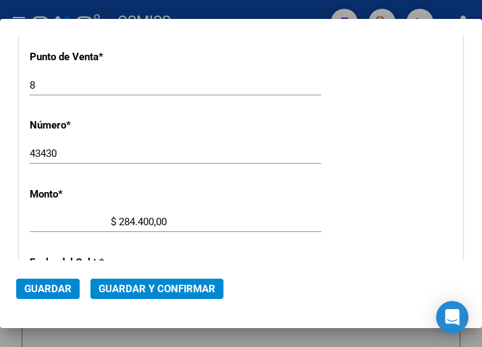
scroll to position [473, 0]
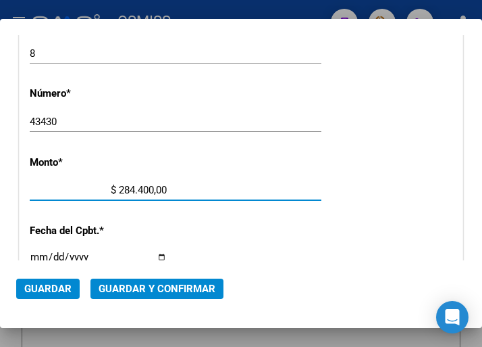
click at [149, 188] on input "$ 284.400,00" at bounding box center [98, 190] width 137 height 12
type input "$ 2.844,00"
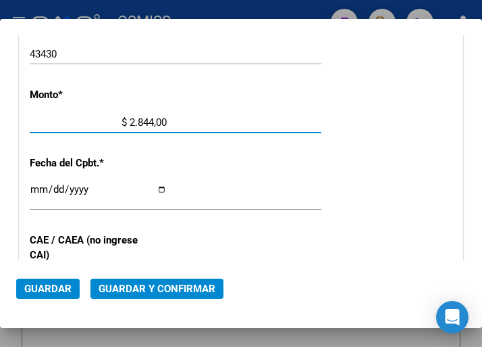
scroll to position [608, 0]
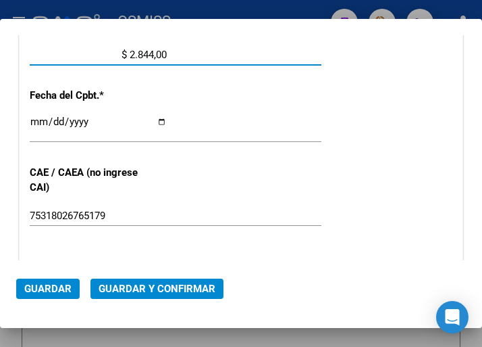
click at [144, 289] on span "Guardar y Confirmar" at bounding box center [157, 288] width 117 height 12
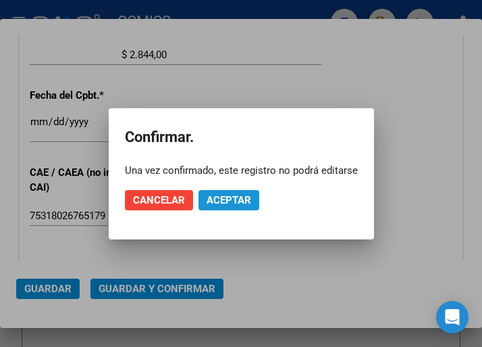
click at [230, 195] on span "Aceptar" at bounding box center [229, 200] width 45 height 12
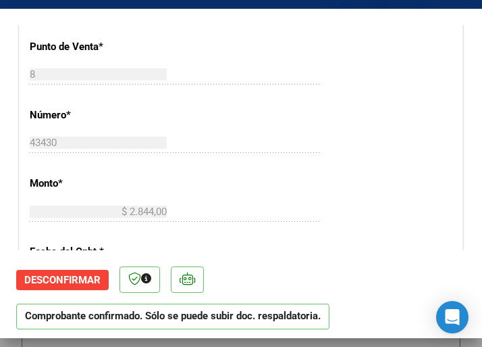
scroll to position [473, 0]
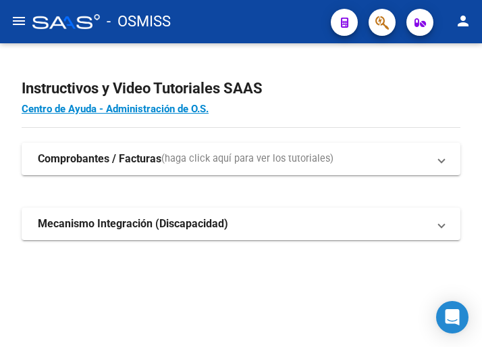
click at [17, 18] on mat-icon "menu" at bounding box center [19, 21] width 16 height 16
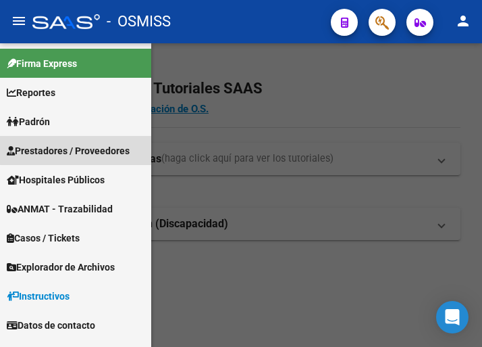
click at [101, 141] on link "Prestadores / Proveedores" at bounding box center [75, 150] width 151 height 29
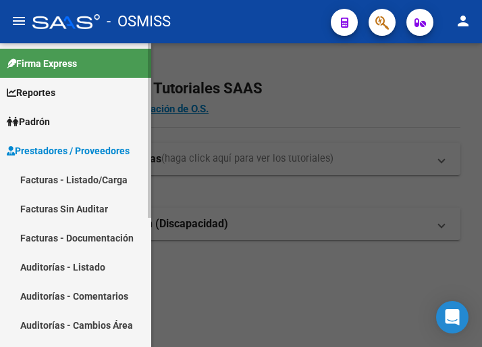
click at [108, 180] on link "Facturas - Listado/Carga" at bounding box center [75, 179] width 151 height 29
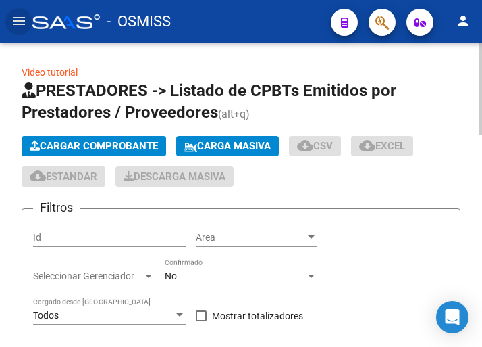
click at [143, 145] on span "Cargar Comprobante" at bounding box center [94, 146] width 128 height 12
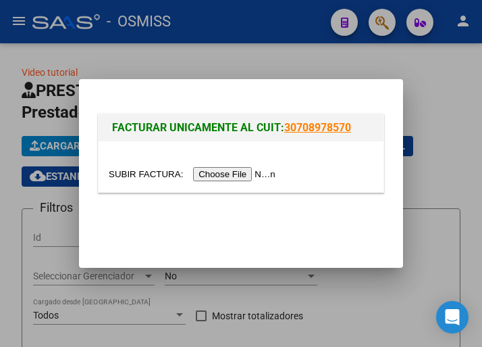
click at [247, 176] on input "file" at bounding box center [194, 174] width 171 height 14
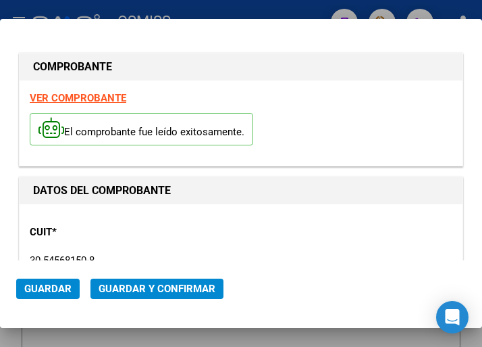
type input "[DATE]"
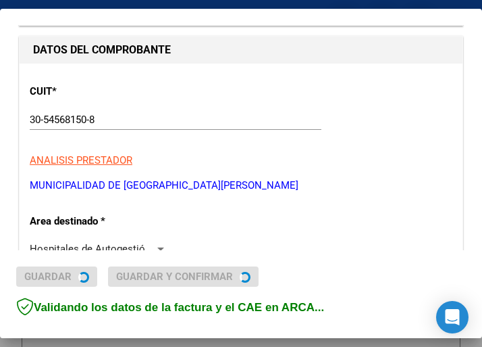
scroll to position [135, 0]
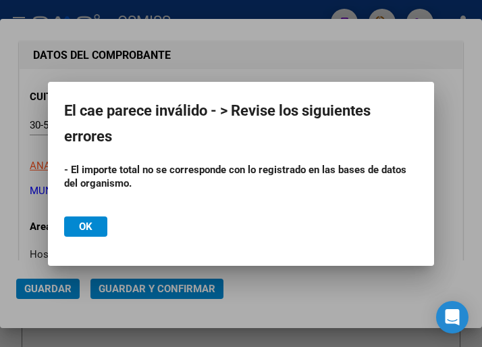
drag, startPoint x: 226, startPoint y: 14, endPoint x: 220, endPoint y: 45, distance: 32.3
click at [225, 24] on div at bounding box center [241, 173] width 482 height 347
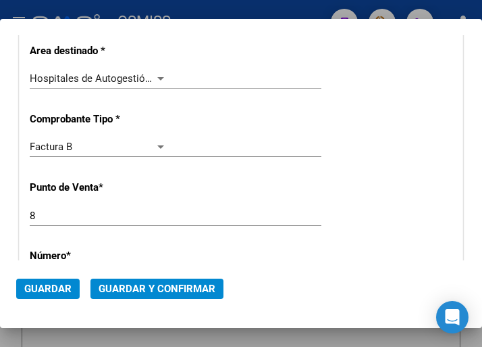
scroll to position [338, 0]
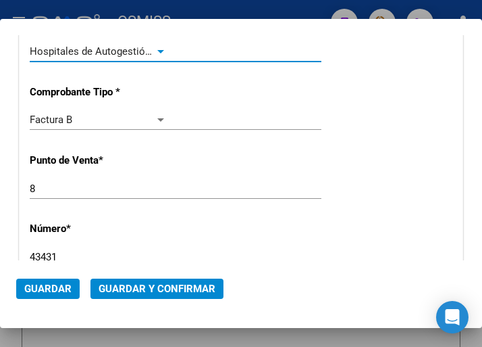
click at [156, 47] on div at bounding box center [161, 51] width 12 height 11
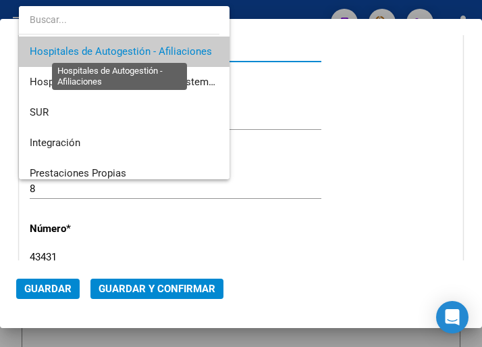
click at [157, 47] on span "Hospitales de Autogestión - Afiliaciones" at bounding box center [121, 51] width 182 height 12
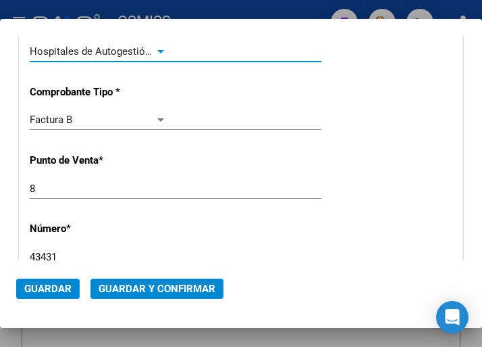
click at [157, 51] on div at bounding box center [160, 51] width 7 height 3
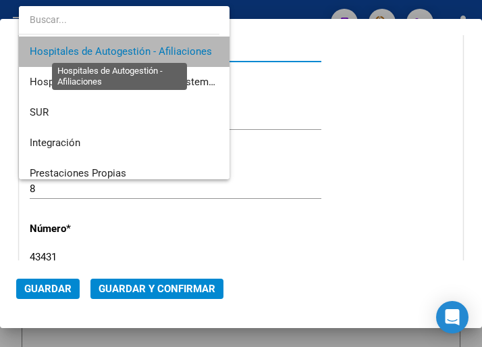
click at [157, 51] on span "Hospitales de Autogestión - Afiliaciones" at bounding box center [121, 51] width 182 height 12
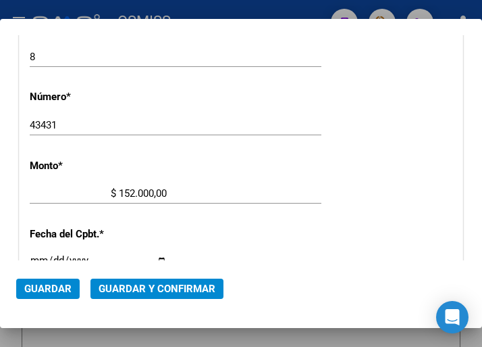
scroll to position [473, 0]
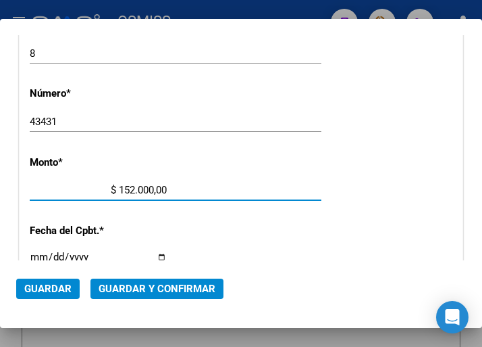
click at [149, 189] on input "$ 152.000,00" at bounding box center [98, 190] width 137 height 12
type input "$ 1.520,00"
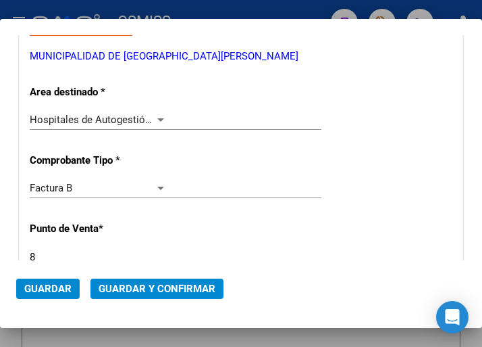
scroll to position [270, 0]
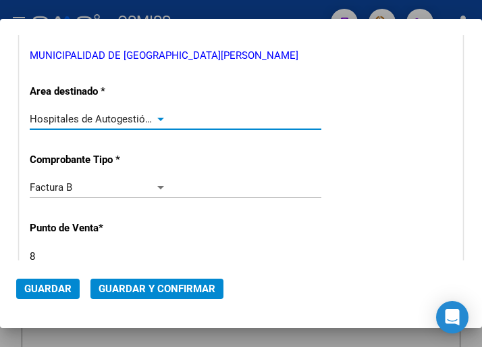
click at [155, 116] on div at bounding box center [161, 118] width 12 height 11
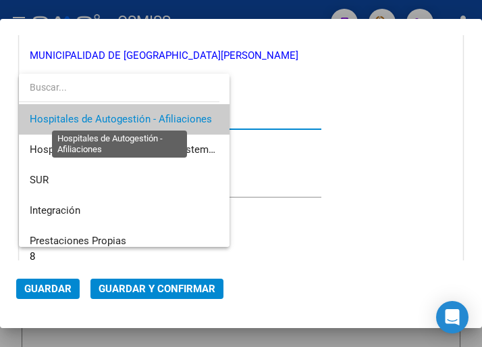
click at [153, 116] on span "Hospitales de Autogestión - Afiliaciones" at bounding box center [121, 119] width 182 height 12
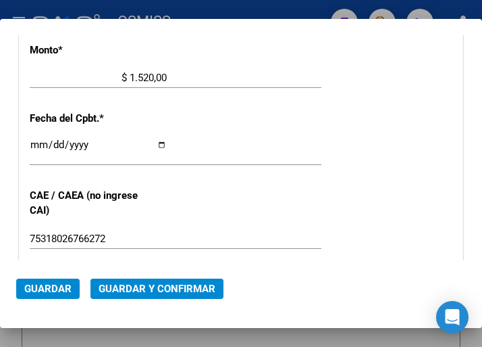
scroll to position [608, 0]
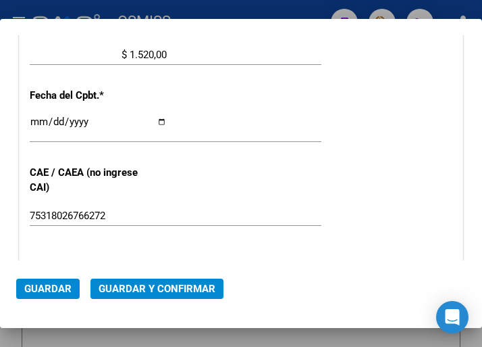
click at [148, 283] on span "Guardar y Confirmar" at bounding box center [157, 288] width 117 height 12
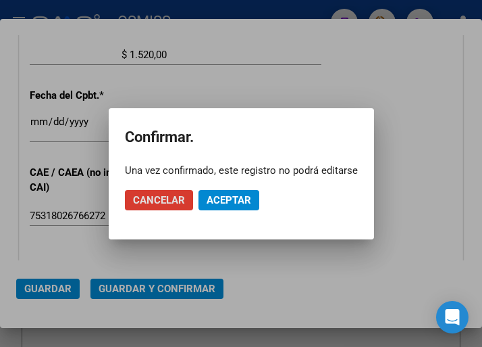
click at [231, 199] on span "Aceptar" at bounding box center [229, 200] width 45 height 12
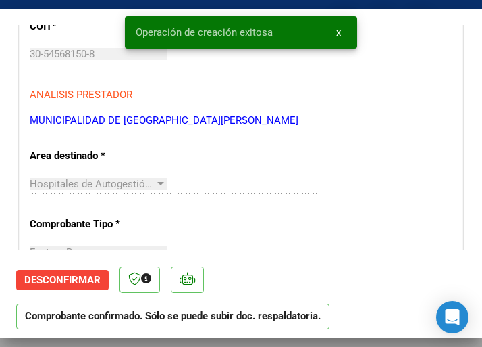
scroll to position [270, 0]
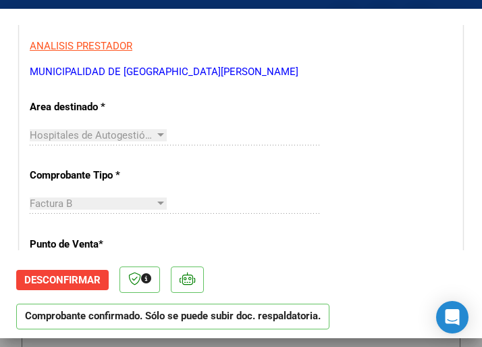
click at [315, 136] on app-drop-down-list "Area destinado * Hospitales de Autogestión - Afiliaciones Seleccionar Area" at bounding box center [181, 121] width 303 height 41
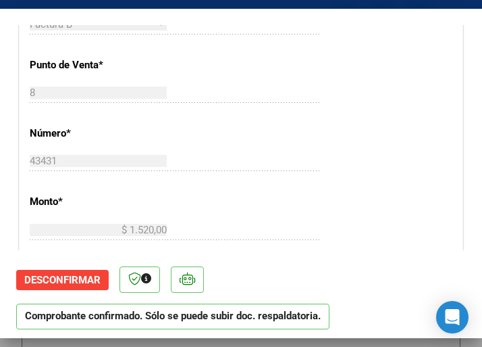
scroll to position [473, 0]
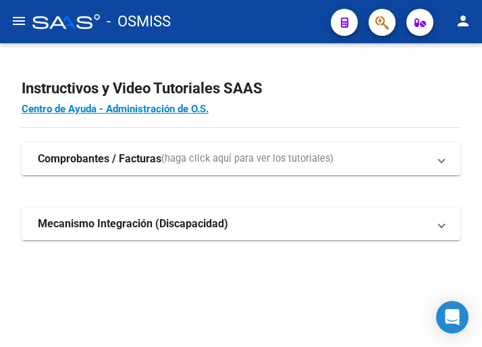
click at [22, 18] on mat-icon "menu" at bounding box center [19, 21] width 16 height 16
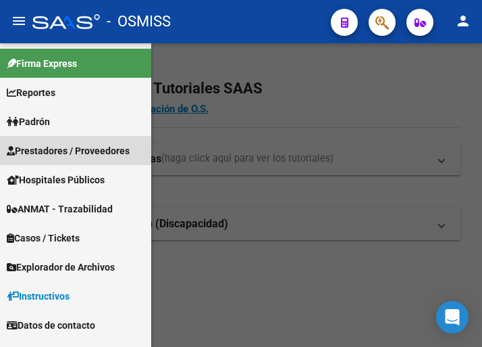
click at [52, 145] on span "Prestadores / Proveedores" at bounding box center [68, 150] width 123 height 15
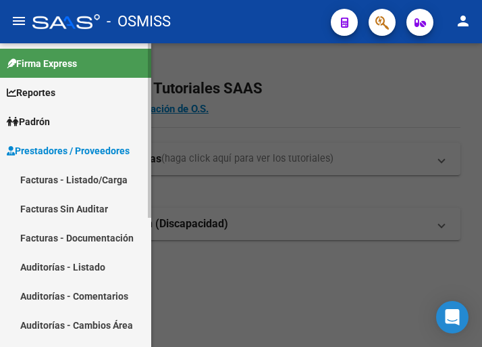
click at [74, 148] on span "Prestadores / Proveedores" at bounding box center [68, 150] width 123 height 15
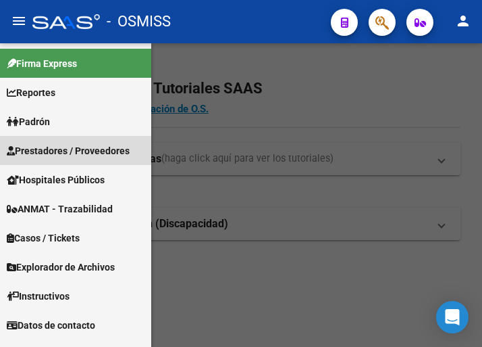
click at [79, 150] on span "Prestadores / Proveedores" at bounding box center [68, 150] width 123 height 15
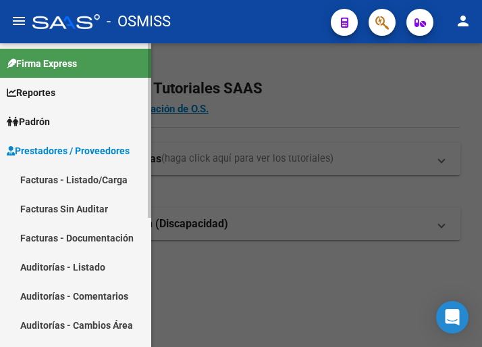
click at [88, 180] on link "Facturas - Listado/Carga" at bounding box center [75, 179] width 151 height 29
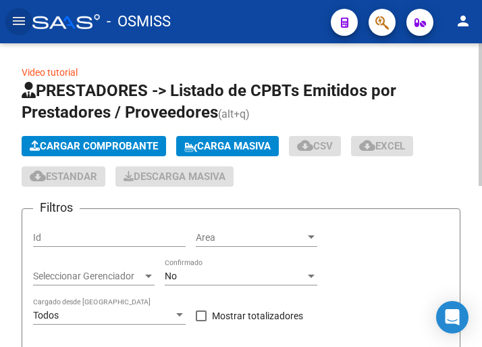
click at [131, 144] on span "Cargar Comprobante" at bounding box center [94, 146] width 128 height 12
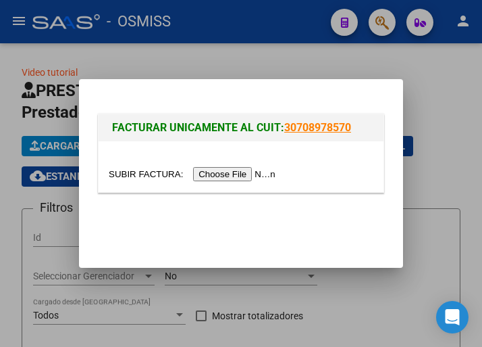
click at [232, 176] on input "file" at bounding box center [194, 174] width 171 height 14
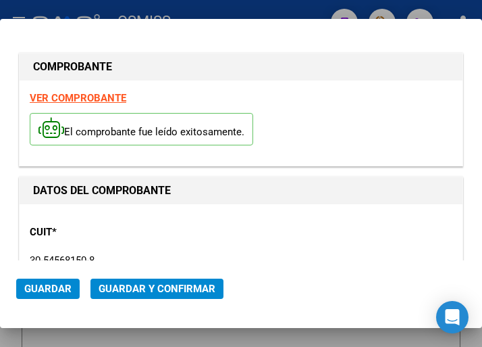
type input "[DATE]"
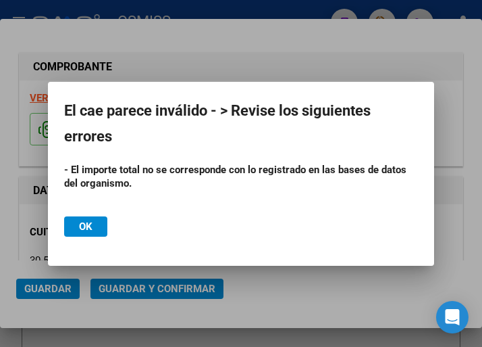
click at [199, 48] on div at bounding box center [241, 173] width 482 height 347
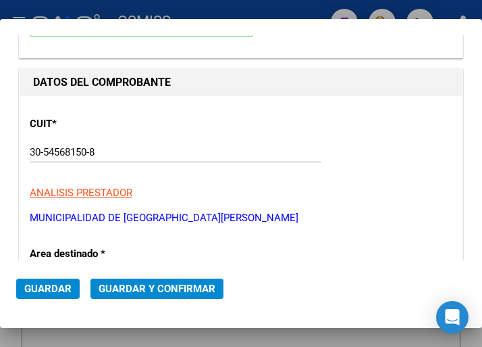
scroll to position [203, 0]
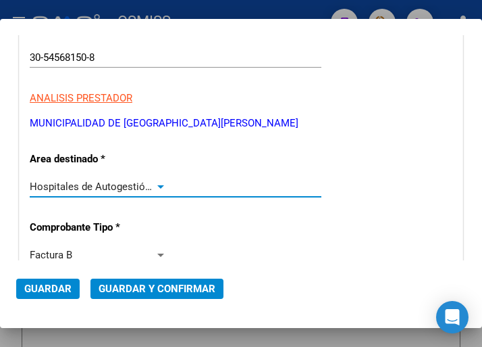
click at [155, 182] on div at bounding box center [161, 186] width 12 height 11
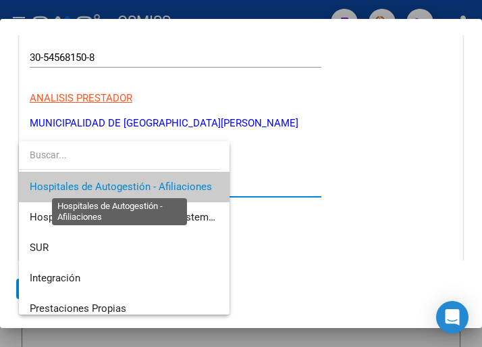
click at [155, 182] on span "Hospitales de Autogestión - Afiliaciones" at bounding box center [121, 186] width 182 height 12
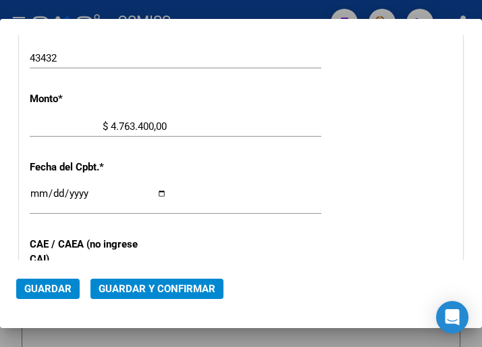
scroll to position [540, 0]
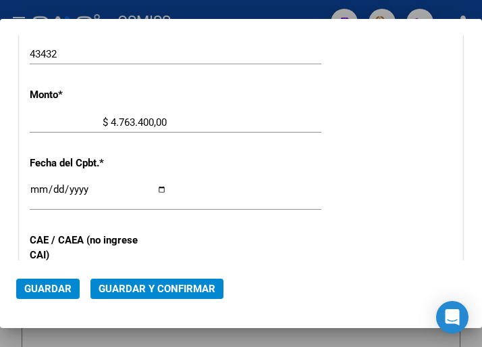
click at [149, 122] on input "$ 4.763.400,00" at bounding box center [98, 122] width 137 height 12
type input "$ 47.634,00"
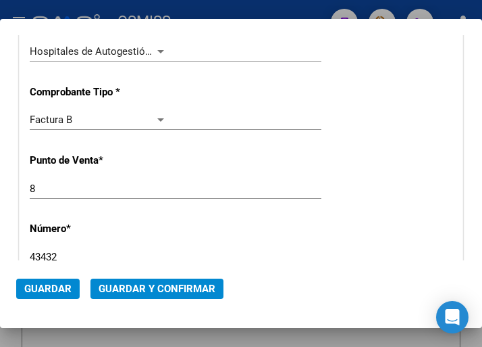
scroll to position [270, 0]
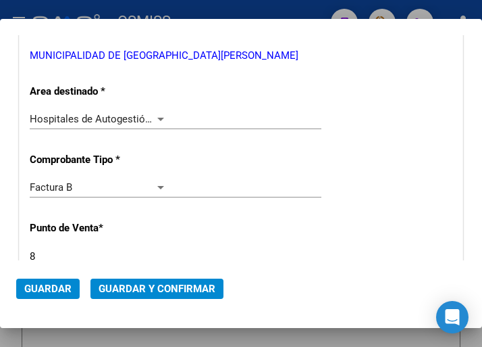
click at [158, 116] on div at bounding box center [161, 118] width 12 height 11
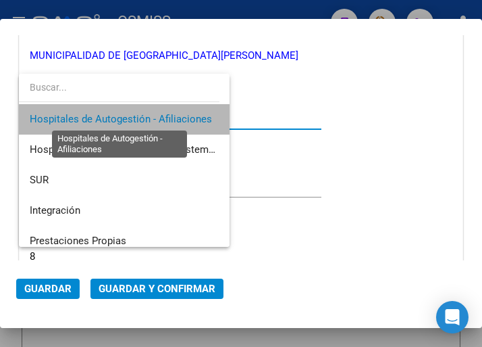
click at [158, 116] on span "Hospitales de Autogestión - Afiliaciones" at bounding box center [121, 119] width 182 height 12
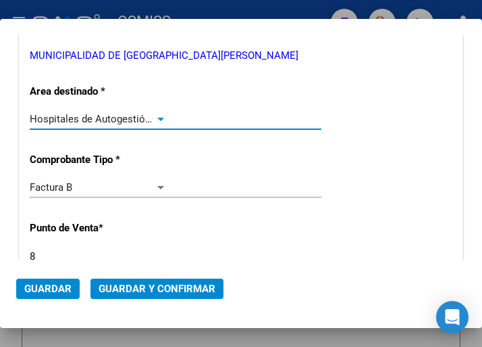
click at [146, 286] on span "Guardar y Confirmar" at bounding box center [157, 288] width 117 height 12
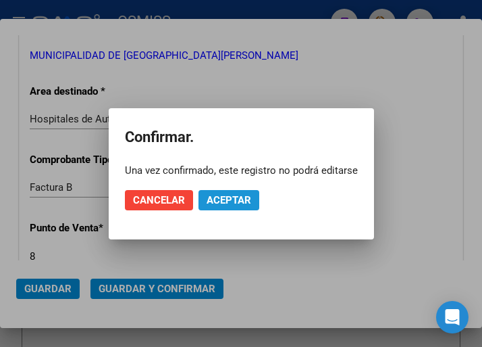
click at [220, 199] on span "Aceptar" at bounding box center [229, 200] width 45 height 12
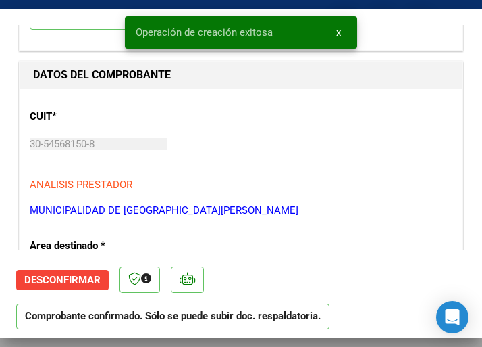
scroll to position [135, 0]
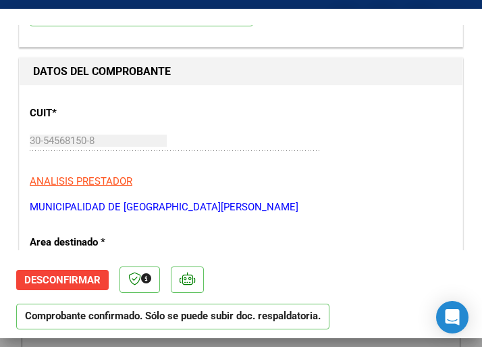
click at [261, 168] on div "CUIT * 30-54568150-8 Ingresar CUIT ANALISIS PRESTADOR MUNICIPALIDAD DE GRAL SAN…" at bounding box center [241, 154] width 423 height 119
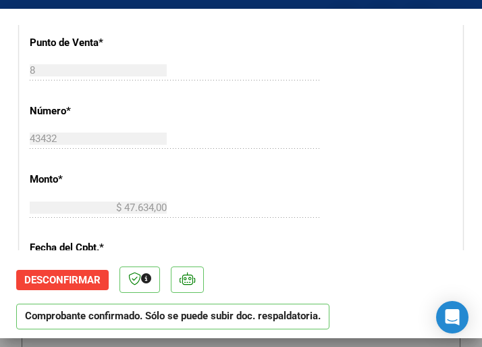
scroll to position [473, 0]
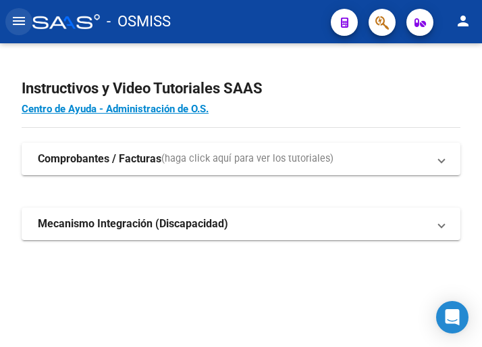
click at [9, 20] on button "menu" at bounding box center [18, 21] width 27 height 27
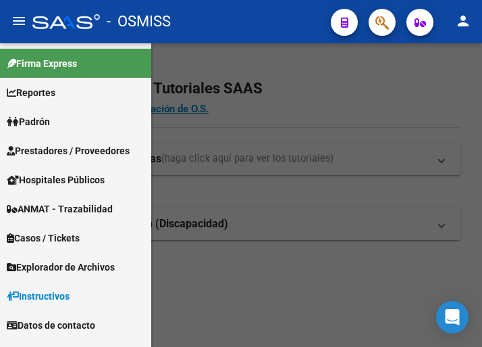
click at [67, 147] on span "Prestadores / Proveedores" at bounding box center [68, 150] width 123 height 15
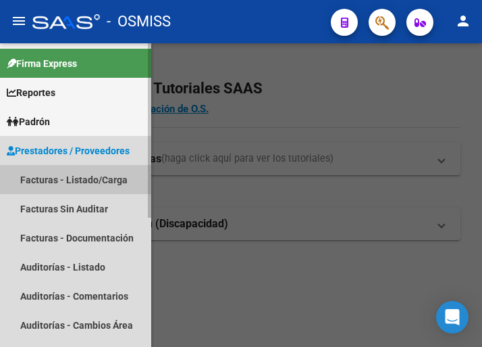
click at [73, 177] on link "Facturas - Listado/Carga" at bounding box center [75, 179] width 151 height 29
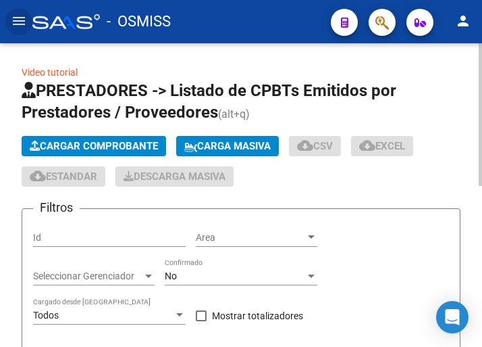
click at [112, 141] on span "Cargar Comprobante" at bounding box center [94, 146] width 128 height 12
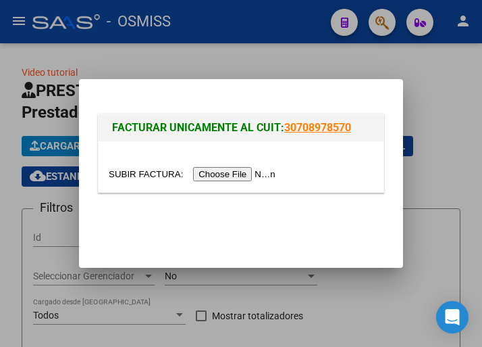
click at [250, 170] on input "file" at bounding box center [194, 174] width 171 height 14
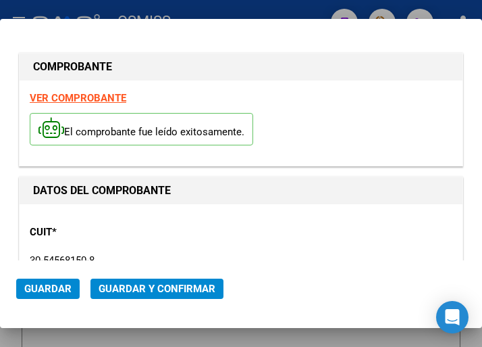
type input "[DATE]"
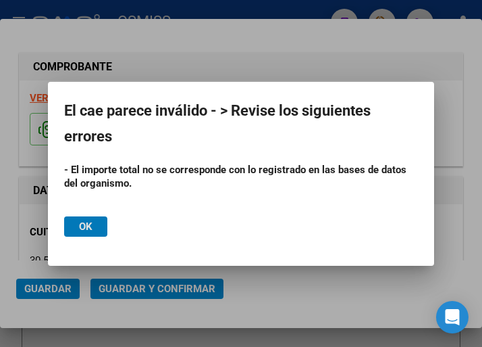
click at [234, 52] on div at bounding box center [241, 173] width 482 height 347
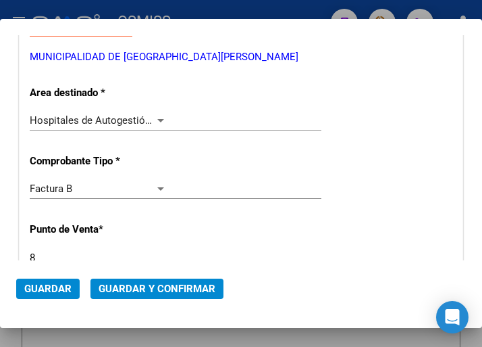
scroll to position [270, 0]
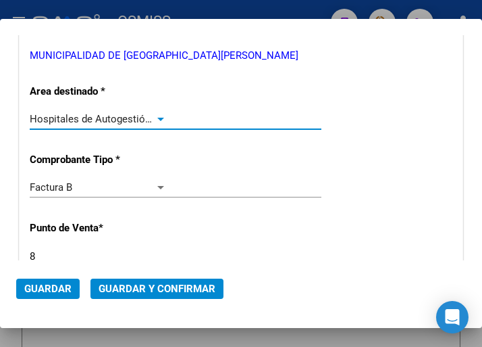
click at [157, 118] on div at bounding box center [160, 119] width 7 height 3
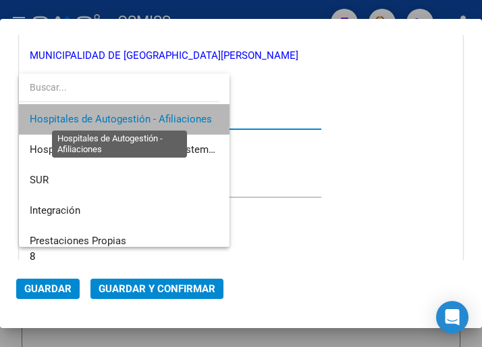
click at [157, 117] on span "Hospitales de Autogestión - Afiliaciones" at bounding box center [121, 119] width 182 height 12
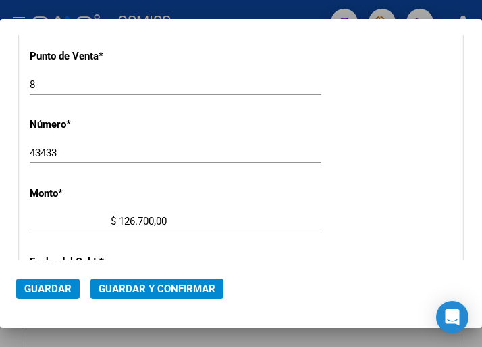
scroll to position [473, 0]
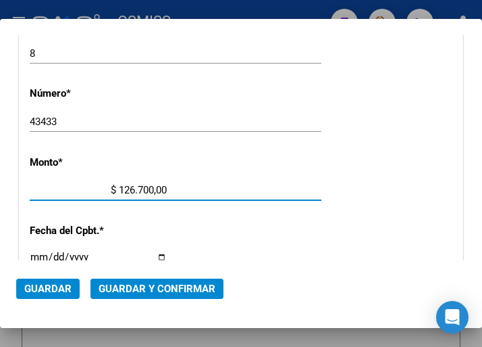
click at [150, 188] on input "$ 126.700,00" at bounding box center [98, 190] width 137 height 12
type input "$ 1.267,00"
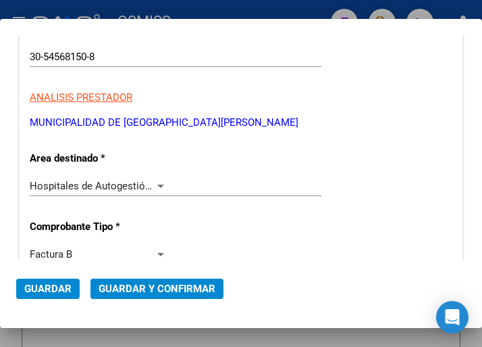
scroll to position [203, 0]
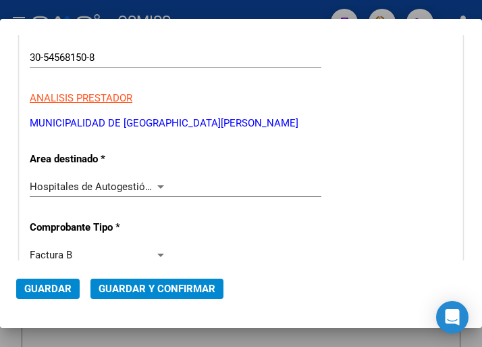
click at [156, 184] on div at bounding box center [161, 186] width 12 height 11
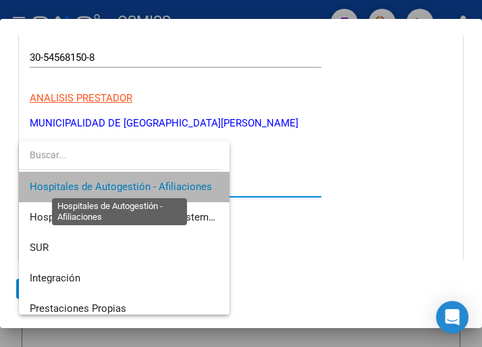
click at [156, 184] on span "Hospitales de Autogestión - Afiliaciones" at bounding box center [121, 186] width 182 height 12
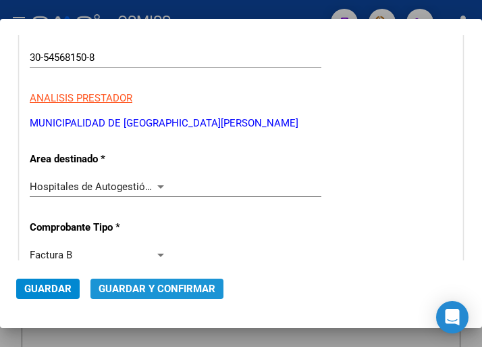
click at [153, 285] on span "Guardar y Confirmar" at bounding box center [157, 288] width 117 height 12
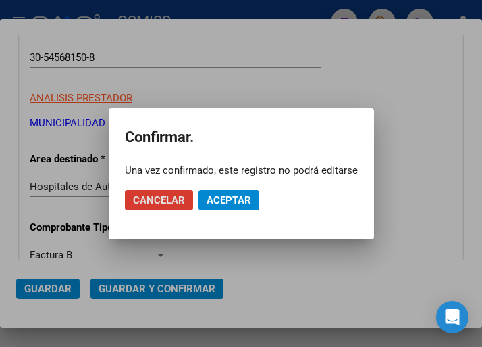
click at [223, 197] on span "Aceptar" at bounding box center [229, 200] width 45 height 12
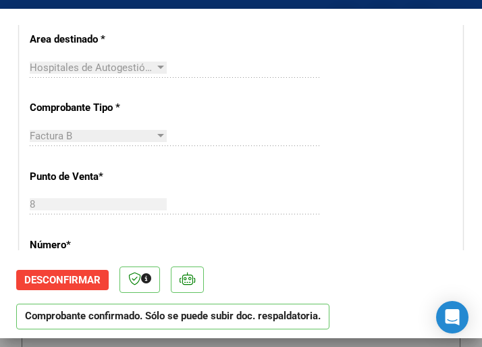
scroll to position [405, 0]
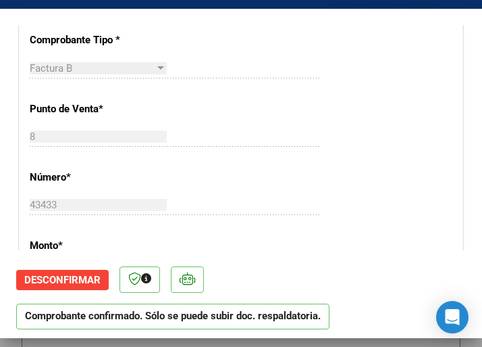
click at [235, 145] on div "8 Ingresar el Nro." at bounding box center [176, 136] width 292 height 20
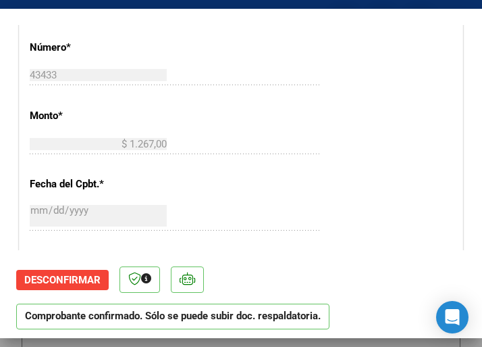
scroll to position [540, 0]
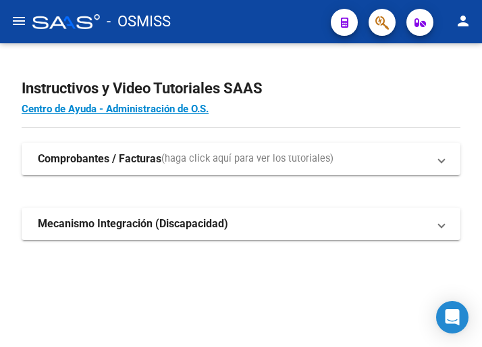
click at [11, 21] on mat-icon "menu" at bounding box center [19, 21] width 16 height 16
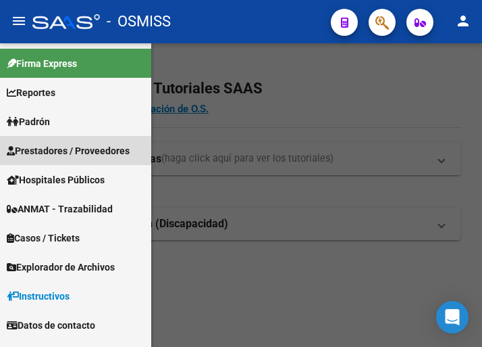
click at [66, 149] on span "Prestadores / Proveedores" at bounding box center [68, 150] width 123 height 15
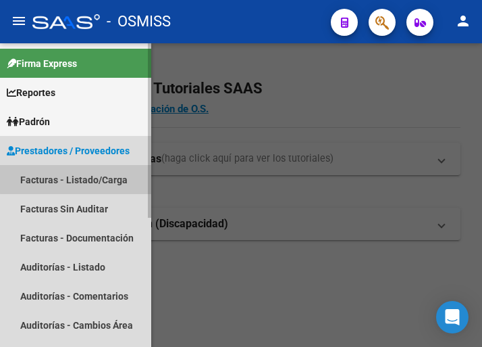
click at [77, 179] on link "Facturas - Listado/Carga" at bounding box center [75, 179] width 151 height 29
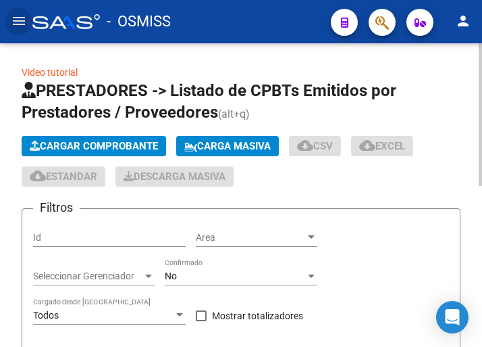
click at [128, 149] on span "Cargar Comprobante" at bounding box center [94, 146] width 128 height 12
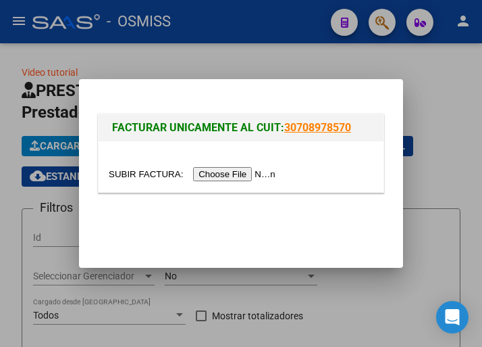
click at [244, 175] on input "file" at bounding box center [194, 174] width 171 height 14
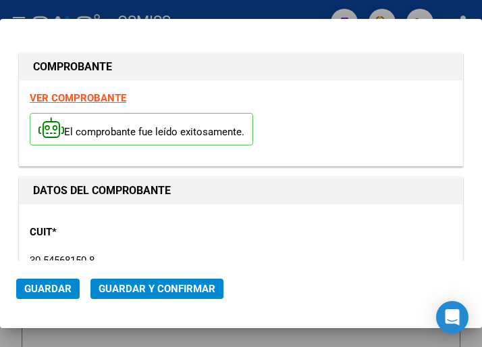
type input "[DATE]"
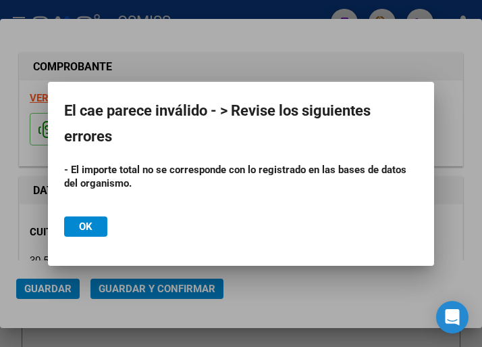
click at [176, 63] on div at bounding box center [241, 173] width 482 height 347
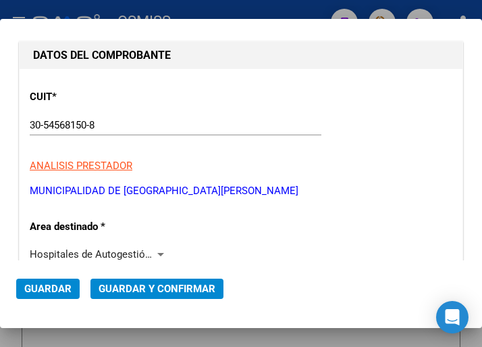
scroll to position [203, 0]
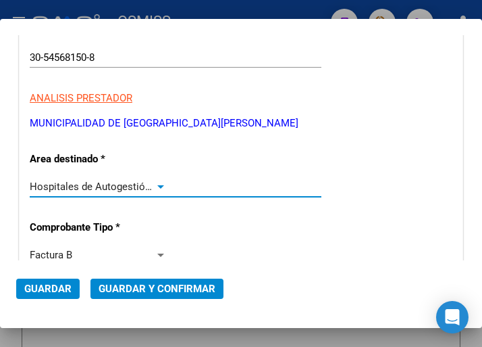
click at [157, 185] on div at bounding box center [160, 186] width 7 height 3
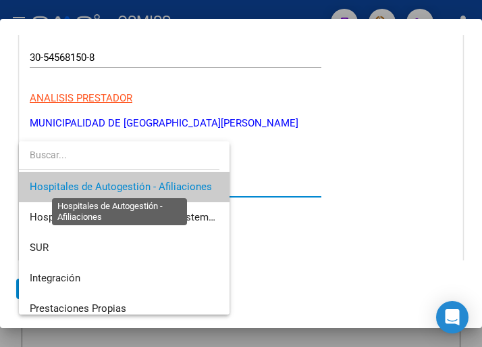
click at [155, 185] on span "Hospitales de Autogestión - Afiliaciones" at bounding box center [121, 186] width 182 height 12
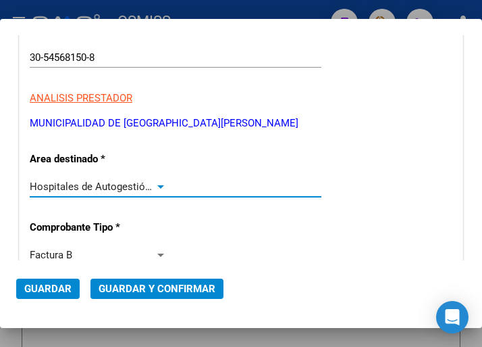
click at [157, 185] on div at bounding box center [160, 186] width 7 height 3
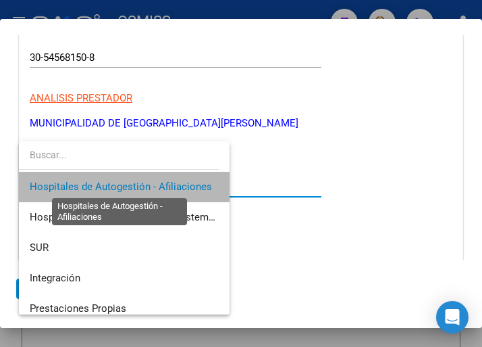
click at [155, 185] on span "Hospitales de Autogestión - Afiliaciones" at bounding box center [121, 186] width 182 height 12
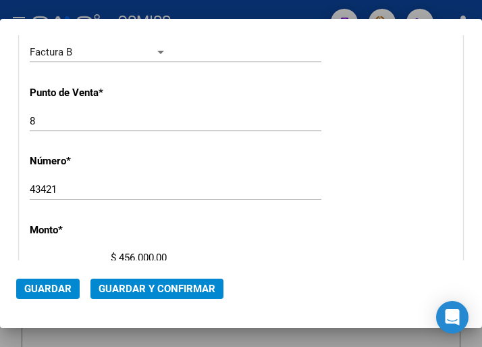
scroll to position [473, 0]
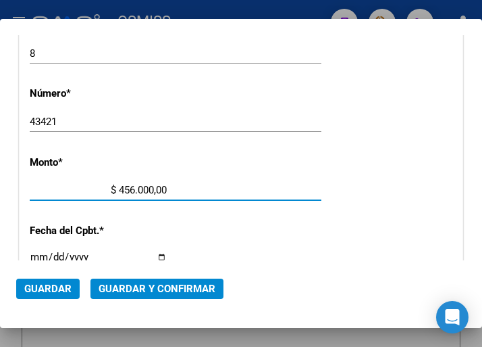
click at [148, 188] on input "$ 456.000,00" at bounding box center [98, 190] width 137 height 12
type input "$ 4.560,00"
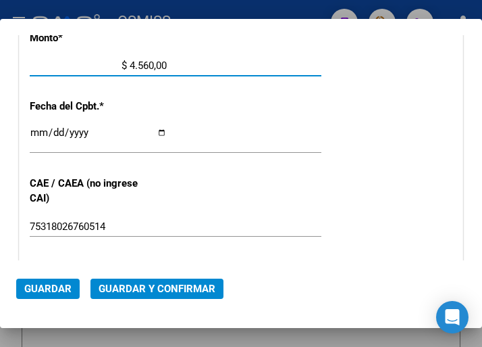
scroll to position [608, 0]
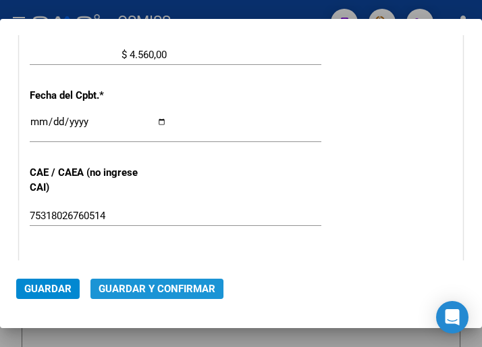
click at [148, 288] on span "Guardar y Confirmar" at bounding box center [157, 288] width 117 height 12
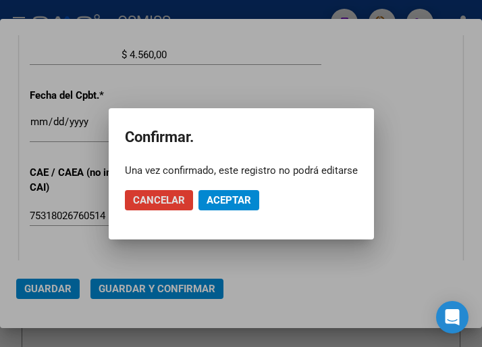
click at [236, 199] on span "Aceptar" at bounding box center [229, 200] width 45 height 12
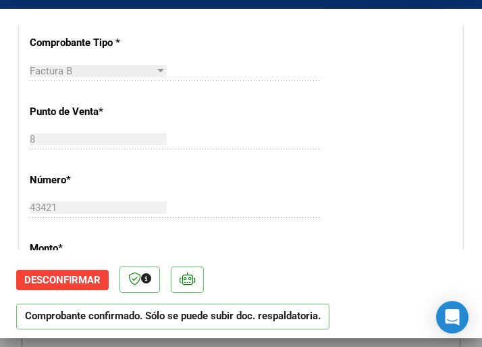
scroll to position [405, 0]
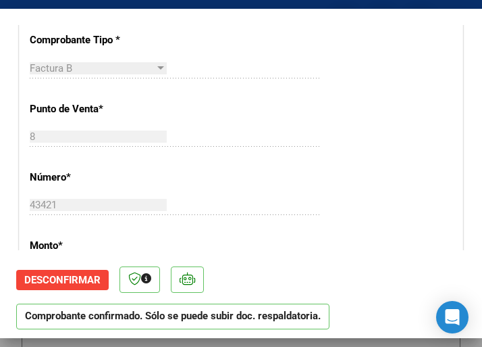
click at [275, 107] on div "CUIT * 30-54568150-8 Ingresar CUIT ANALISIS PRESTADOR MUNICIPALIDAD DE GRAL [GE…" at bounding box center [241, 301] width 443 height 973
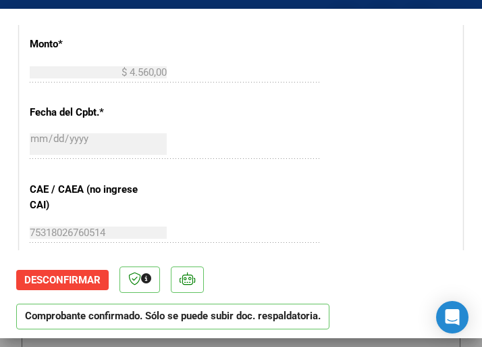
scroll to position [608, 0]
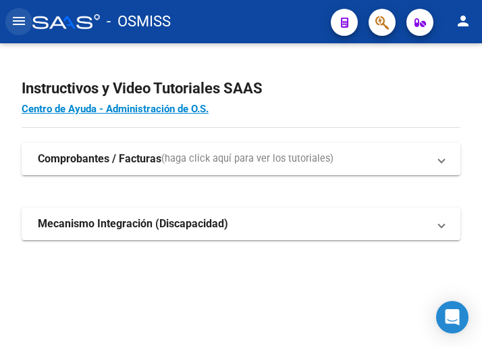
click at [20, 20] on mat-icon "menu" at bounding box center [19, 21] width 16 height 16
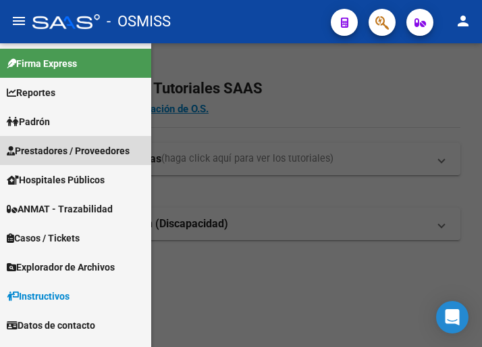
click at [71, 151] on span "Prestadores / Proveedores" at bounding box center [68, 150] width 123 height 15
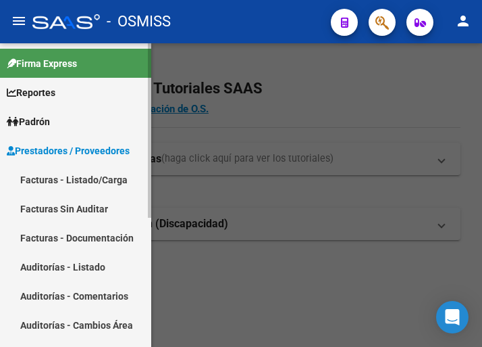
click at [67, 180] on link "Facturas - Listado/Carga" at bounding box center [75, 179] width 151 height 29
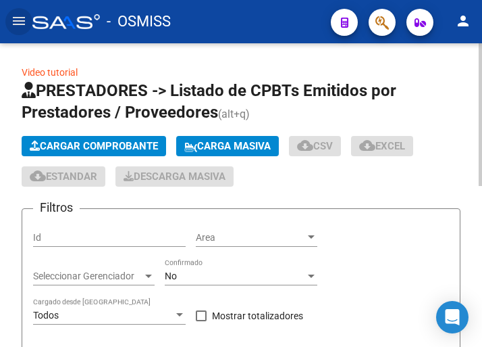
click at [124, 145] on span "Cargar Comprobante" at bounding box center [94, 146] width 128 height 12
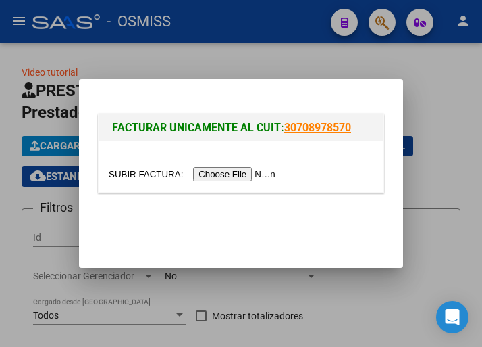
click at [245, 174] on input "file" at bounding box center [194, 174] width 171 height 14
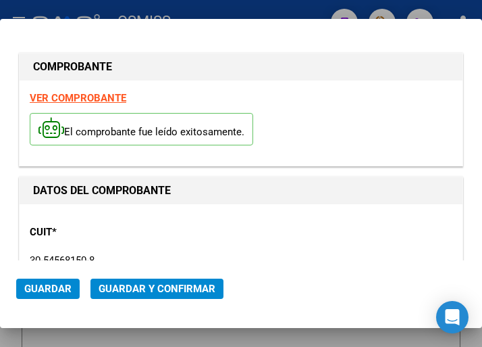
type input "[DATE]"
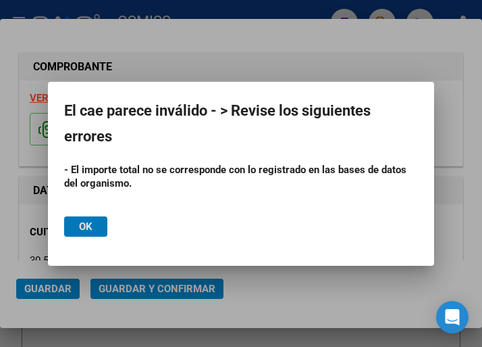
drag, startPoint x: 308, startPoint y: 36, endPoint x: 324, endPoint y: 29, distance: 17.8
click at [324, 29] on div at bounding box center [241, 173] width 482 height 347
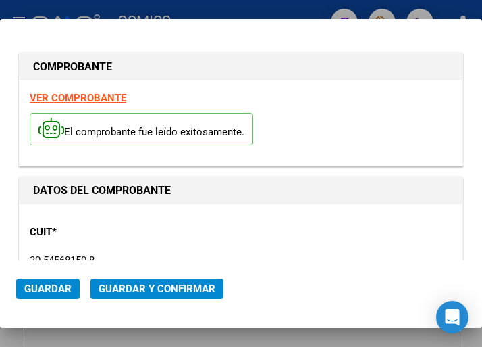
click at [211, 220] on div "CUIT * 30-54568150-8 Ingresar CUIT ANALISIS PRESTADOR MUNICIPALIDAD DE GRAL [GE…" at bounding box center [241, 273] width 423 height 119
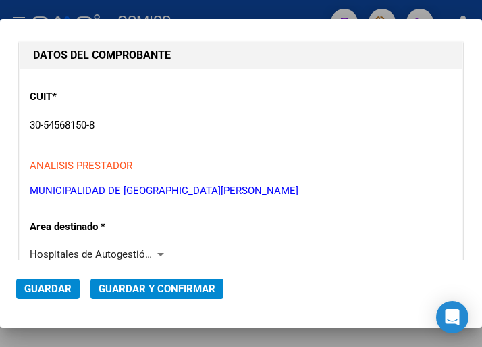
scroll to position [203, 0]
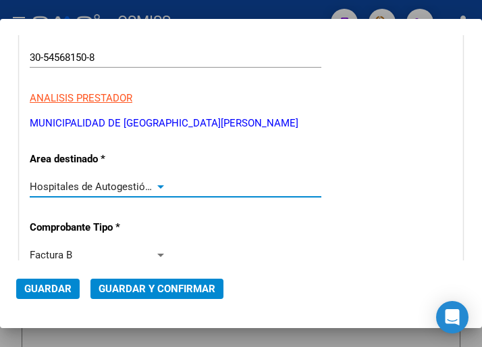
click at [156, 183] on div at bounding box center [161, 186] width 12 height 11
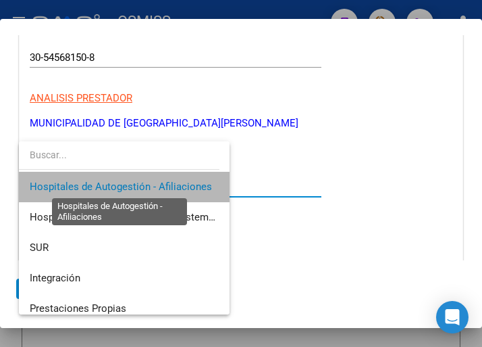
click at [156, 183] on span "Hospitales de Autogestión - Afiliaciones" at bounding box center [121, 186] width 182 height 12
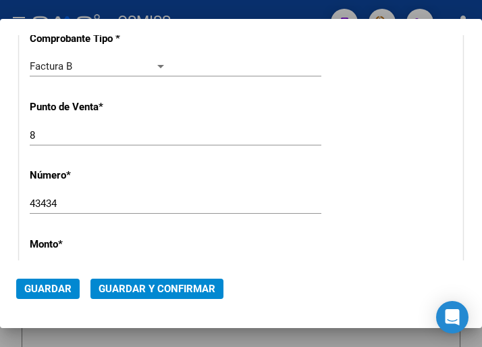
scroll to position [405, 0]
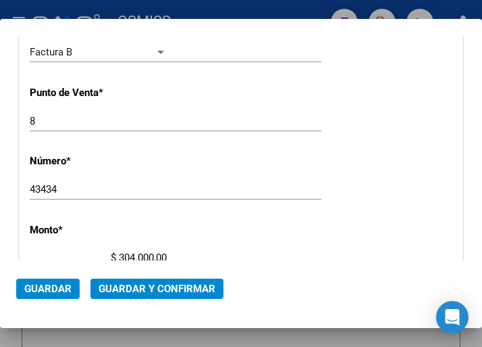
click at [232, 195] on div "43434 Ingresar el Nro." at bounding box center [176, 189] width 292 height 20
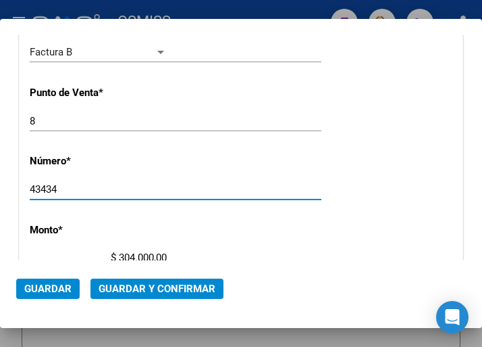
scroll to position [473, 0]
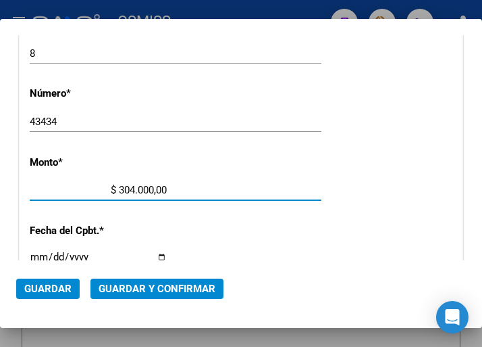
click at [149, 187] on input "$ 304.000,00" at bounding box center [98, 190] width 137 height 12
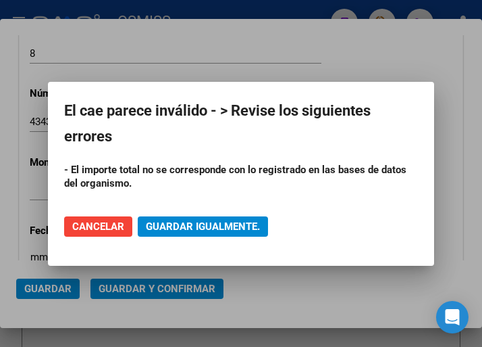
click at [311, 43] on div at bounding box center [241, 173] width 482 height 347
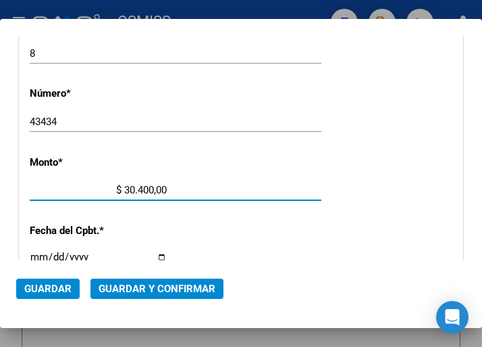
type input "$ 3.040,00"
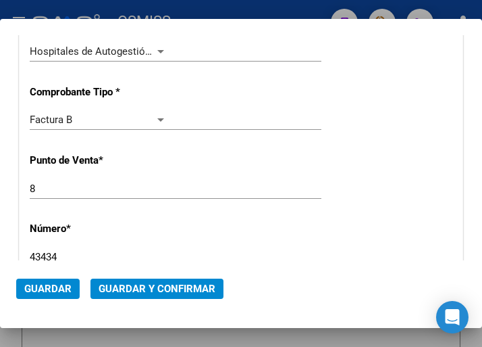
scroll to position [270, 0]
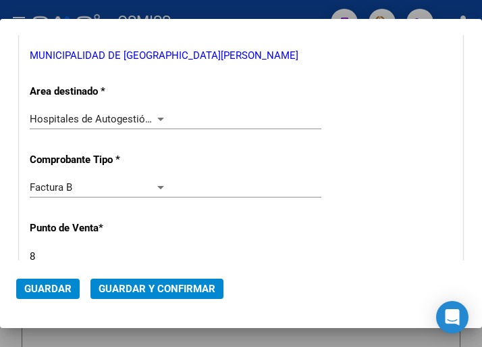
click at [157, 116] on div at bounding box center [161, 118] width 12 height 11
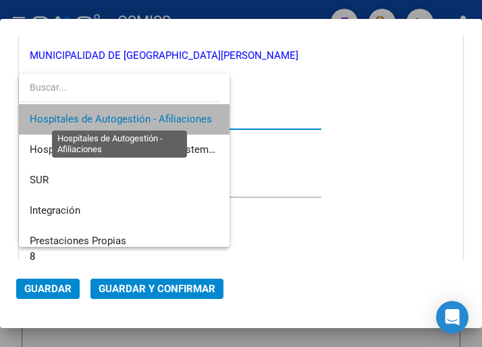
click at [157, 116] on span "Hospitales de Autogestión - Afiliaciones" at bounding box center [121, 119] width 182 height 12
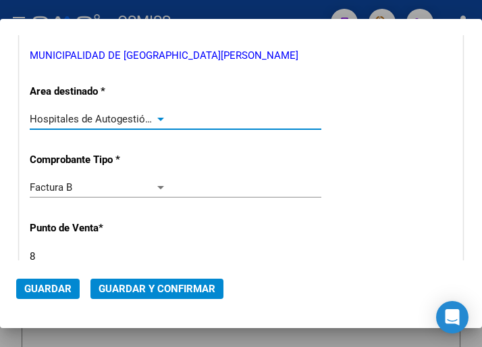
click at [157, 119] on div at bounding box center [160, 119] width 7 height 3
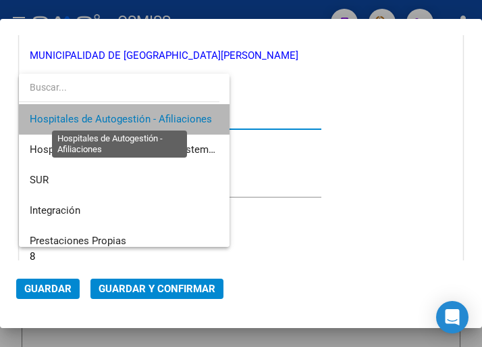
click at [155, 119] on span "Hospitales de Autogestión - Afiliaciones" at bounding box center [121, 119] width 182 height 12
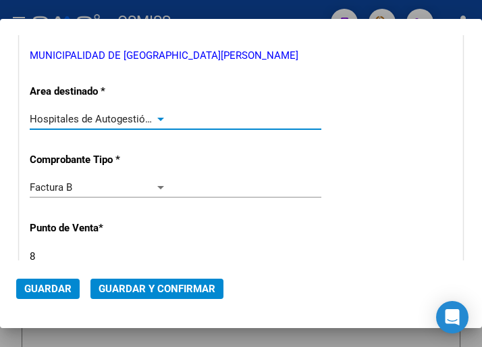
click at [158, 119] on div at bounding box center [160, 119] width 7 height 3
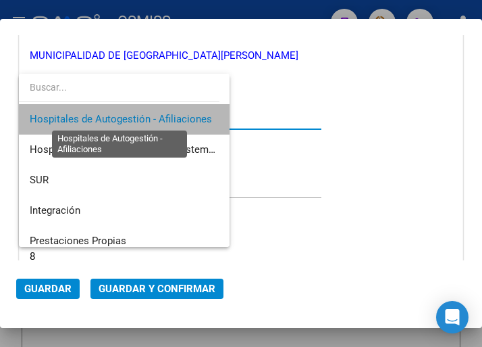
click at [158, 119] on span "Hospitales de Autogestión - Afiliaciones" at bounding box center [121, 119] width 182 height 12
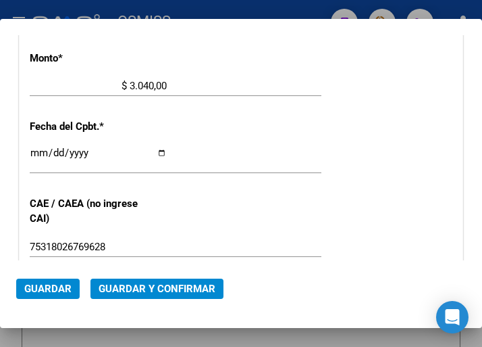
scroll to position [608, 0]
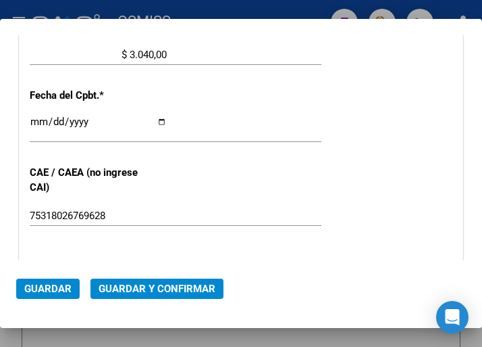
click at [151, 284] on span "Guardar y Confirmar" at bounding box center [157, 288] width 117 height 12
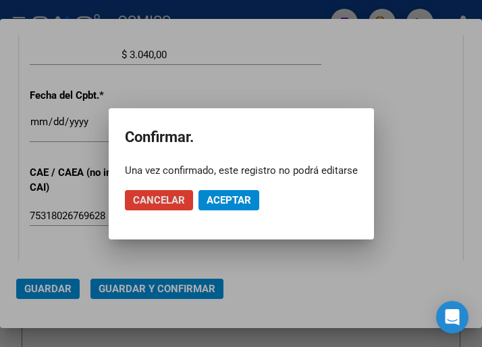
click at [235, 199] on span "Aceptar" at bounding box center [229, 200] width 45 height 12
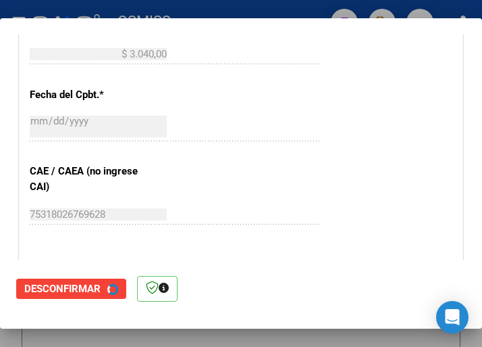
scroll to position [0, 0]
